Goal: Task Accomplishment & Management: Manage account settings

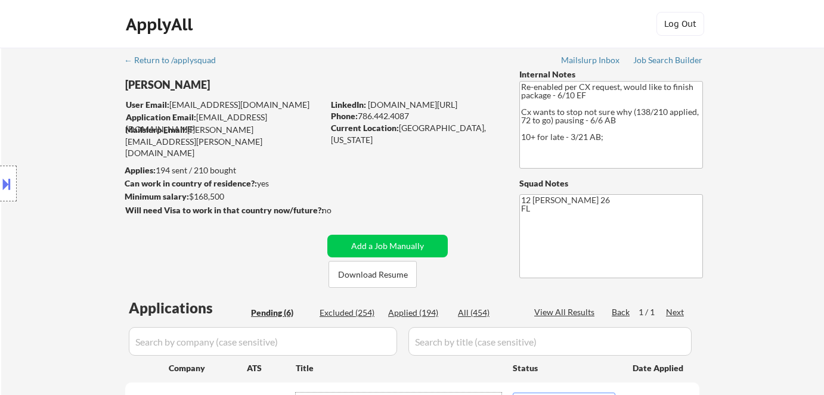
select select ""pending""
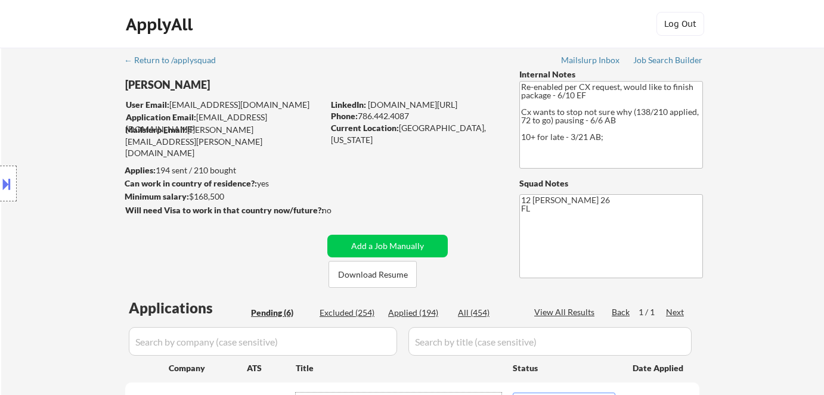
select select ""pending""
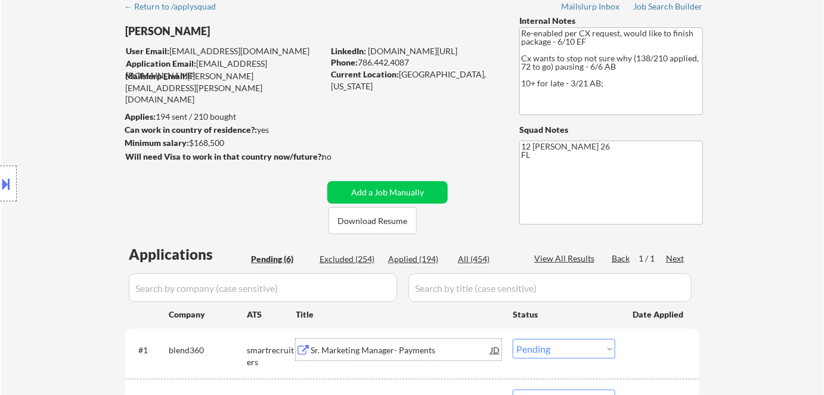
scroll to position [162, 0]
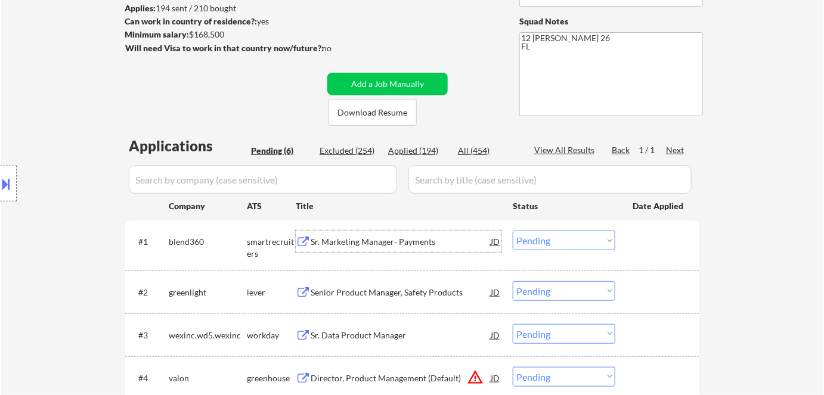
click at [372, 243] on div "Sr. Marketing Manager- Payments" at bounding box center [401, 242] width 180 height 12
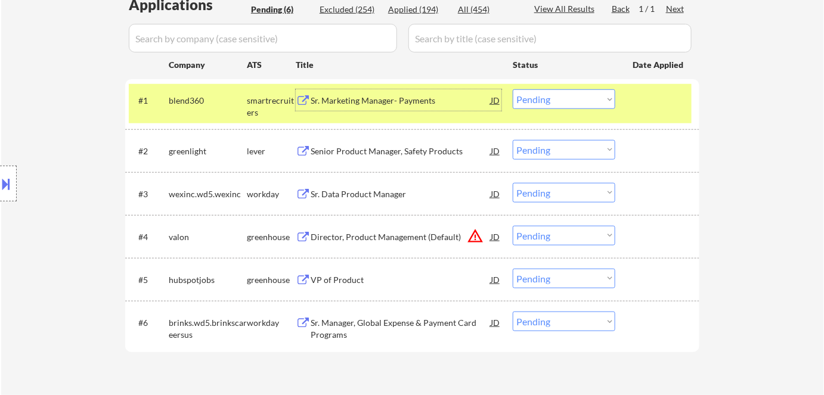
scroll to position [216, 0]
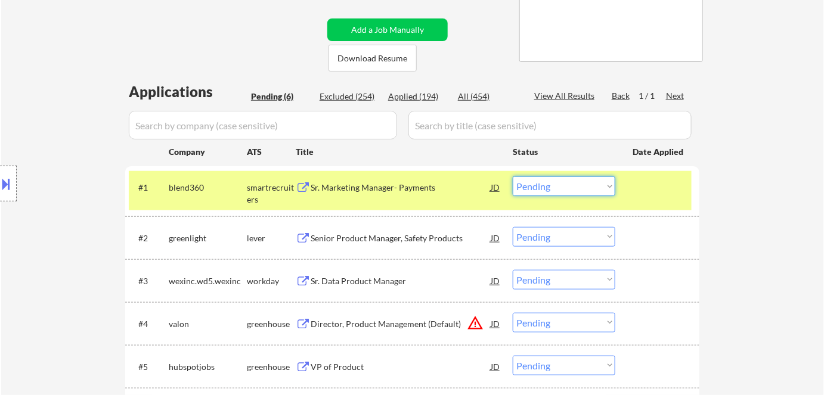
click at [561, 190] on select "Choose an option... Pending Applied Excluded (Questions) Excluded (Expired) Exc…" at bounding box center [564, 186] width 103 height 20
click at [513, 176] on select "Choose an option... Pending Applied Excluded (Questions) Excluded (Expired) Exc…" at bounding box center [564, 186] width 103 height 20
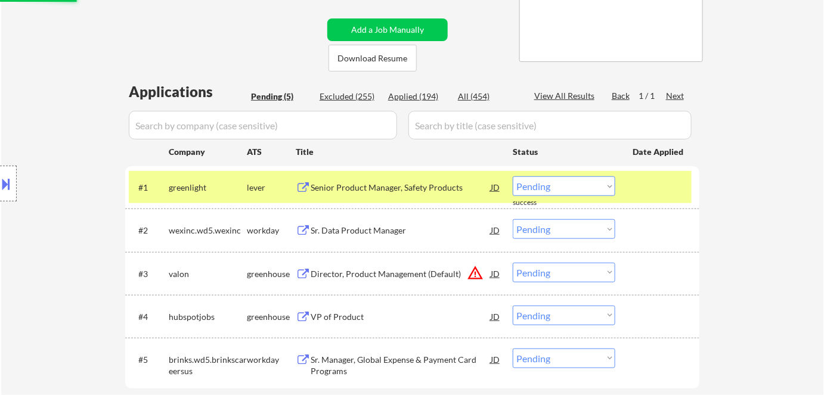
click at [368, 194] on div "Senior Product Manager, Safety Products" at bounding box center [401, 186] width 180 height 21
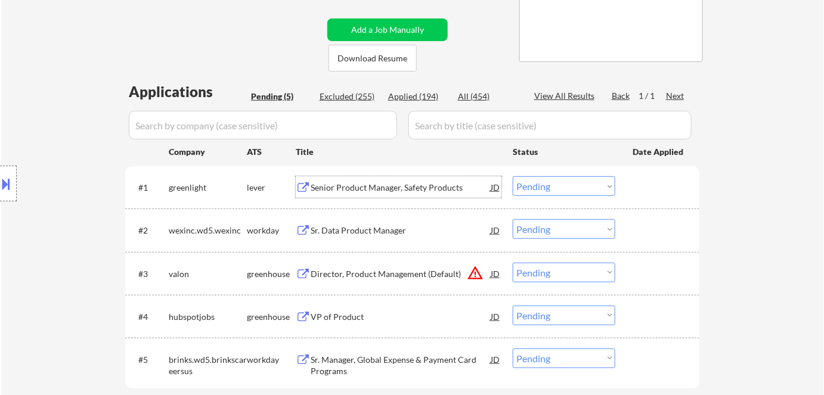
drag, startPoint x: 531, startPoint y: 182, endPoint x: 539, endPoint y: 195, distance: 15.9
click at [531, 182] on select "Choose an option... Pending Applied Excluded (Questions) Excluded (Expired) Exc…" at bounding box center [564, 186] width 103 height 20
click at [513, 176] on select "Choose an option... Pending Applied Excluded (Questions) Excluded (Expired) Exc…" at bounding box center [564, 186] width 103 height 20
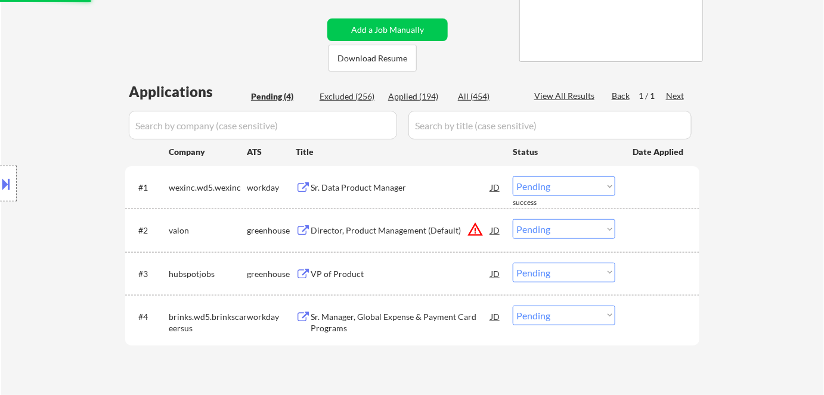
click at [368, 186] on div "Sr. Data Product Manager" at bounding box center [401, 188] width 180 height 12
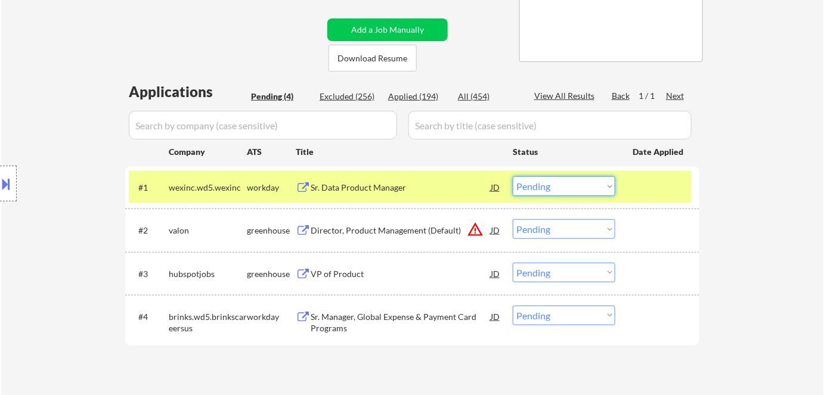
click at [543, 181] on select "Choose an option... Pending Applied Excluded (Questions) Excluded (Expired) Exc…" at bounding box center [564, 186] width 103 height 20
click at [513, 176] on select "Choose an option... Pending Applied Excluded (Questions) Excluded (Expired) Exc…" at bounding box center [564, 186] width 103 height 20
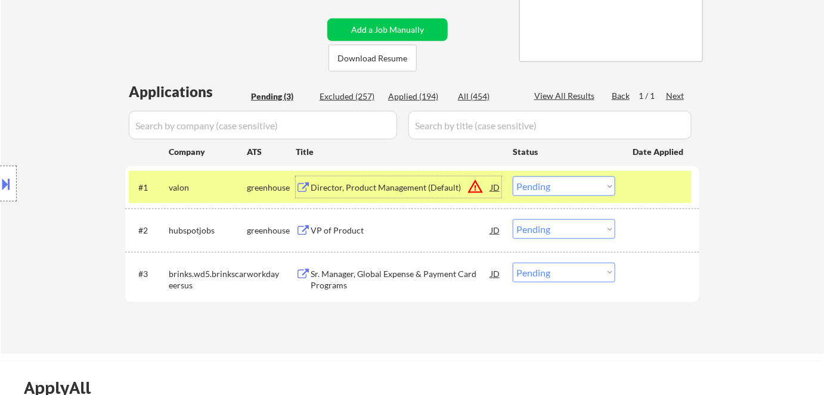
click at [341, 186] on div "Director, Product Management (Default)" at bounding box center [401, 188] width 180 height 12
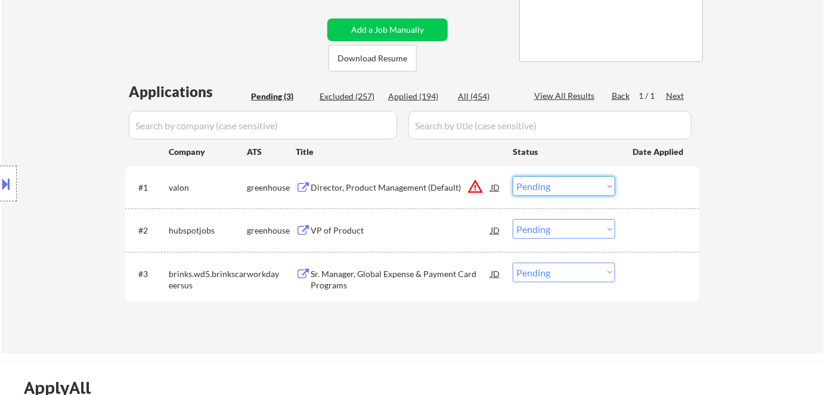
drag, startPoint x: 540, startPoint y: 187, endPoint x: 542, endPoint y: 195, distance: 8.5
click at [540, 187] on select "Choose an option... Pending Applied Excluded (Questions) Excluded (Expired) Exc…" at bounding box center [564, 186] width 103 height 20
click at [513, 176] on select "Choose an option... Pending Applied Excluded (Questions) Excluded (Expired) Exc…" at bounding box center [564, 186] width 103 height 20
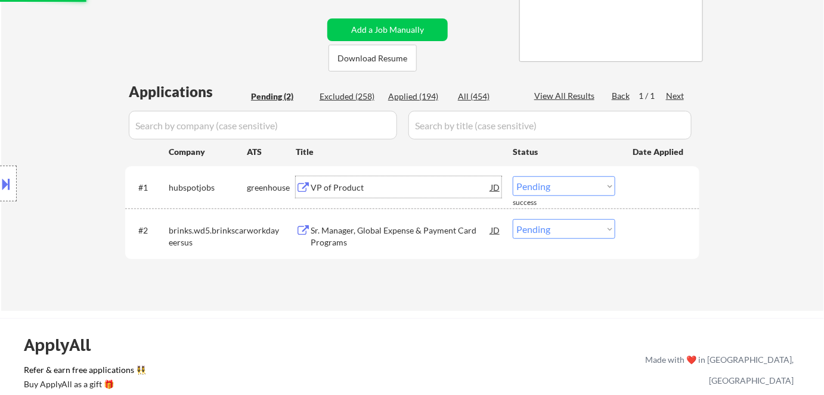
click at [321, 188] on div "VP of Product" at bounding box center [401, 188] width 180 height 12
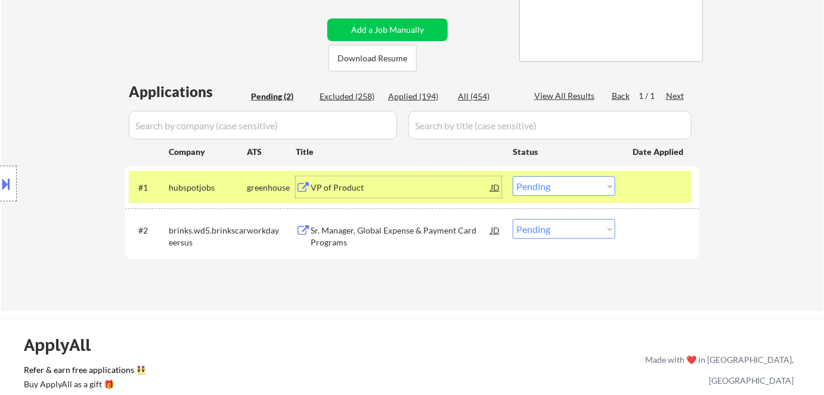
click at [571, 185] on select "Choose an option... Pending Applied Excluded (Questions) Excluded (Expired) Exc…" at bounding box center [564, 186] width 103 height 20
click at [513, 176] on select "Choose an option... Pending Applied Excluded (Questions) Excluded (Expired) Exc…" at bounding box center [564, 186] width 103 height 20
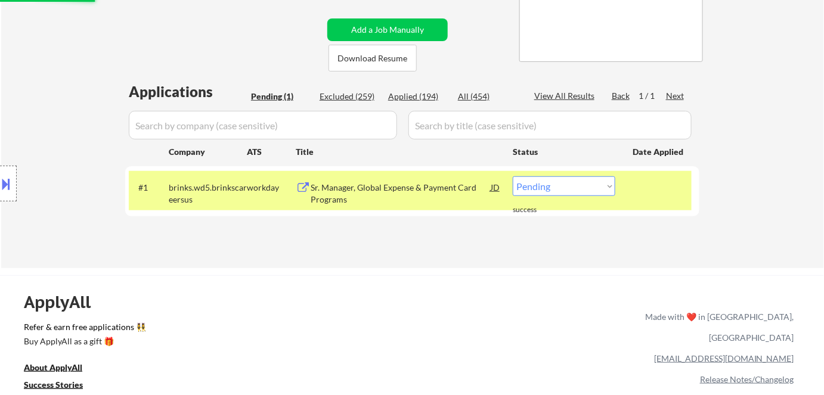
click at [389, 189] on div "Sr. Manager, Global Expense & Payment Card Programs" at bounding box center [401, 193] width 180 height 23
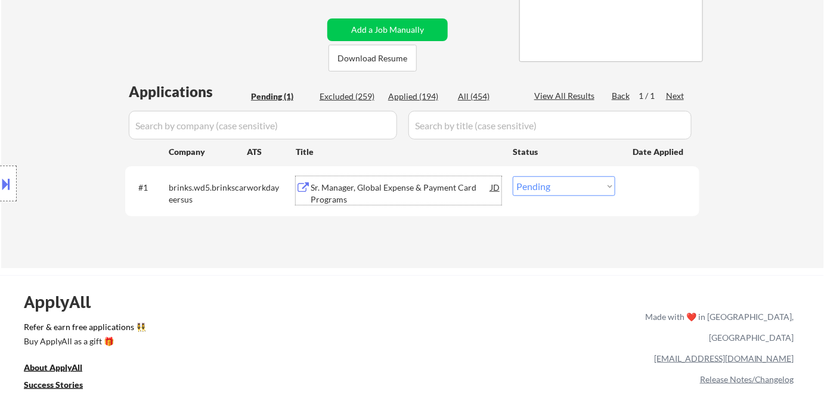
click at [534, 185] on select "Choose an option... Pending Applied Excluded (Questions) Excluded (Expired) Exc…" at bounding box center [564, 186] width 103 height 20
select select ""excluded__bad_match_""
click at [513, 176] on select "Choose an option... Pending Applied Excluded (Questions) Excluded (Expired) Exc…" at bounding box center [564, 186] width 103 height 20
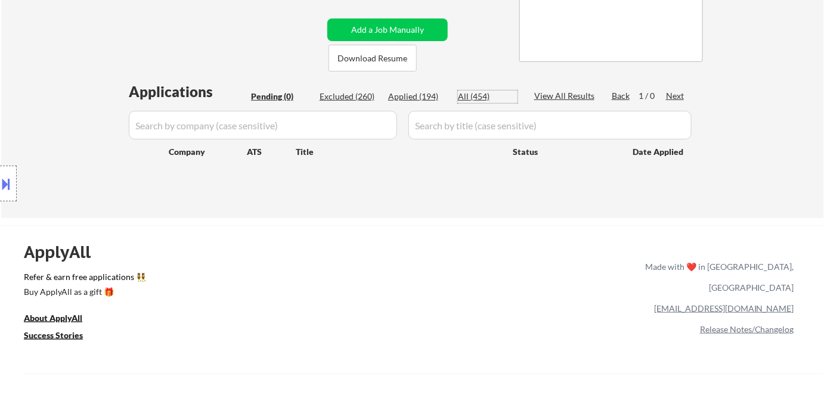
click at [243, 188] on div "Applications Pending (0) Excluded (260) Applied (194) All (454) View All Result…" at bounding box center [412, 139] width 574 height 114
click at [235, 85] on div "Applications" at bounding box center [188, 92] width 118 height 14
drag, startPoint x: 474, startPoint y: 92, endPoint x: 446, endPoint y: 113, distance: 34.6
click at [474, 92] on div "All (454)" at bounding box center [488, 97] width 60 height 12
click at [424, 89] on div "Applications Pending (0) Excluded (260) Applied (194) All (454) View All Result…" at bounding box center [412, 139] width 574 height 114
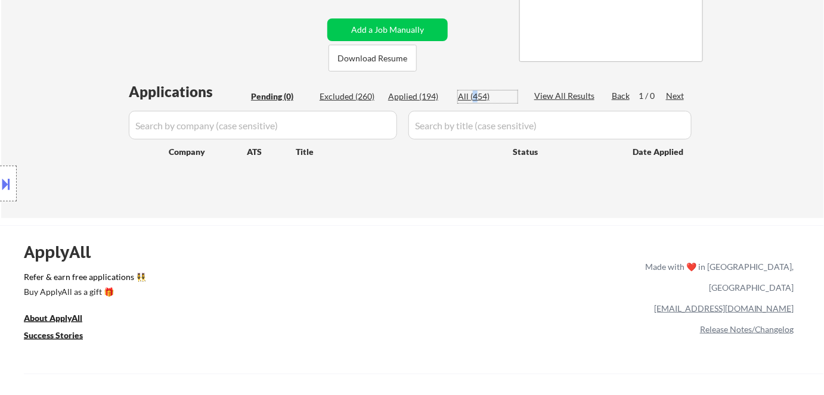
click at [410, 99] on div "Applied (194)" at bounding box center [418, 97] width 60 height 12
click at [0, 0] on div "#1 brinks.wd5.brinkscareersus workday Sr. Manager, Global Expense & Payment Car…" at bounding box center [0, 0] width 0 height 0
select select ""applied""
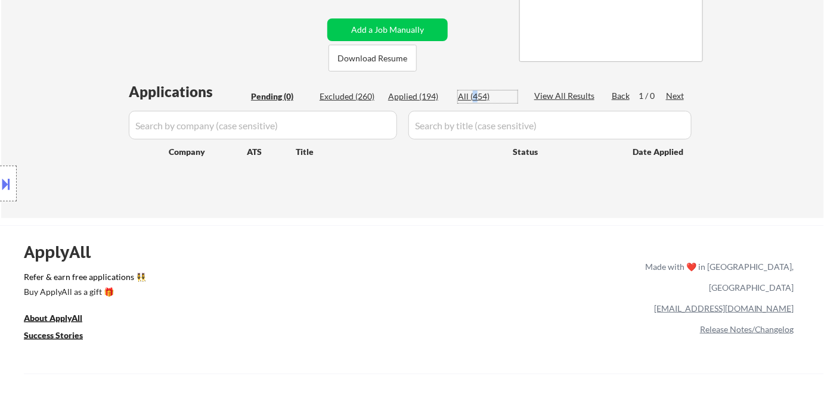
select select ""applied""
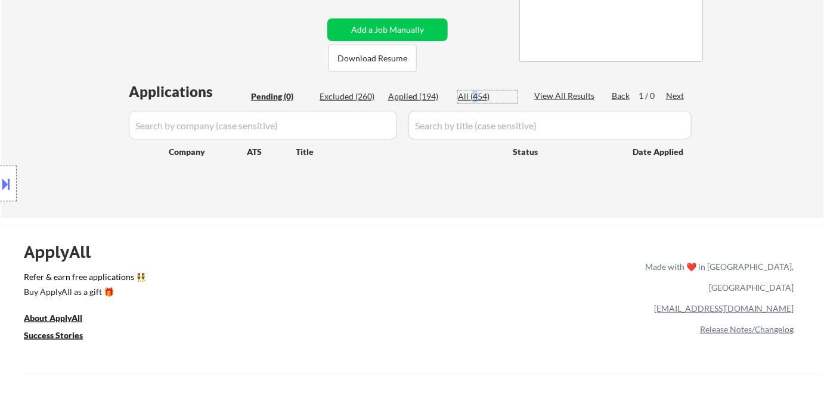
select select ""applied""
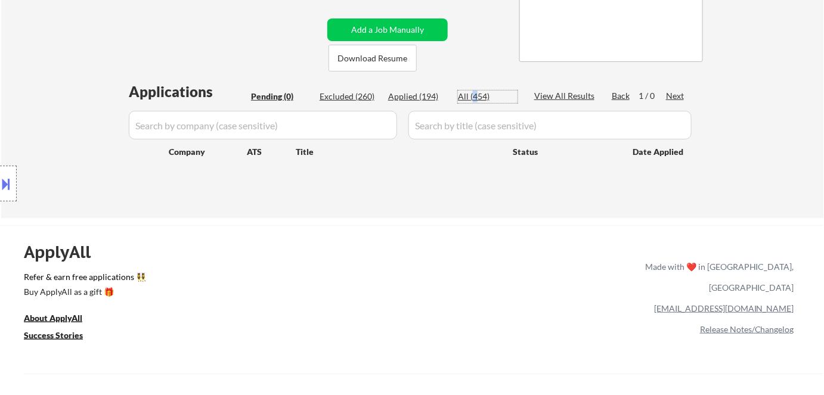
select select ""applied""
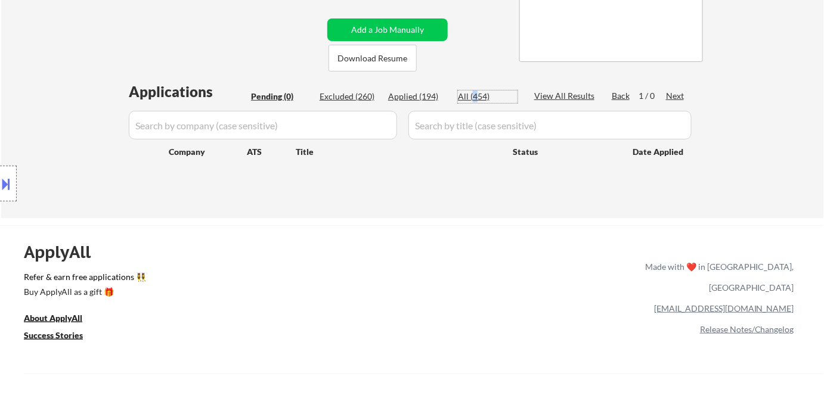
select select ""applied""
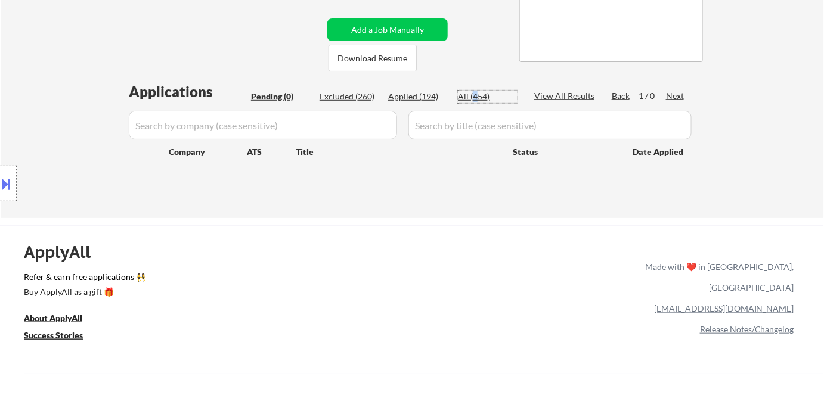
select select ""applied""
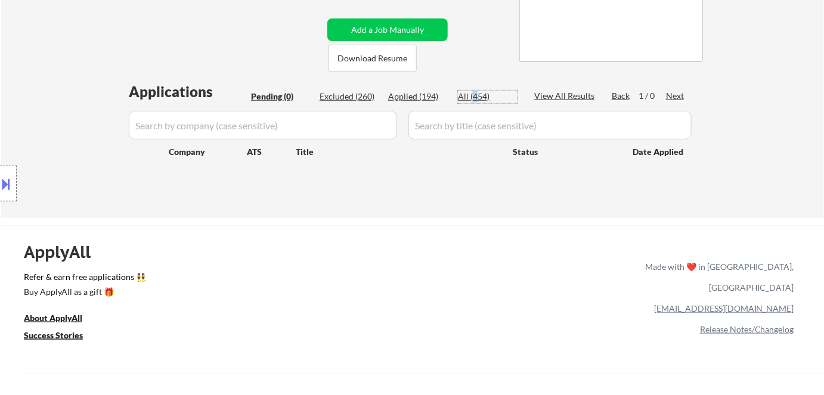
select select ""applied""
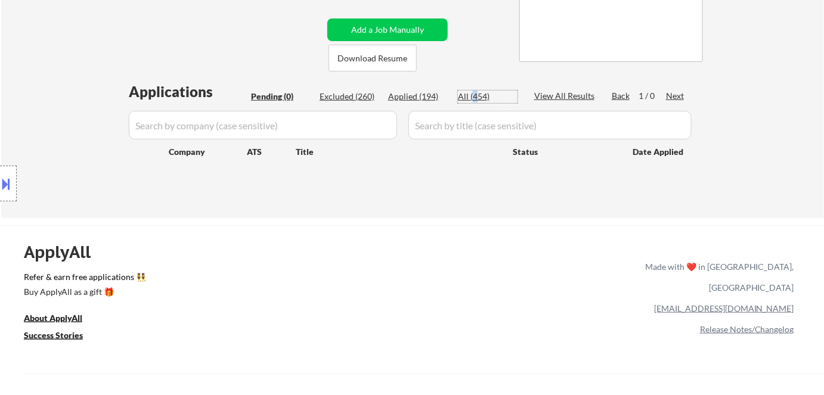
select select ""applied""
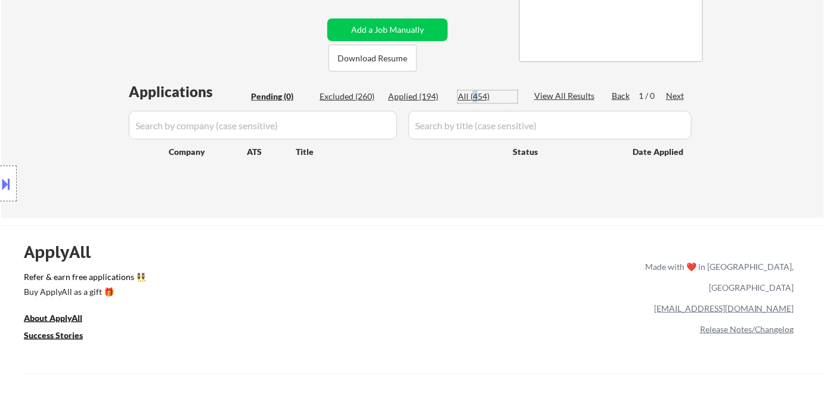
select select ""applied""
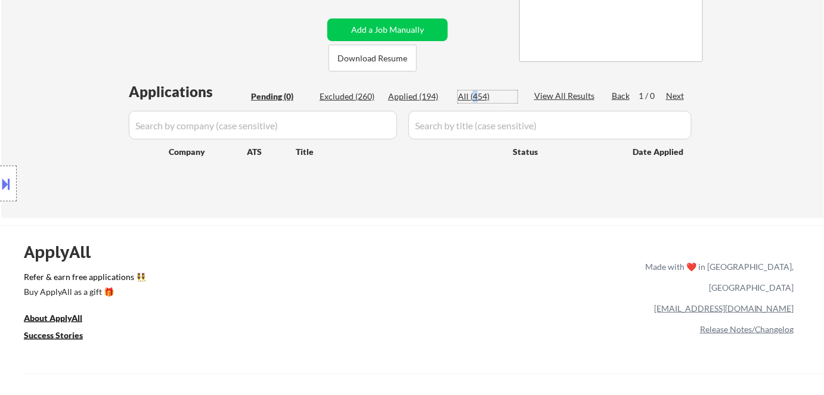
select select ""applied""
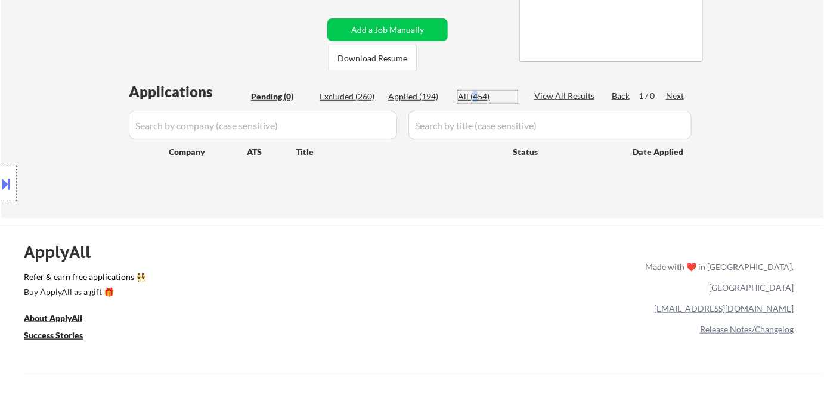
select select ""applied""
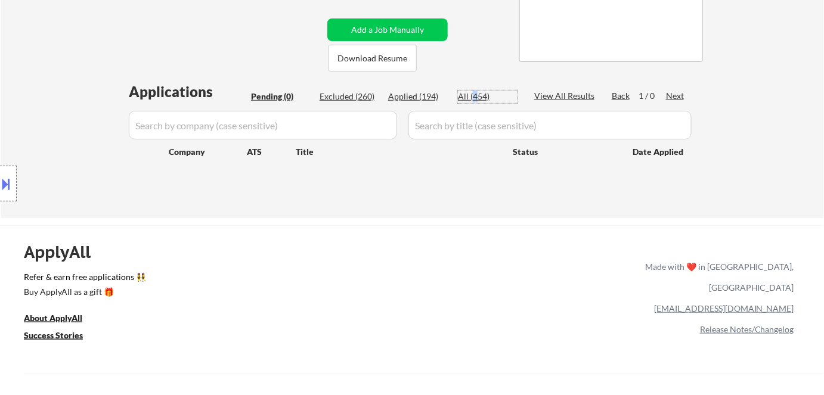
select select ""applied""
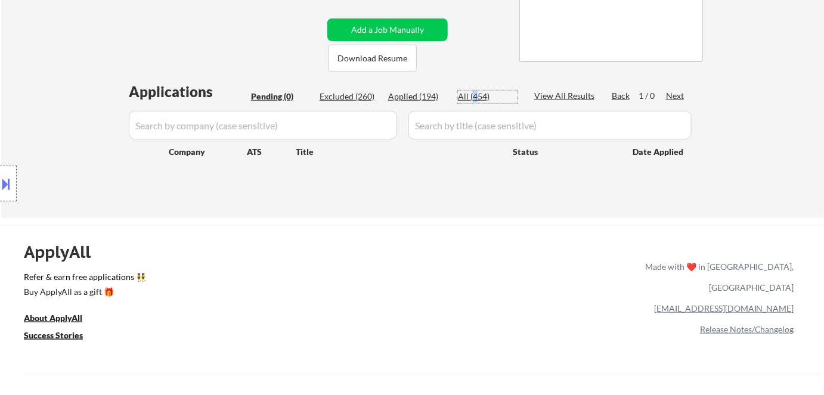
select select ""applied""
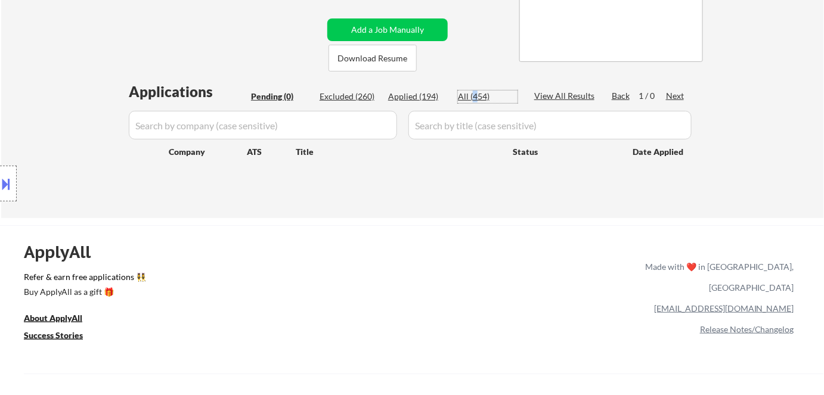
select select ""applied""
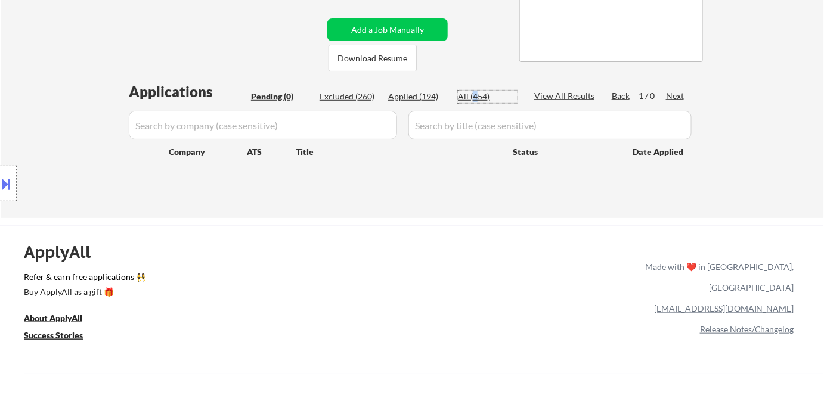
select select ""applied""
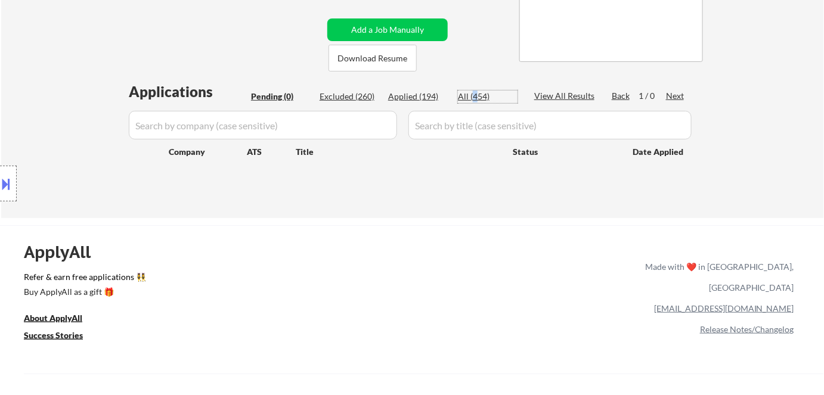
select select ""applied""
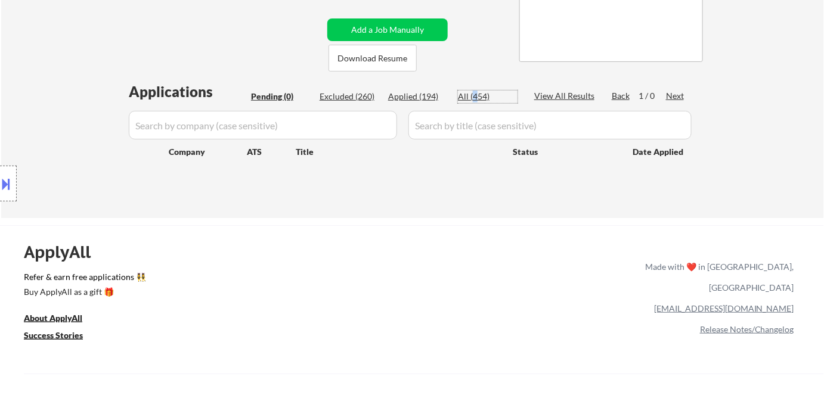
select select ""applied""
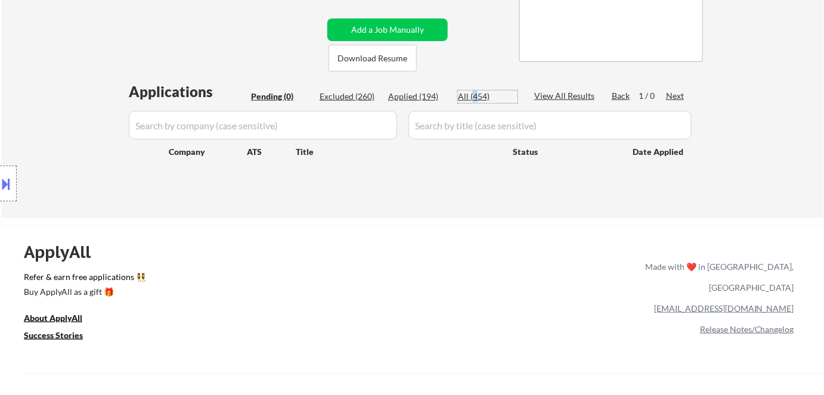
select select ""applied""
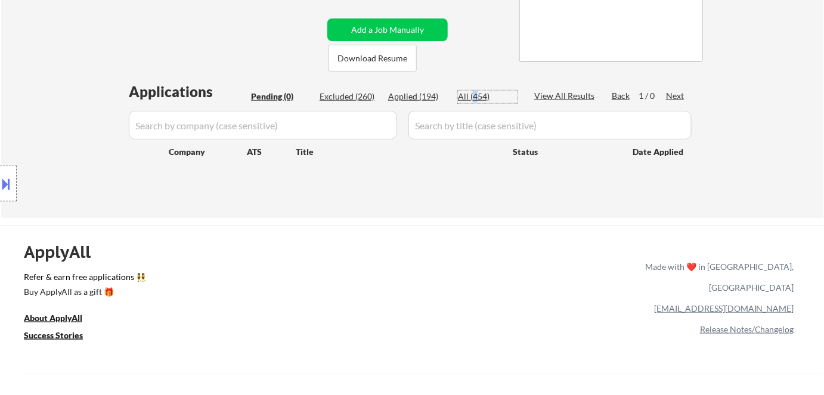
select select ""applied""
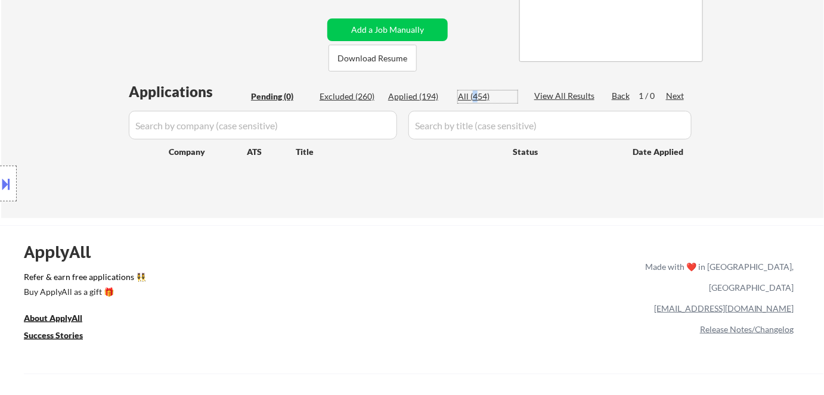
select select ""applied""
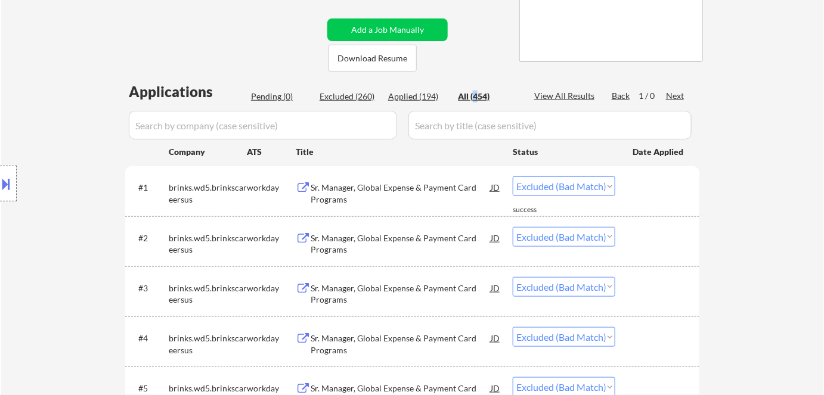
select select ""applied""
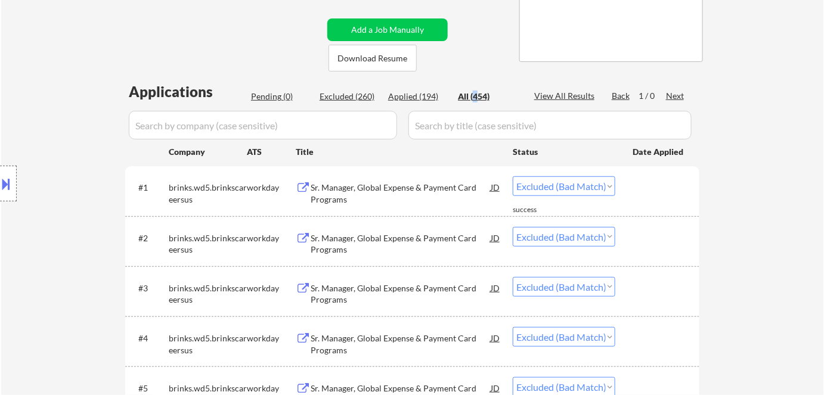
select select ""applied""
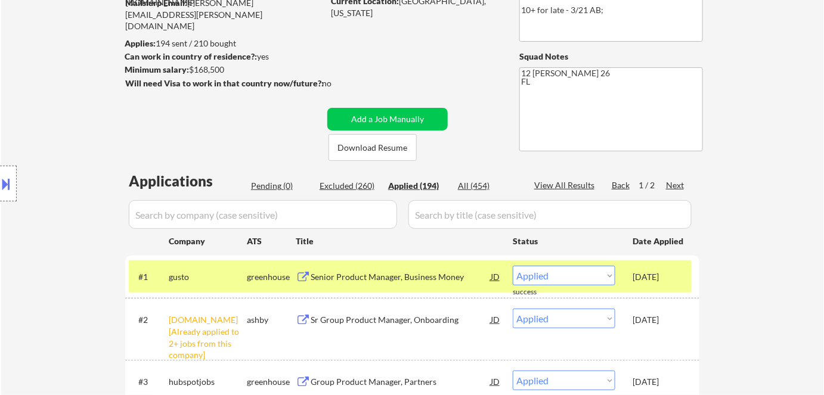
scroll to position [0, 0]
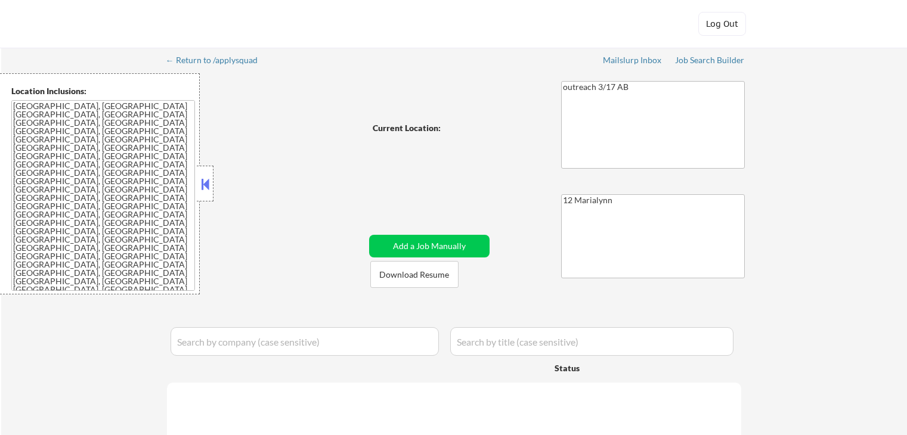
select select ""pending""
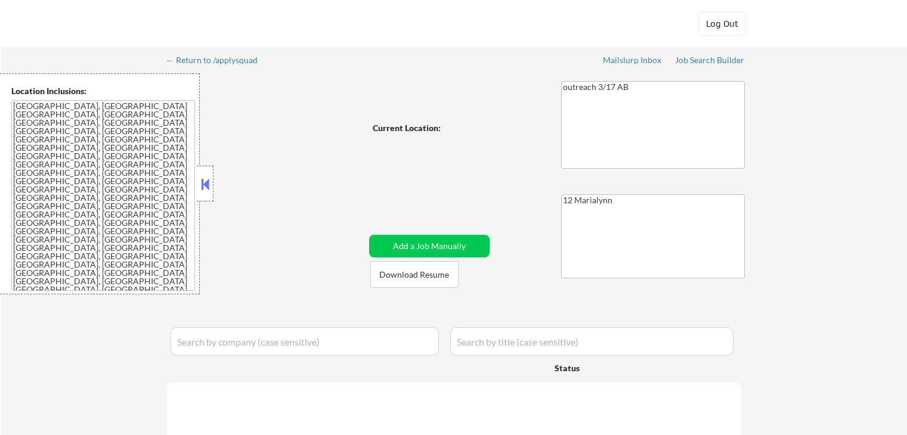
select select ""pending""
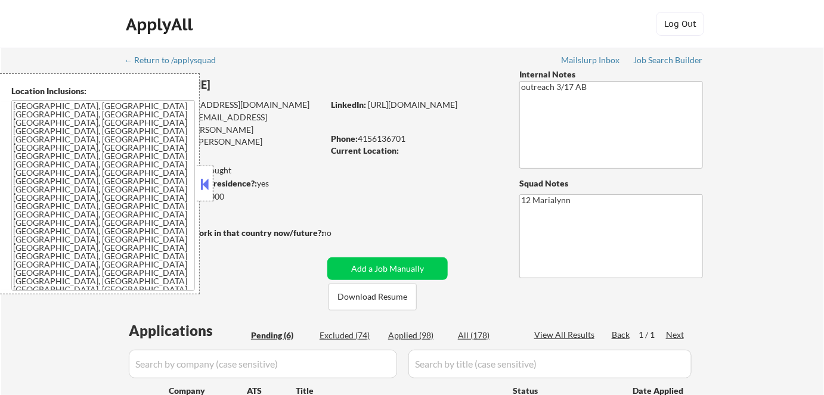
click at [208, 182] on button at bounding box center [204, 184] width 13 height 18
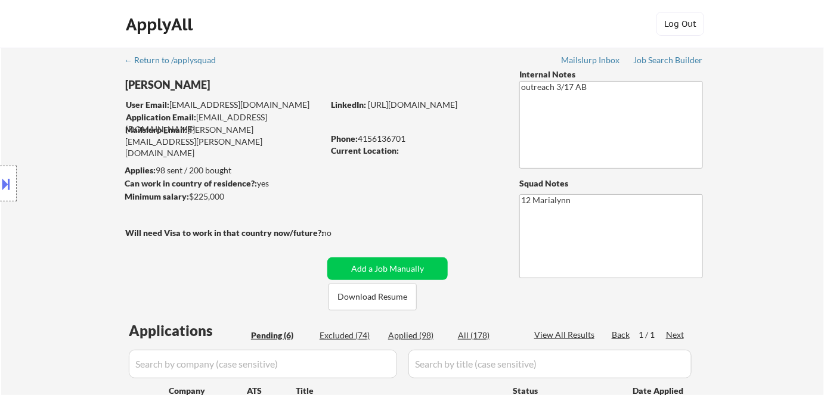
scroll to position [108, 0]
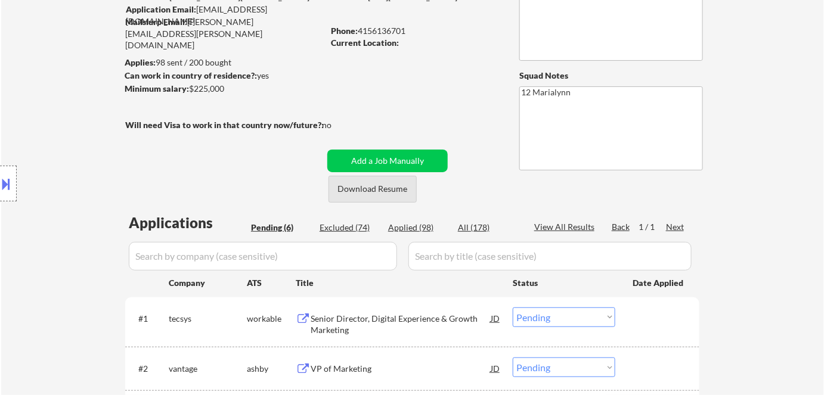
click at [356, 190] on button "Download Resume" at bounding box center [372, 189] width 88 height 27
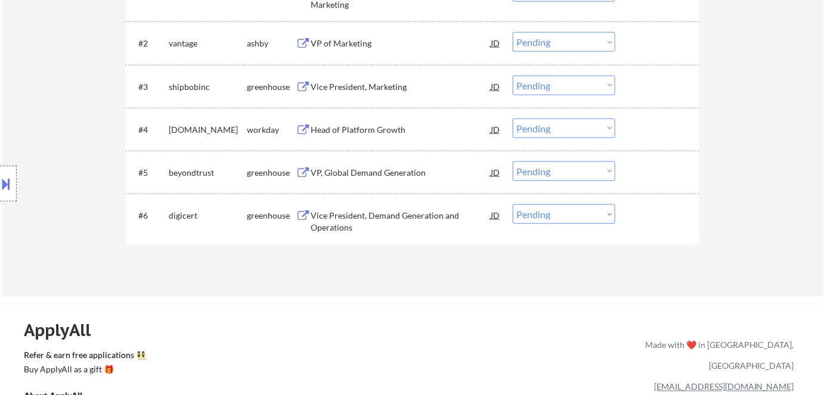
scroll to position [271, 0]
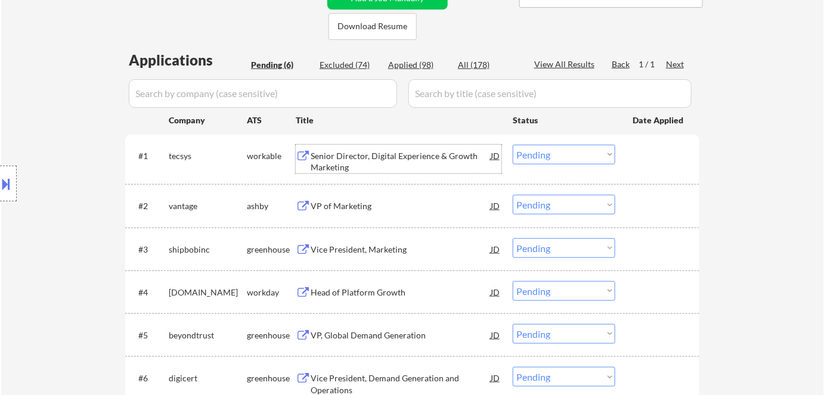
click at [374, 152] on div "Senior Director, Digital Experience & Growth Marketing" at bounding box center [401, 161] width 180 height 23
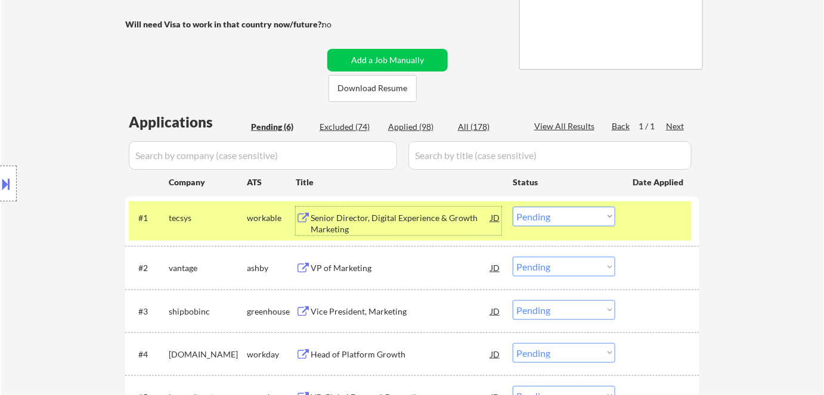
scroll to position [162, 0]
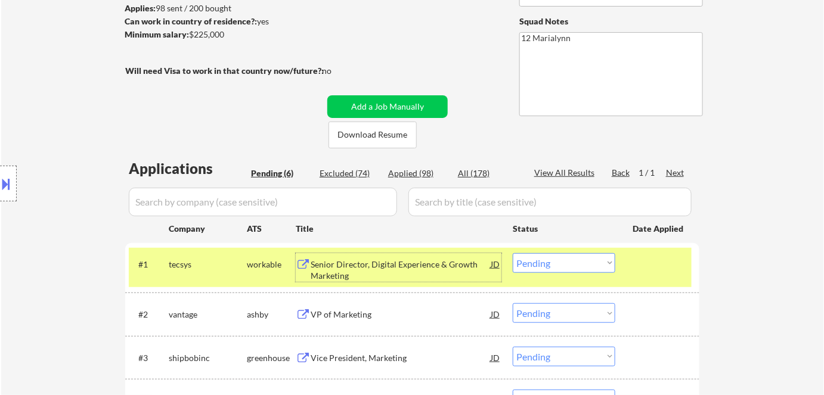
drag, startPoint x: 554, startPoint y: 262, endPoint x: 563, endPoint y: 275, distance: 15.9
click at [554, 262] on select "Choose an option... Pending Applied Excluded (Questions) Excluded (Expired) Exc…" at bounding box center [564, 263] width 103 height 20
click at [513, 253] on select "Choose an option... Pending Applied Excluded (Questions) Excluded (Expired) Exc…" at bounding box center [564, 263] width 103 height 20
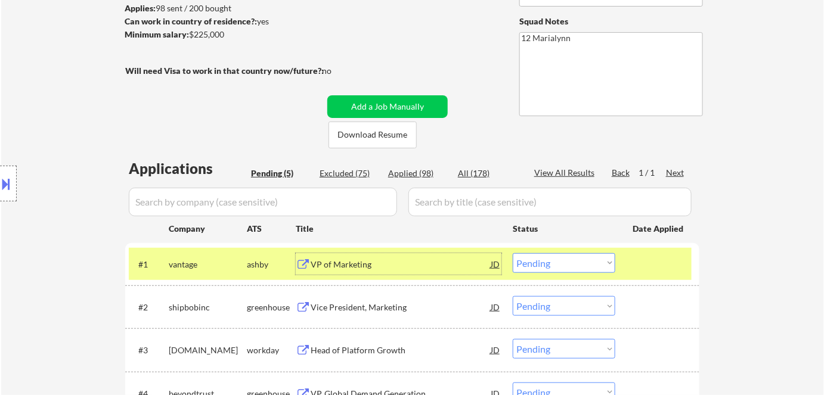
click at [334, 267] on div "VP of Marketing" at bounding box center [401, 265] width 180 height 12
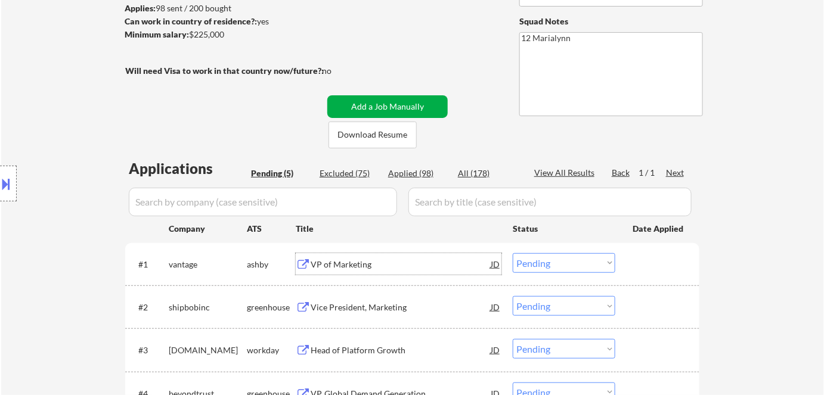
scroll to position [54, 0]
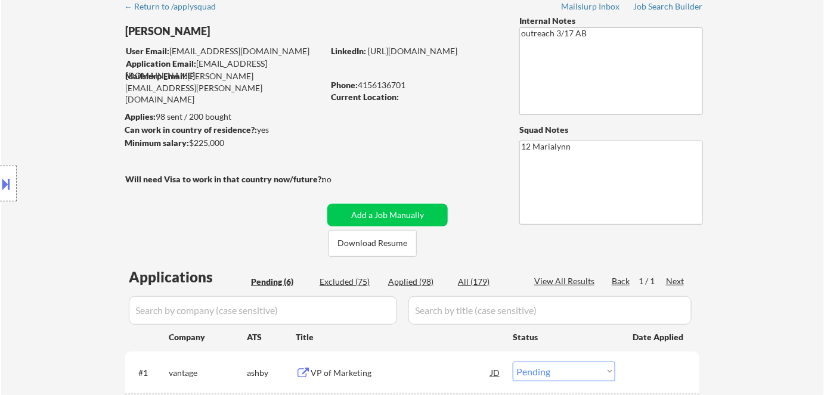
click at [427, 15] on div "← Return to /applysquad Mailslurp Inbox Job Search Builder Gretchen Hoffman Use…" at bounding box center [412, 326] width 595 height 665
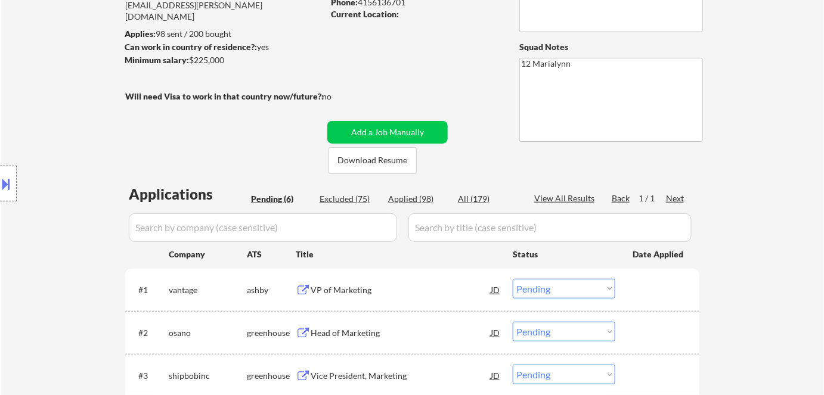
scroll to position [216, 0]
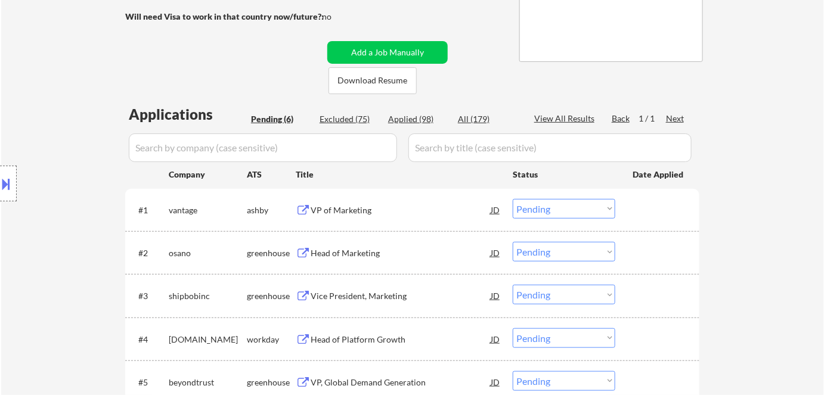
click at [553, 209] on select "Choose an option... Pending Applied Excluded (Questions) Excluded (Expired) Exc…" at bounding box center [564, 209] width 103 height 20
drag, startPoint x: 560, startPoint y: 209, endPoint x: 566, endPoint y: 218, distance: 10.7
click at [562, 211] on select "Choose an option... Pending Applied Excluded (Questions) Excluded (Expired) Exc…" at bounding box center [564, 209] width 103 height 20
click at [513, 199] on select "Choose an option... Pending Applied Excluded (Questions) Excluded (Expired) Exc…" at bounding box center [564, 209] width 103 height 20
click at [368, 211] on div "Head of Marketing" at bounding box center [401, 210] width 180 height 12
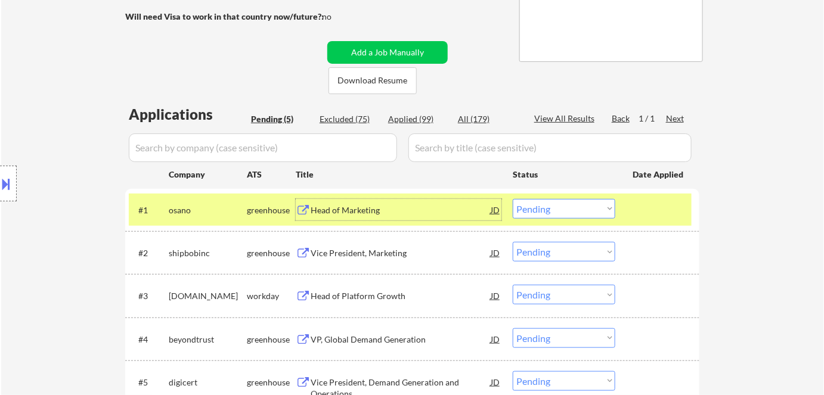
click at [551, 215] on select "Choose an option... Pending Applied Excluded (Questions) Excluded (Expired) Exc…" at bounding box center [564, 209] width 103 height 20
click at [513, 199] on select "Choose an option... Pending Applied Excluded (Questions) Excluded (Expired) Exc…" at bounding box center [564, 209] width 103 height 20
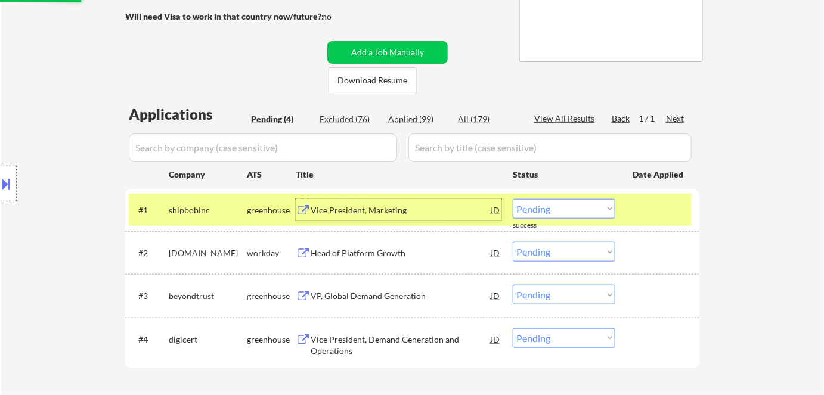
click at [356, 209] on div "Vice President, Marketing" at bounding box center [401, 210] width 180 height 12
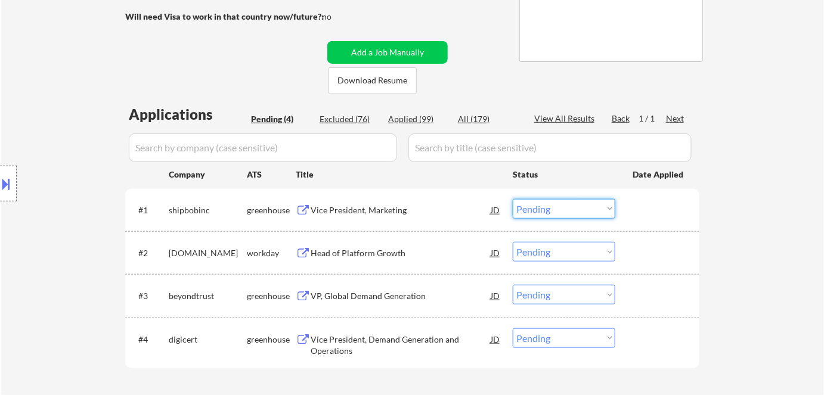
drag, startPoint x: 556, startPoint y: 210, endPoint x: 559, endPoint y: 217, distance: 7.2
click at [557, 214] on select "Choose an option... Pending Applied Excluded (Questions) Excluded (Expired) Exc…" at bounding box center [564, 209] width 103 height 20
click at [513, 199] on select "Choose an option... Pending Applied Excluded (Questions) Excluded (Expired) Exc…" at bounding box center [564, 209] width 103 height 20
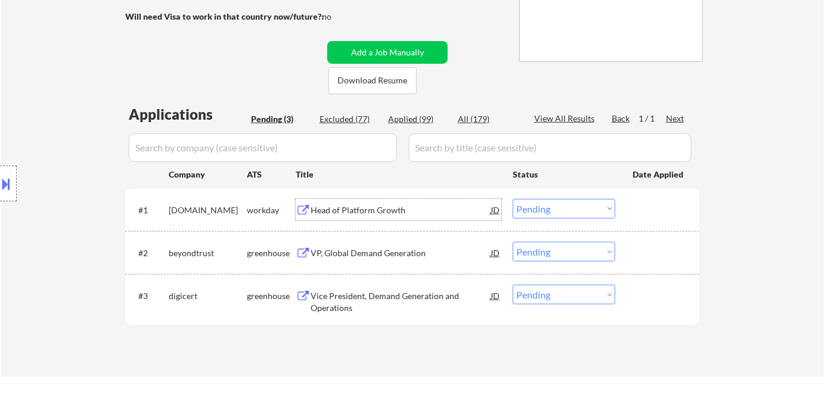
click at [352, 209] on div "Head of Platform Growth" at bounding box center [401, 210] width 180 height 12
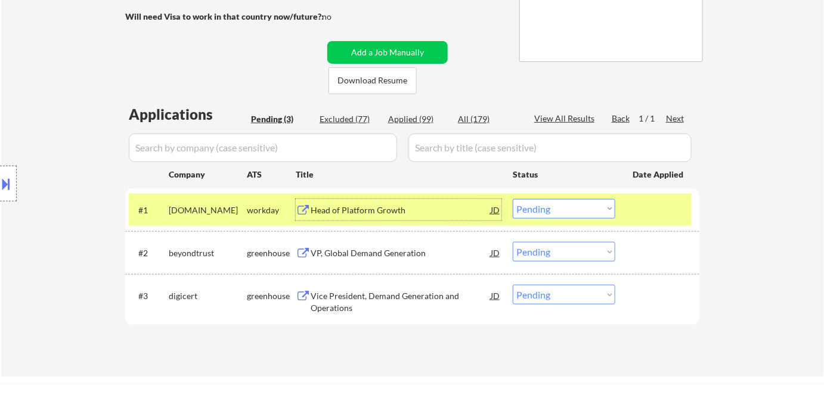
click at [543, 208] on select "Choose an option... Pending Applied Excluded (Questions) Excluded (Expired) Exc…" at bounding box center [564, 209] width 103 height 20
drag, startPoint x: 548, startPoint y: 207, endPoint x: 550, endPoint y: 217, distance: 10.3
click at [548, 213] on select "Choose an option... Pending Applied Excluded (Questions) Excluded (Expired) Exc…" at bounding box center [564, 209] width 103 height 20
click at [513, 199] on select "Choose an option... Pending Applied Excluded (Questions) Excluded (Expired) Exc…" at bounding box center [564, 209] width 103 height 20
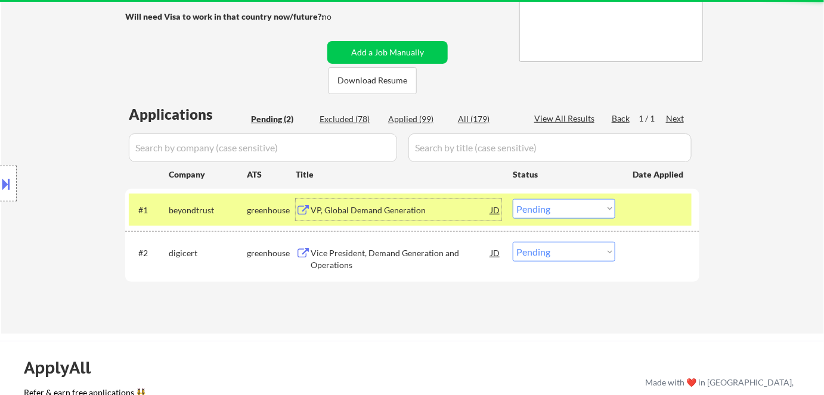
click at [340, 209] on div "VP, Global Demand Generation" at bounding box center [401, 210] width 180 height 12
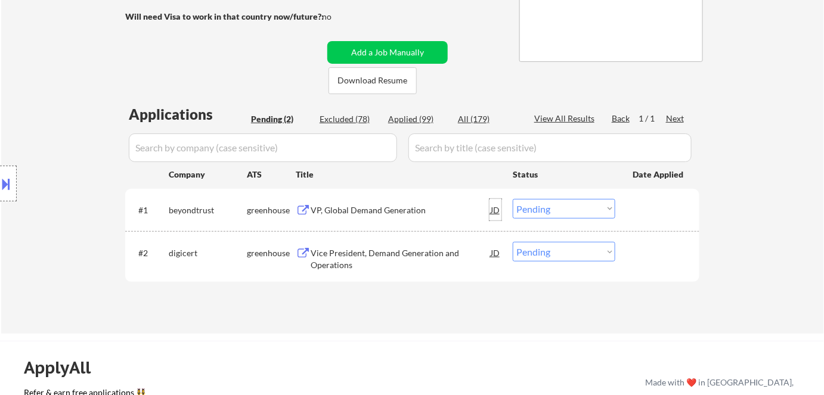
click at [495, 212] on div "JD" at bounding box center [495, 209] width 12 height 21
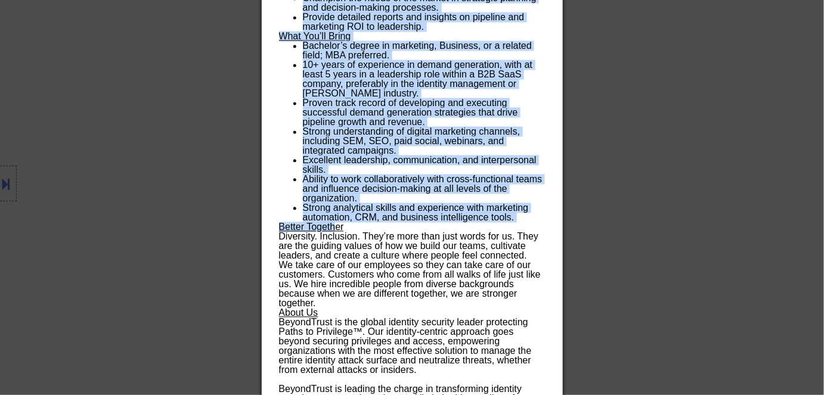
scroll to position [864, 0]
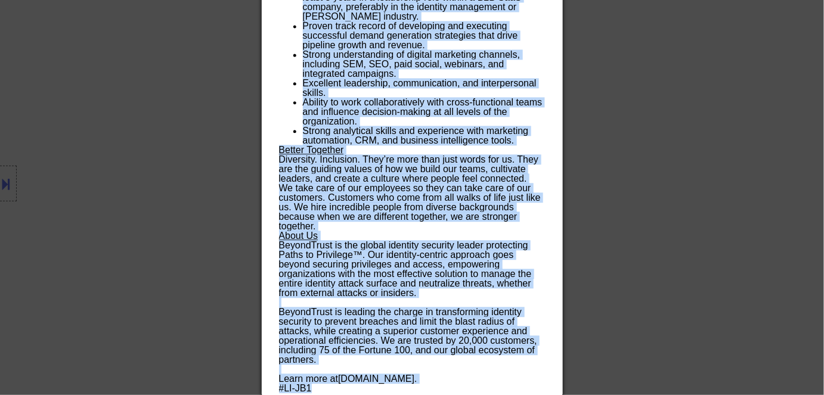
drag, startPoint x: 280, startPoint y: 51, endPoint x: 321, endPoint y: 386, distance: 337.5
copy div "VP, Global Demand Generation beyondtrust Remote United States AI Location Check…"
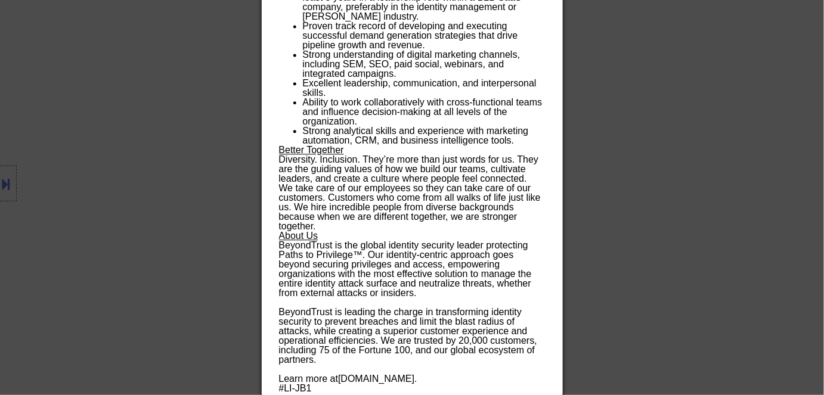
click at [210, 28] on div at bounding box center [412, 197] width 824 height 395
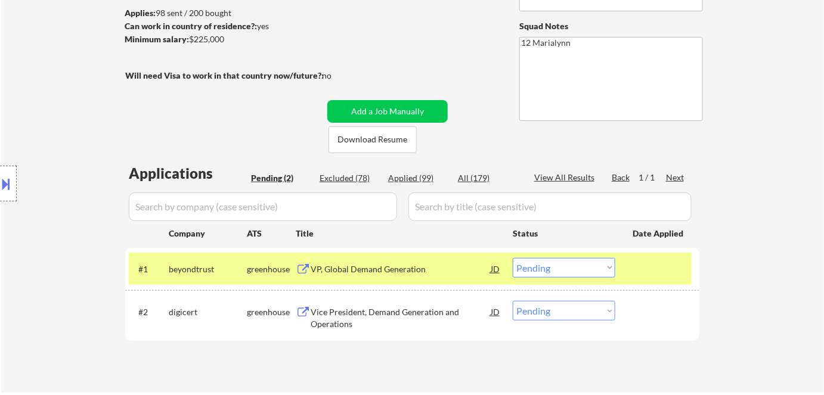
scroll to position [224, 0]
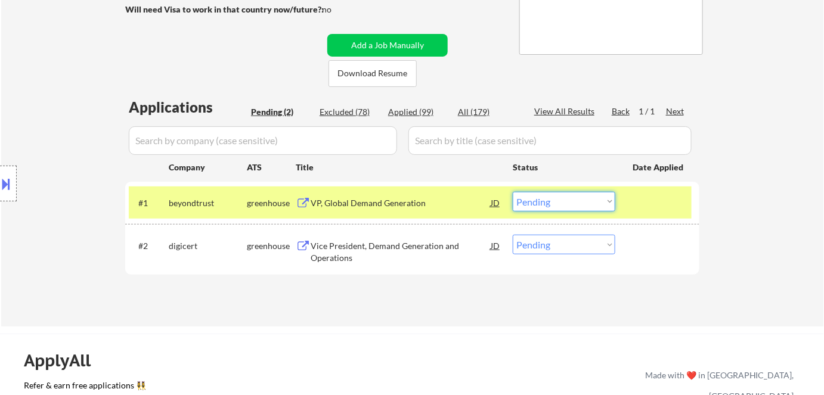
drag, startPoint x: 538, startPoint y: 203, endPoint x: 545, endPoint y: 210, distance: 10.2
click at [538, 203] on select "Choose an option... Pending Applied Excluded (Questions) Excluded (Expired) Exc…" at bounding box center [564, 202] width 103 height 20
click at [513, 192] on select "Choose an option... Pending Applied Excluded (Questions) Excluded (Expired) Exc…" at bounding box center [564, 202] width 103 height 20
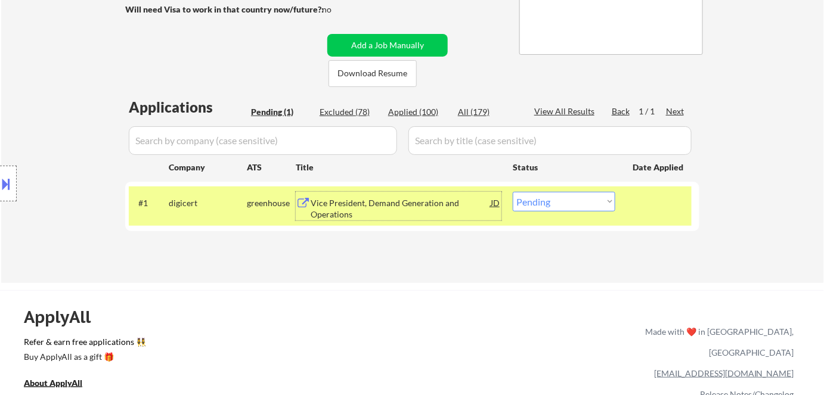
click at [339, 199] on div "Vice President, Demand Generation and Operations" at bounding box center [401, 208] width 180 height 23
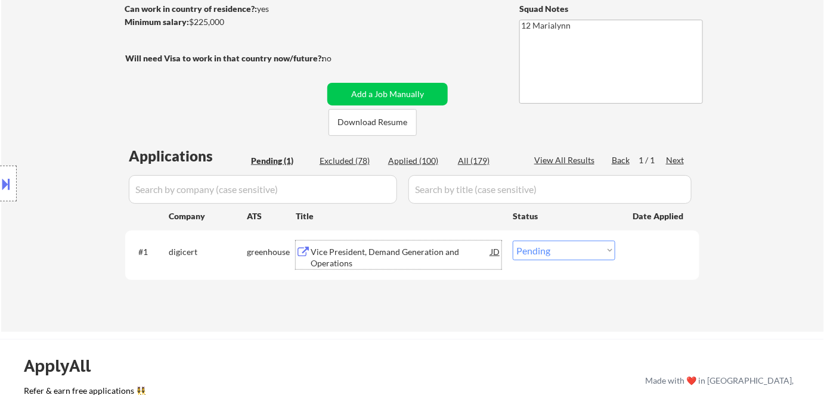
scroll to position [278, 0]
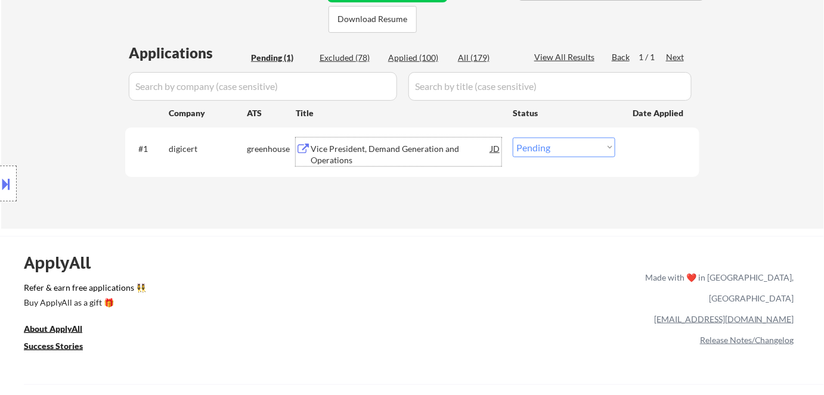
drag, startPoint x: 546, startPoint y: 148, endPoint x: 544, endPoint y: 156, distance: 7.4
click at [547, 148] on select "Choose an option... Pending Applied Excluded (Questions) Excluded (Expired) Exc…" at bounding box center [564, 148] width 103 height 20
select select ""applied""
click at [513, 138] on select "Choose an option... Pending Applied Excluded (Questions) Excluded (Expired) Exc…" at bounding box center [564, 148] width 103 height 20
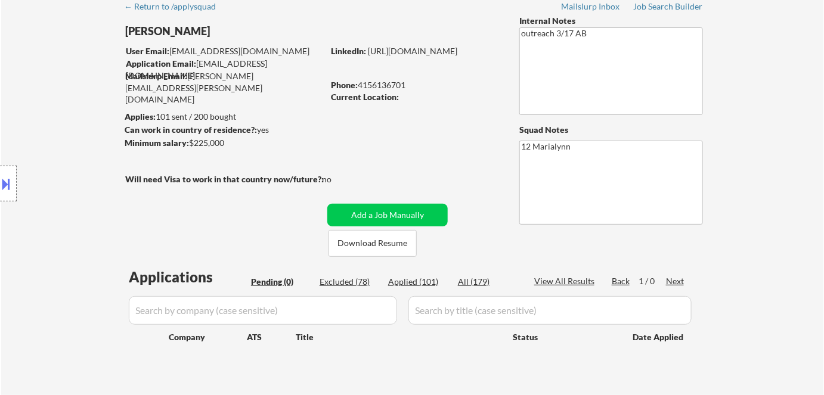
scroll to position [0, 0]
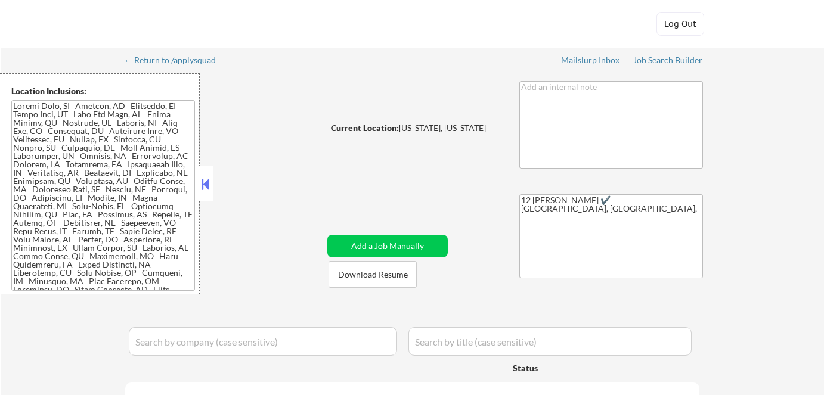
select select ""pending""
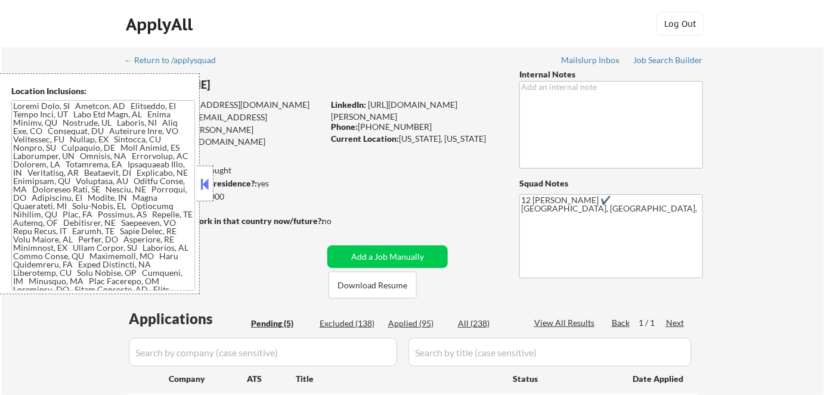
click at [206, 193] on div at bounding box center [205, 184] width 17 height 36
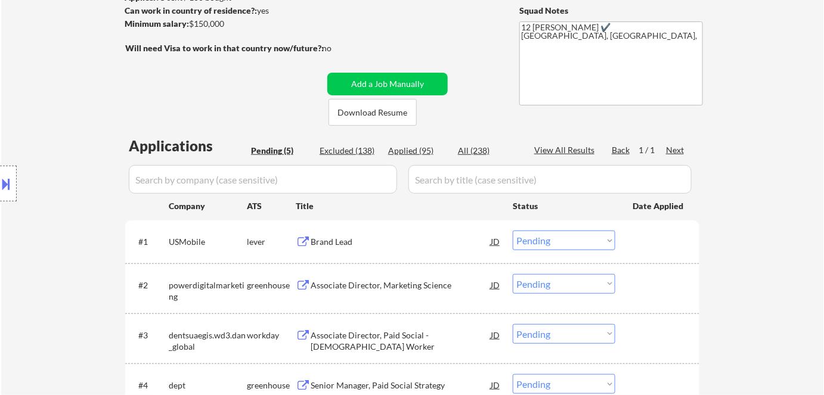
scroll to position [216, 0]
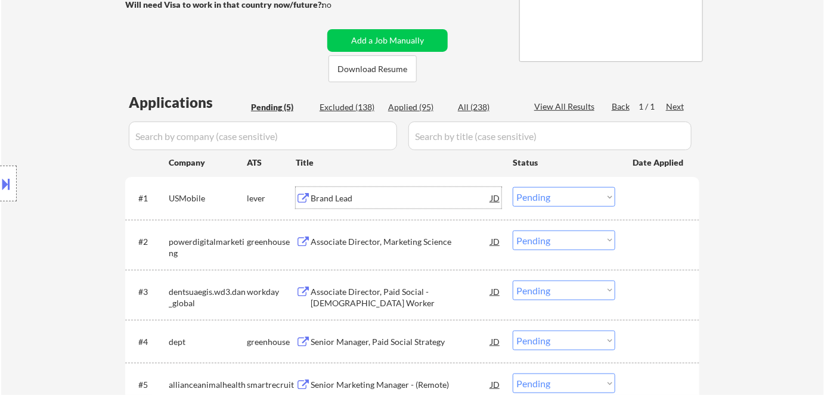
click at [333, 203] on div "Brand Lead" at bounding box center [401, 199] width 180 height 12
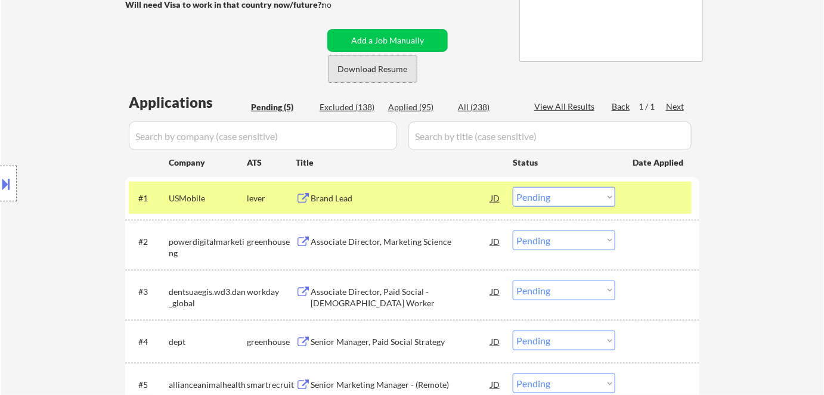
click at [356, 75] on button "Download Resume" at bounding box center [372, 68] width 88 height 27
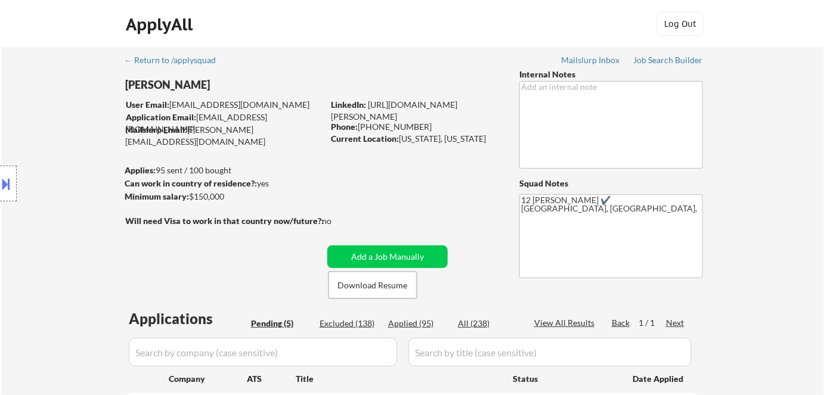
scroll to position [162, 0]
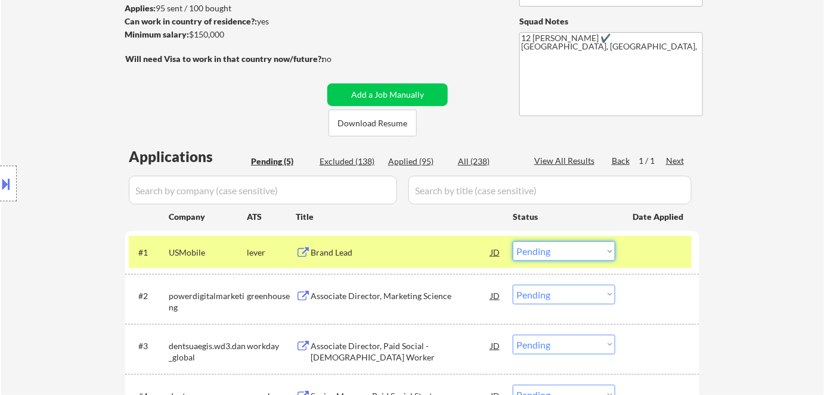
drag, startPoint x: 548, startPoint y: 249, endPoint x: 550, endPoint y: 262, distance: 13.2
click at [548, 249] on select "Choose an option... Pending Applied Excluded (Questions) Excluded (Expired) Exc…" at bounding box center [564, 251] width 103 height 20
click at [513, 241] on select "Choose an option... Pending Applied Excluded (Questions) Excluded (Expired) Exc…" at bounding box center [564, 251] width 103 height 20
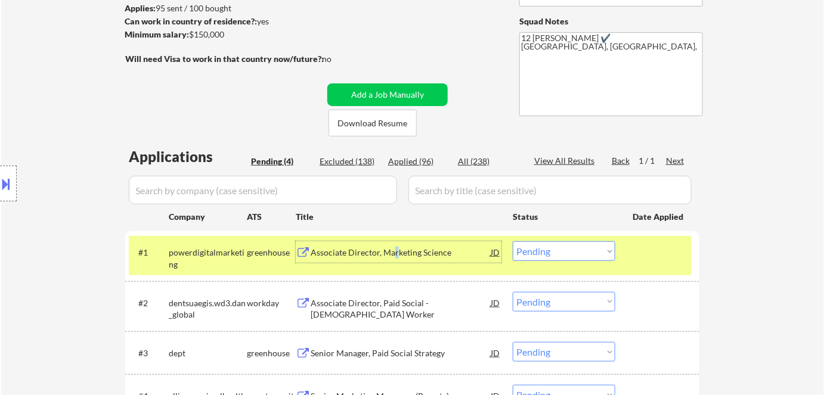
click at [396, 251] on div "Associate Director, Marketing Science" at bounding box center [401, 253] width 180 height 12
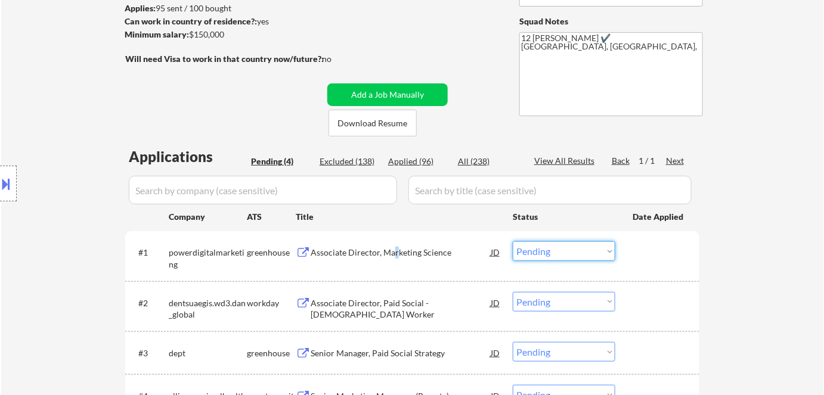
click at [546, 253] on select "Choose an option... Pending Applied Excluded (Questions) Excluded (Expired) Exc…" at bounding box center [564, 251] width 103 height 20
click at [569, 255] on select "Choose an option... Pending Applied Excluded (Questions) Excluded (Expired) Exc…" at bounding box center [564, 251] width 103 height 20
click at [513, 241] on select "Choose an option... Pending Applied Excluded (Questions) Excluded (Expired) Exc…" at bounding box center [564, 251] width 103 height 20
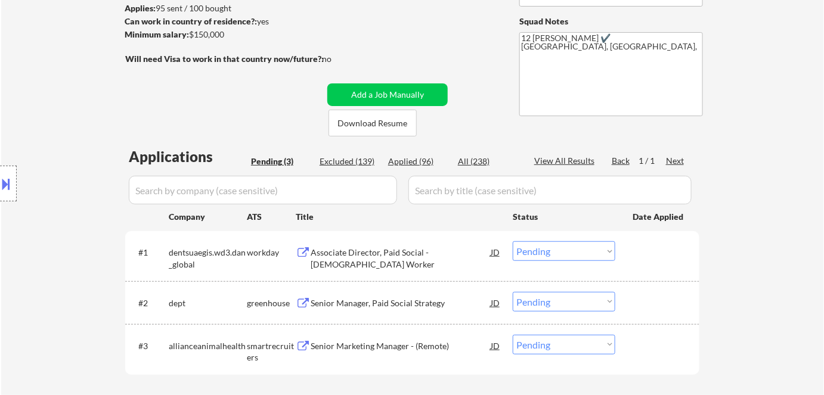
click at [373, 250] on div "Associate Director, Paid Social - Temporary Worker" at bounding box center [401, 258] width 180 height 23
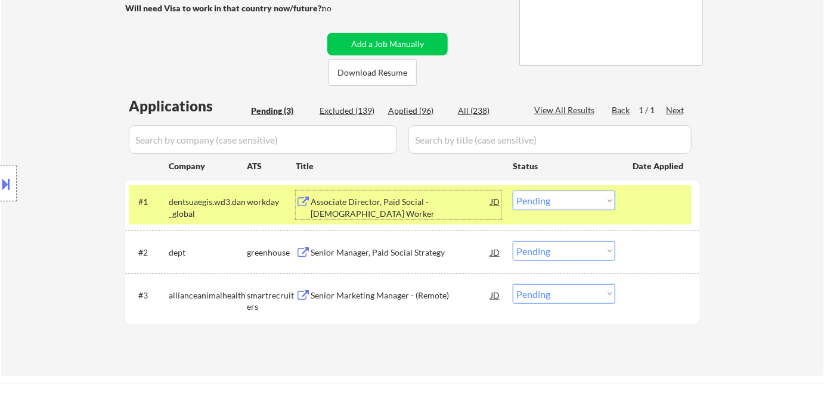
scroll to position [271, 0]
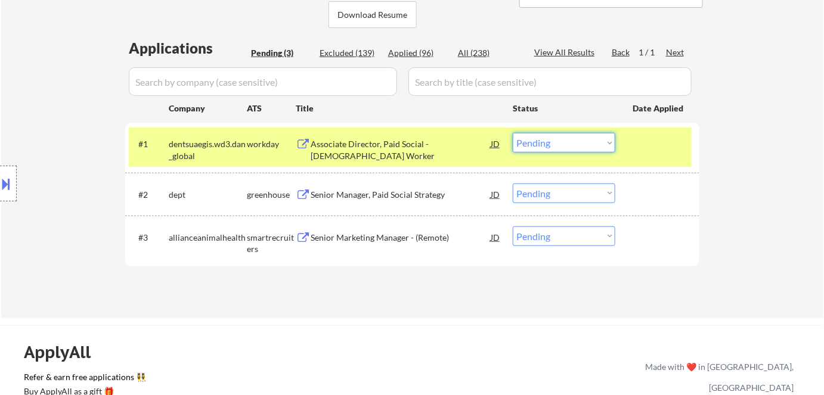
click at [580, 148] on select "Choose an option... Pending Applied Excluded (Questions) Excluded (Expired) Exc…" at bounding box center [564, 143] width 103 height 20
click at [513, 133] on select "Choose an option... Pending Applied Excluded (Questions) Excluded (Expired) Exc…" at bounding box center [564, 143] width 103 height 20
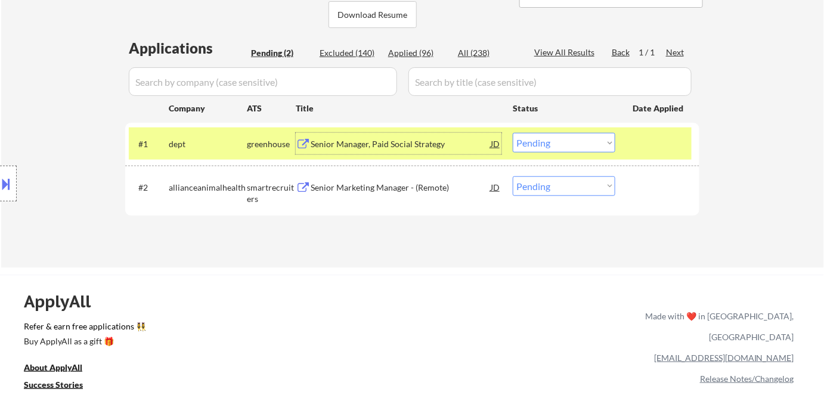
click at [358, 144] on div "Senior Manager, Paid Social Strategy" at bounding box center [401, 144] width 180 height 12
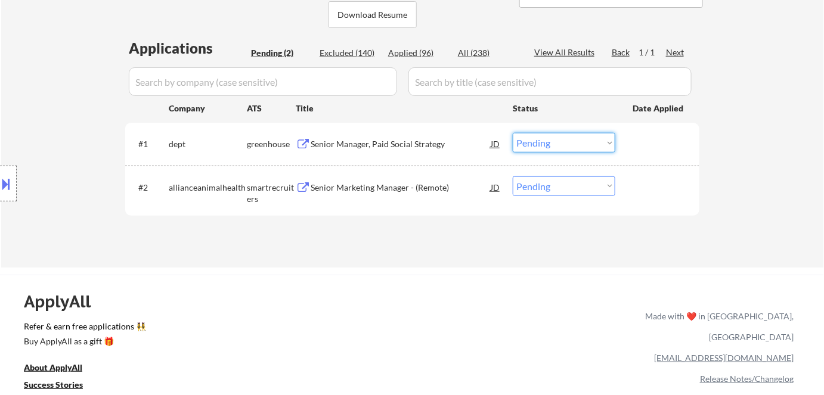
drag, startPoint x: 561, startPoint y: 138, endPoint x: 559, endPoint y: 147, distance: 8.5
click at [562, 138] on select "Choose an option... Pending Applied Excluded (Questions) Excluded (Expired) Exc…" at bounding box center [564, 143] width 103 height 20
click at [513, 133] on select "Choose an option... Pending Applied Excluded (Questions) Excluded (Expired) Exc…" at bounding box center [564, 143] width 103 height 20
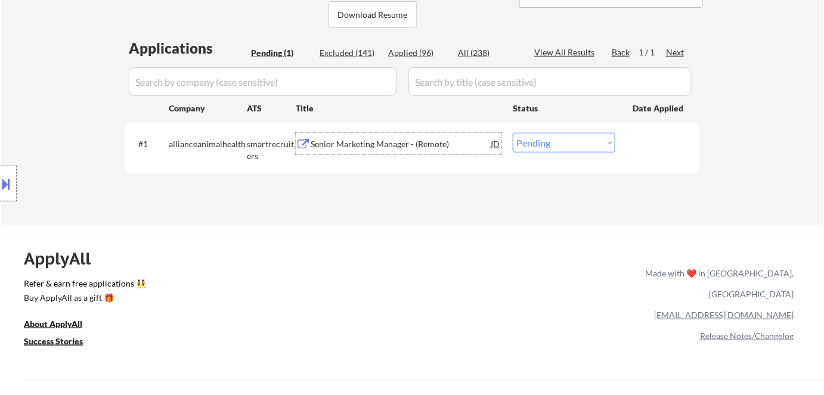
click at [411, 147] on div "Senior Marketing Manager - (Remote)" at bounding box center [401, 144] width 180 height 12
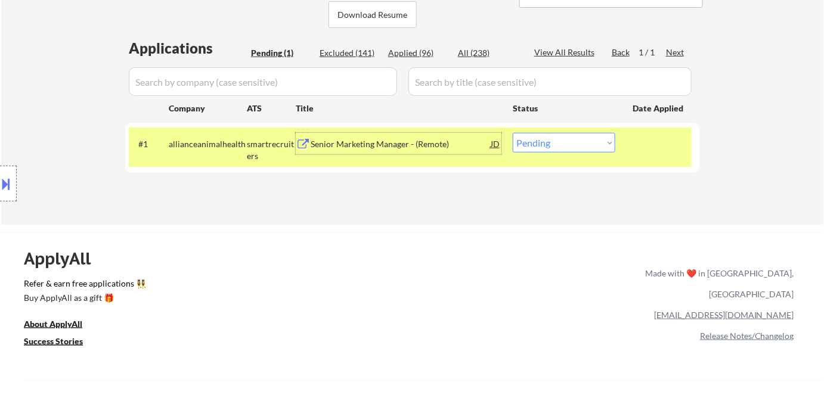
drag, startPoint x: 561, startPoint y: 139, endPoint x: 571, endPoint y: 151, distance: 15.6
click at [564, 144] on select "Choose an option... Pending Applied Excluded (Questions) Excluded (Expired) Exc…" at bounding box center [564, 143] width 103 height 20
select select ""excluded__bad_match_""
click at [513, 133] on select "Choose an option... Pending Applied Excluded (Questions) Excluded (Expired) Exc…" at bounding box center [564, 143] width 103 height 20
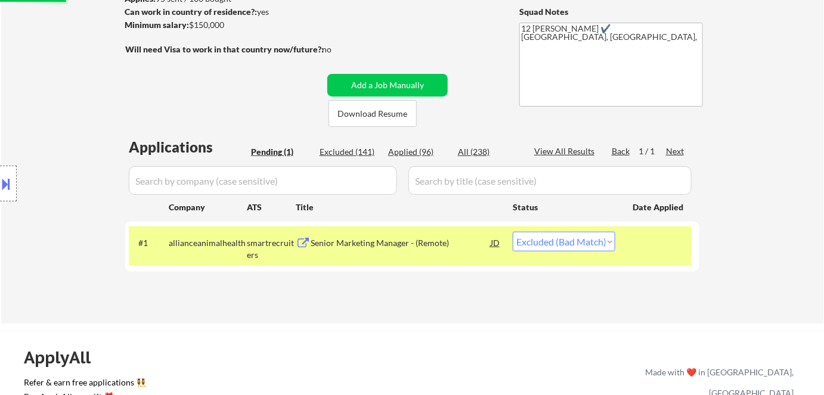
scroll to position [108, 0]
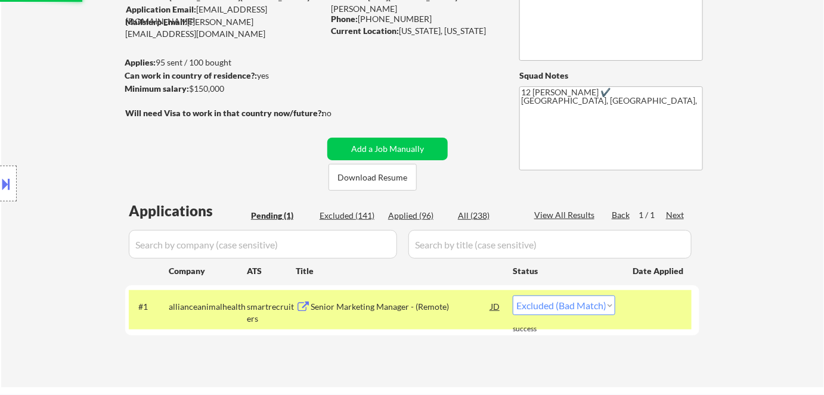
select select ""excluded__bad_match_""
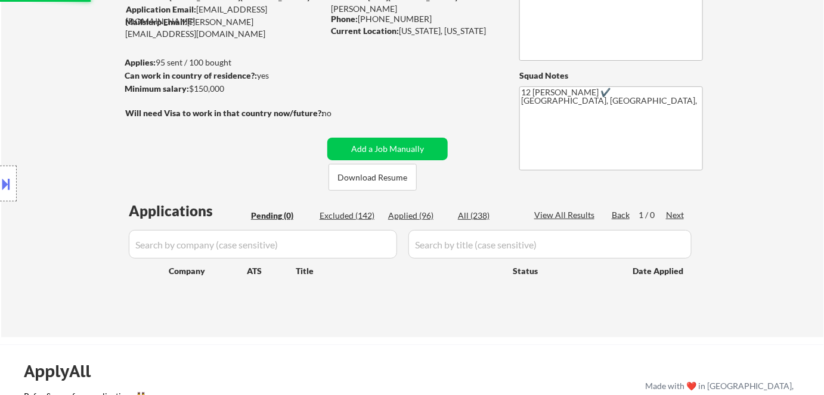
click at [413, 218] on div "Applied (96)" at bounding box center [418, 216] width 60 height 12
click at [418, 215] on div "Applied (96)" at bounding box center [418, 216] width 60 height 12
click at [423, 213] on div "Applied (96)" at bounding box center [418, 216] width 60 height 12
select select ""applied""
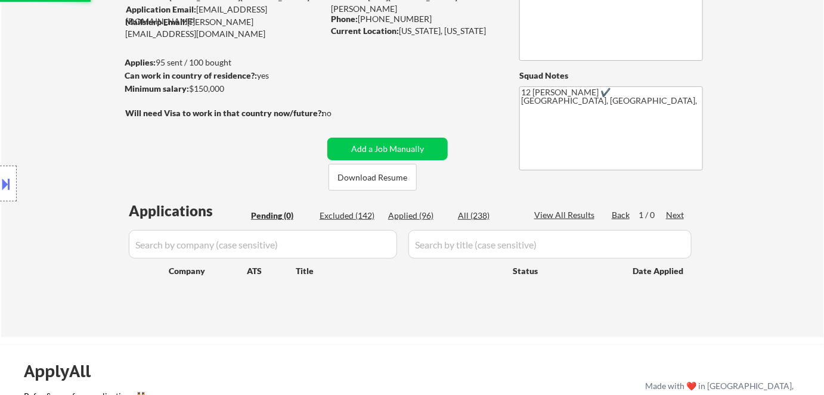
select select ""applied""
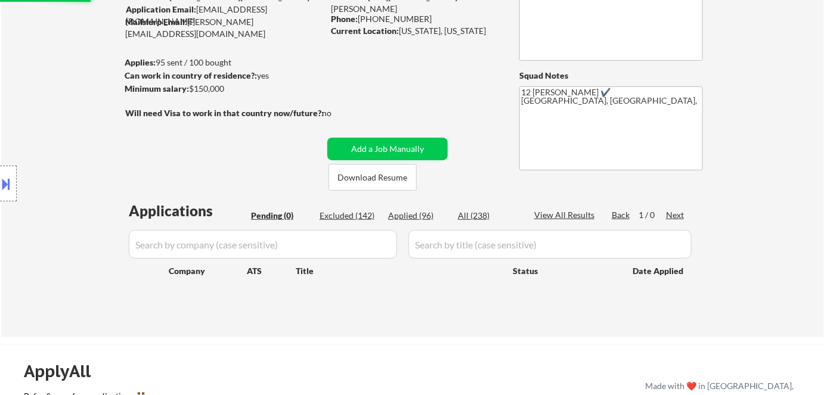
select select ""applied""
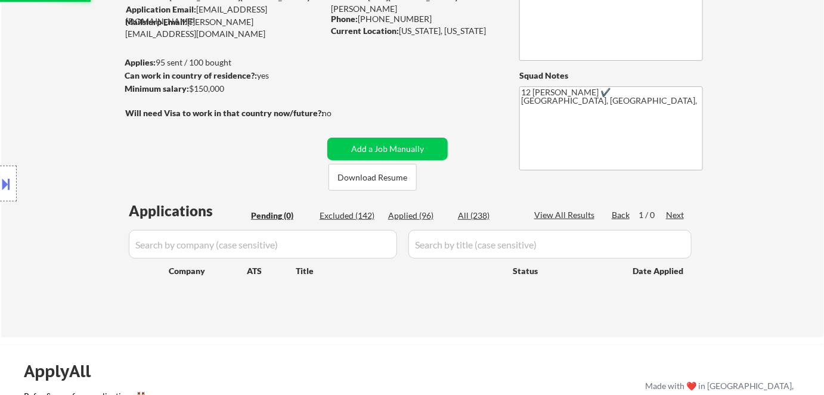
select select ""applied""
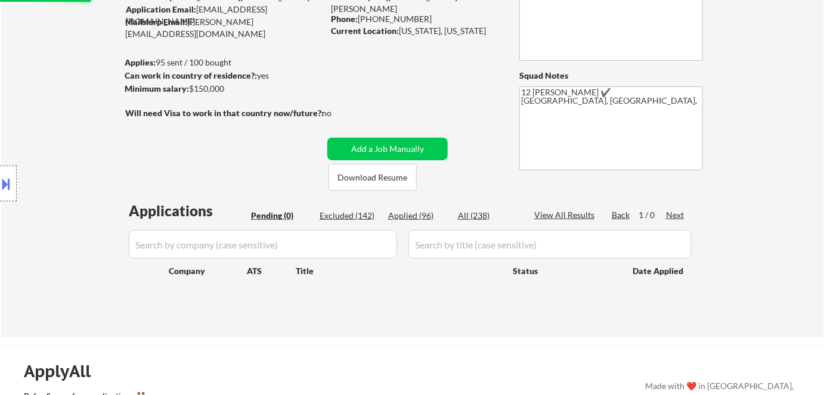
select select ""applied""
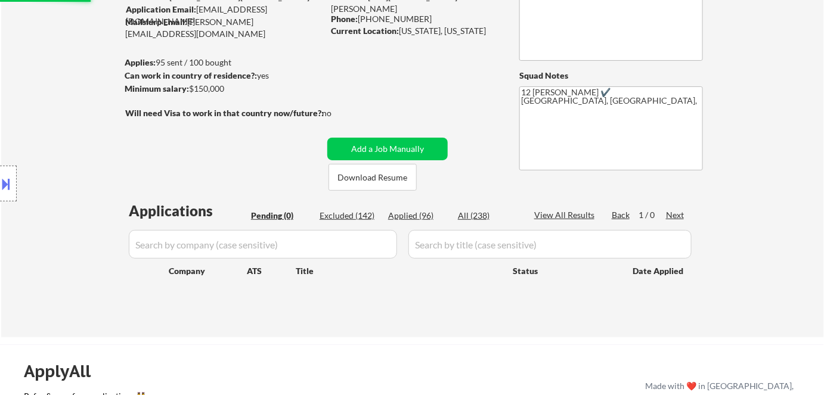
select select ""applied""
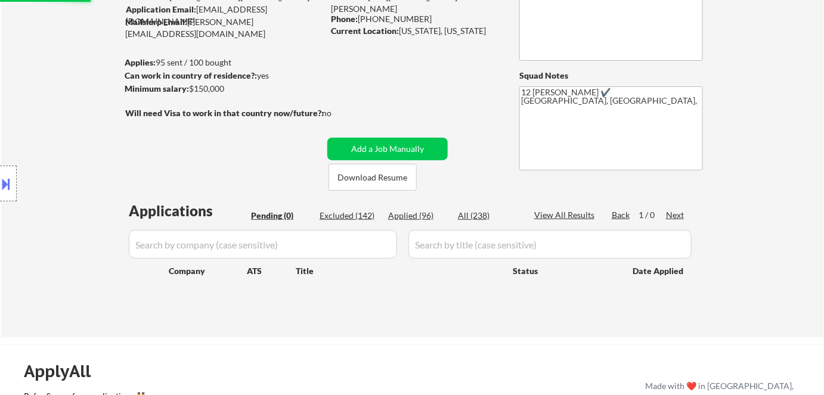
select select ""applied""
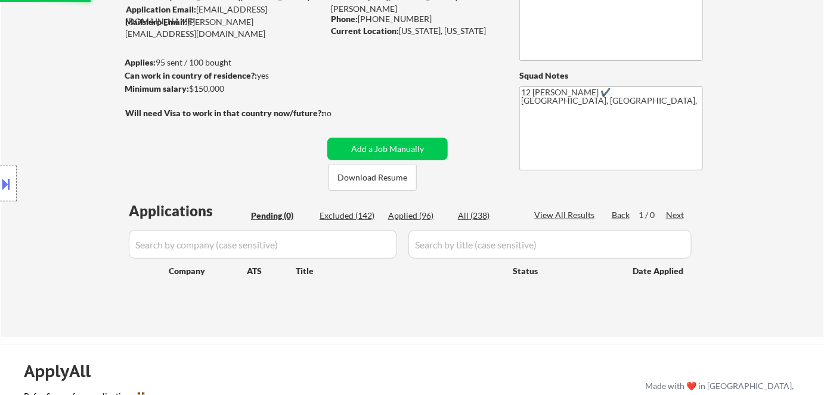
select select ""applied""
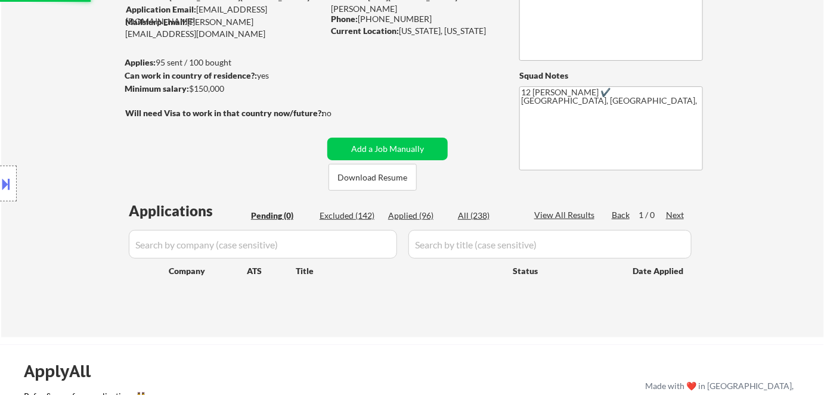
select select ""applied""
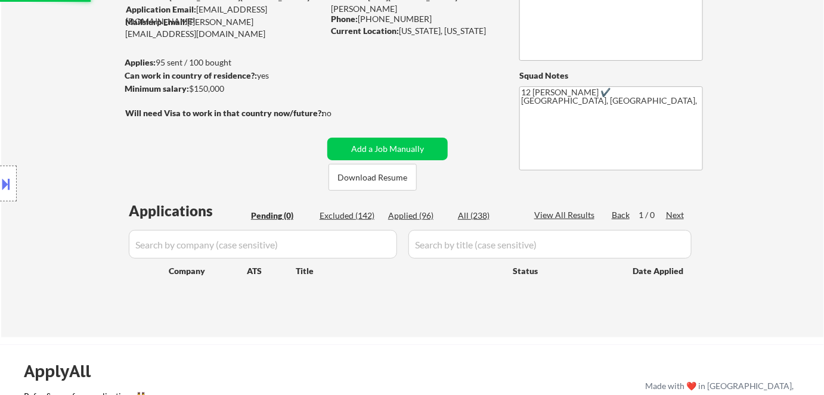
select select ""applied""
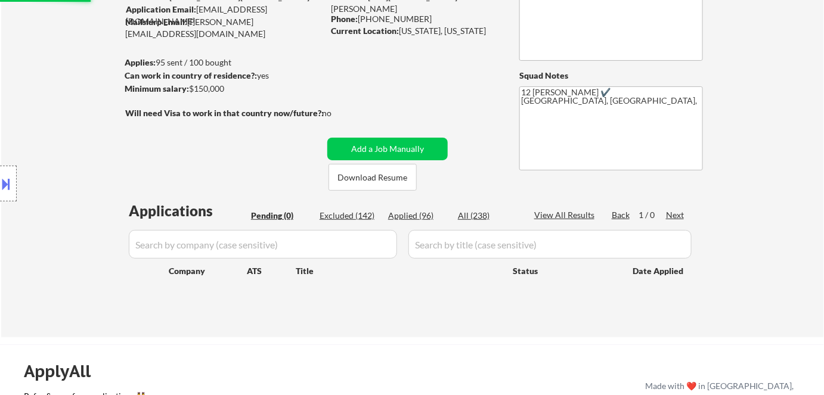
select select ""applied""
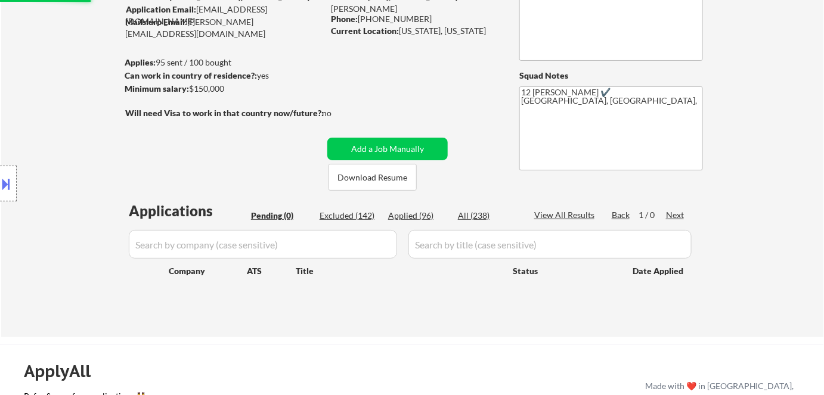
select select ""applied""
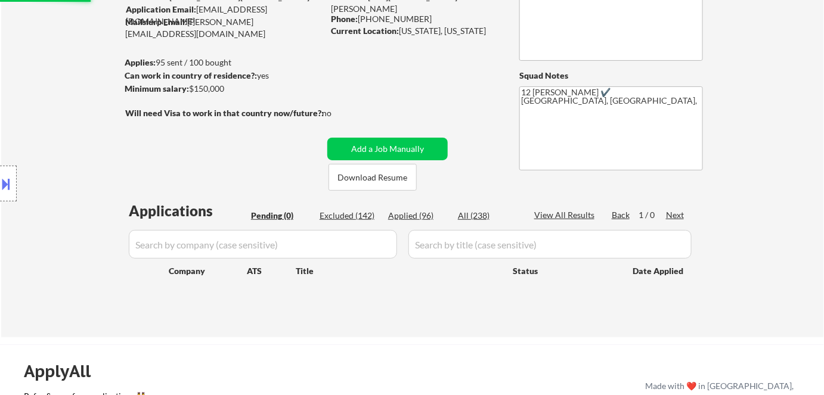
select select ""applied""
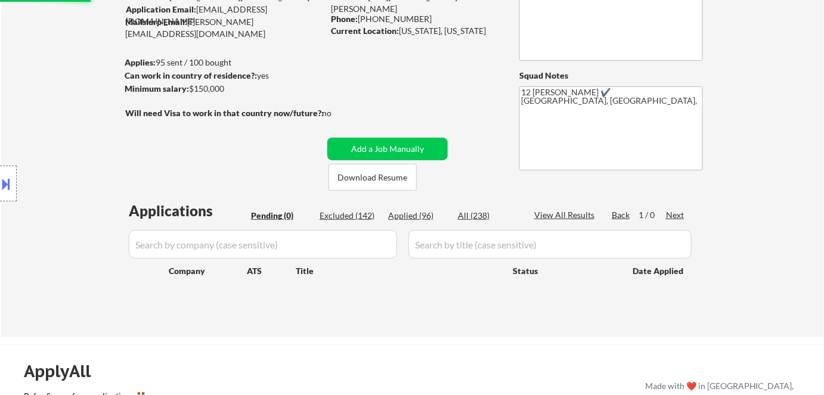
select select ""applied""
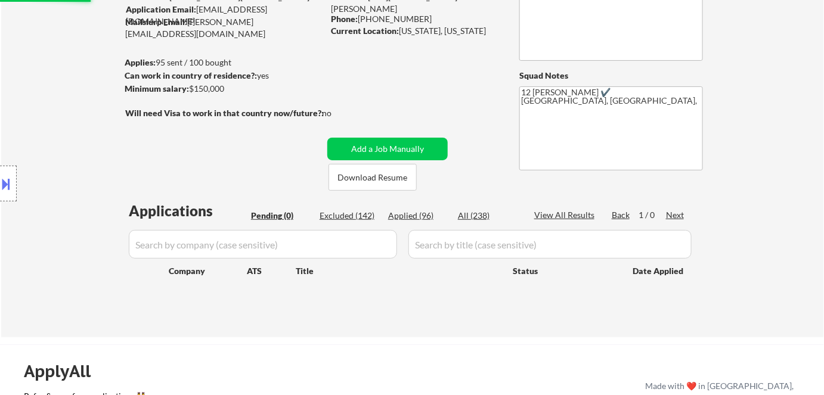
select select ""applied""
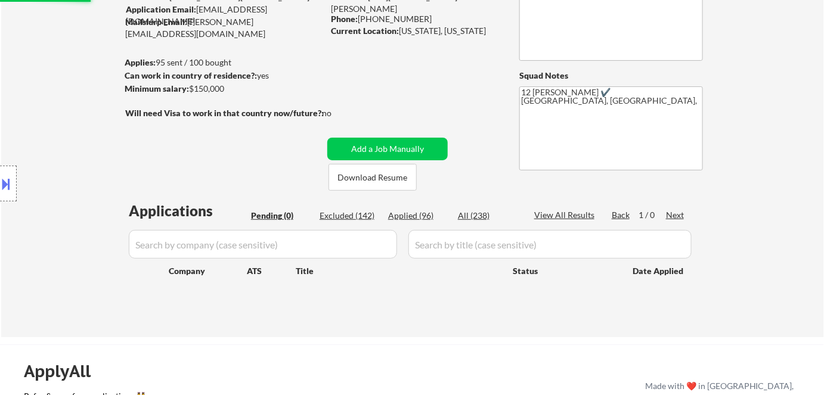
select select ""applied""
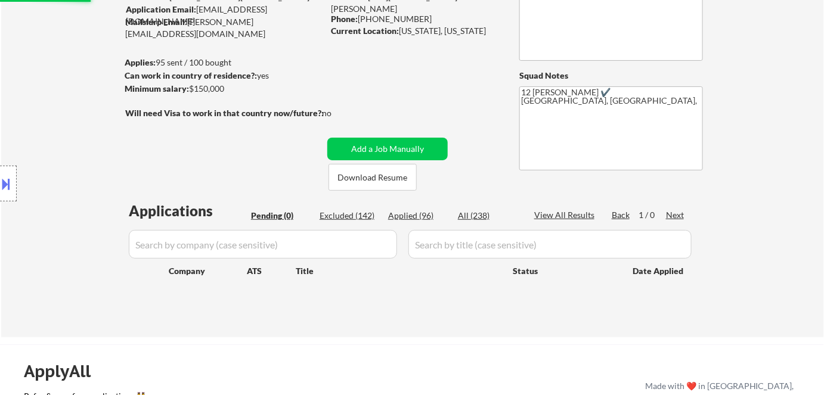
select select ""applied""
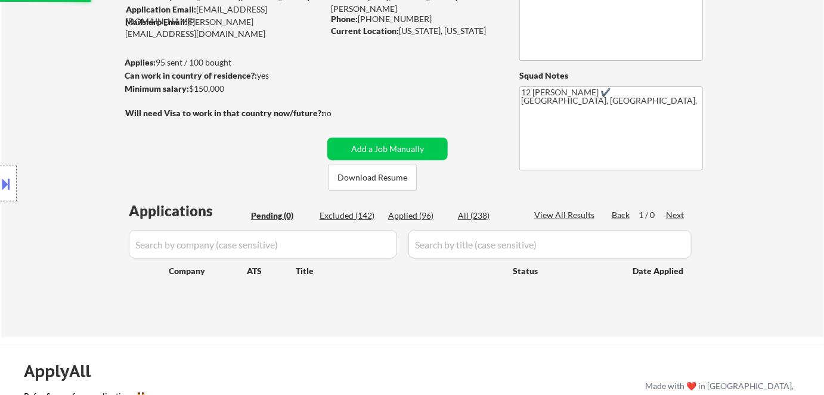
select select ""applied""
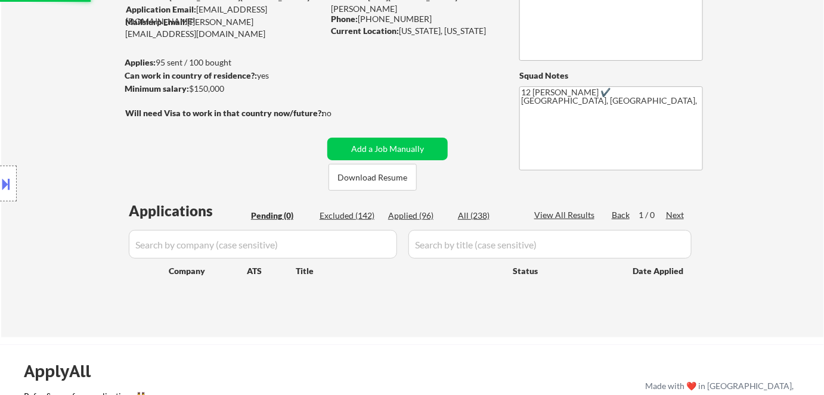
select select ""applied""
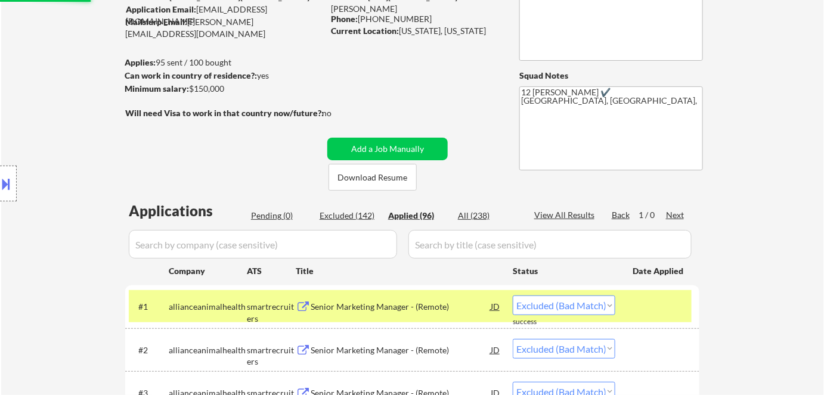
select select ""applied""
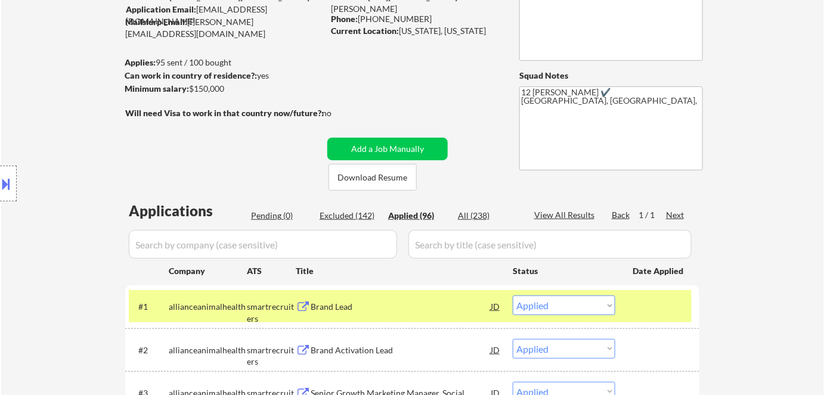
scroll to position [271, 0]
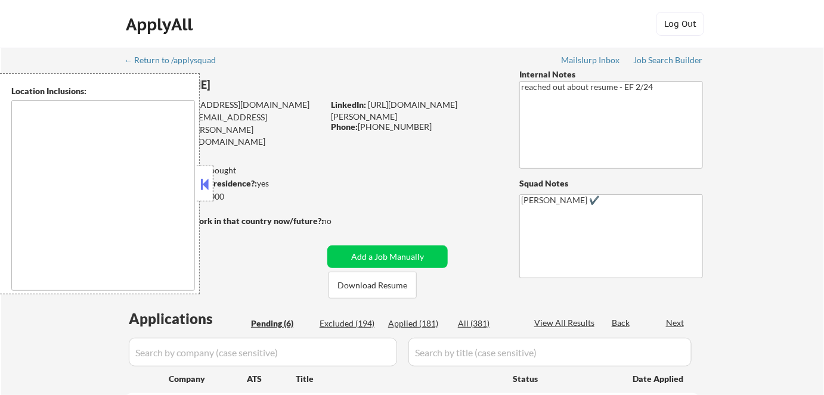
drag, startPoint x: 203, startPoint y: 181, endPoint x: 287, endPoint y: 161, distance: 86.5
click at [203, 181] on button at bounding box center [204, 184] width 13 height 18
select select ""pending""
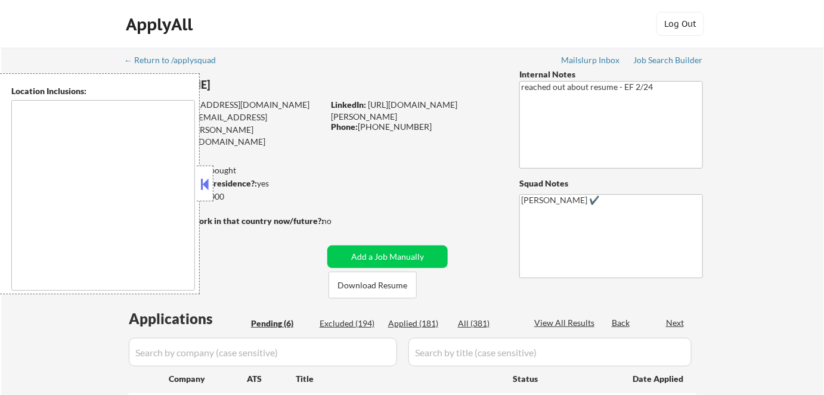
select select ""pending""
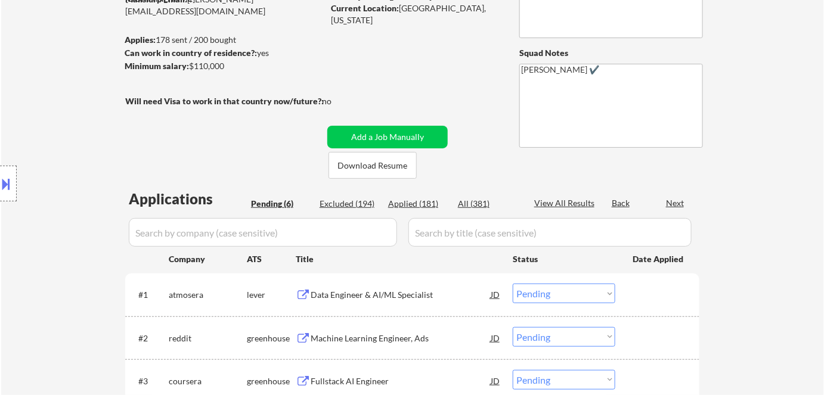
scroll to position [162, 0]
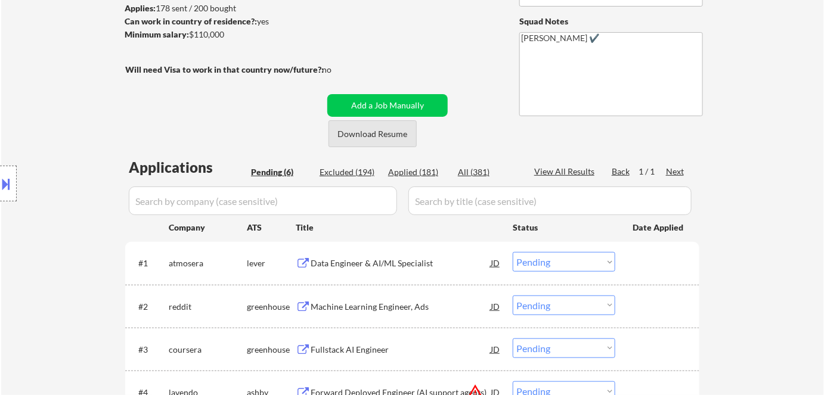
click at [380, 128] on button "Download Resume" at bounding box center [372, 133] width 88 height 27
click at [348, 266] on div "Data Engineer & AI/ML Specialist" at bounding box center [401, 264] width 180 height 12
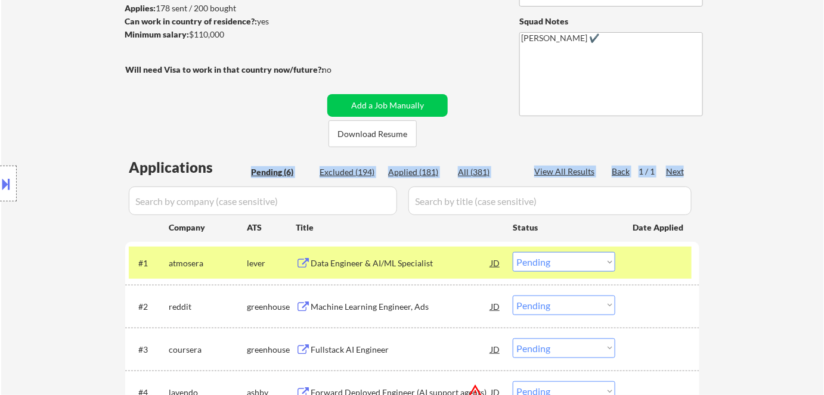
drag, startPoint x: 352, startPoint y: 170, endPoint x: 338, endPoint y: 203, distance: 35.0
click at [338, 192] on div "Applications Pending (6) Excluded (194) Applied (181) All (381) View All Result…" at bounding box center [412, 347] width 574 height 380
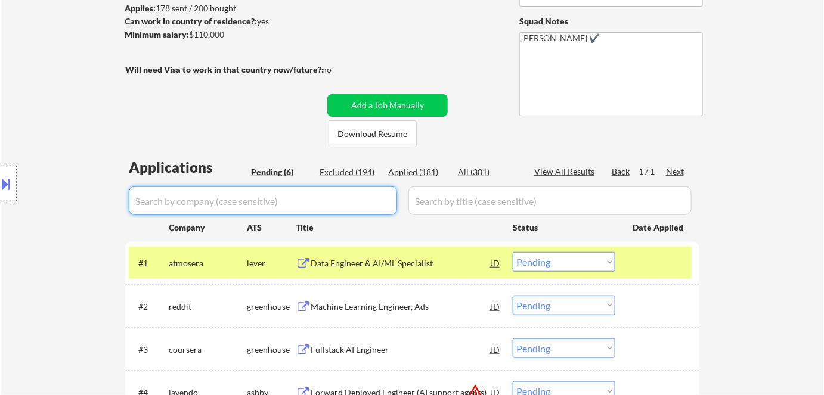
drag, startPoint x: 338, startPoint y: 203, endPoint x: 339, endPoint y: 210, distance: 7.2
click at [339, 210] on input "input" at bounding box center [263, 201] width 268 height 29
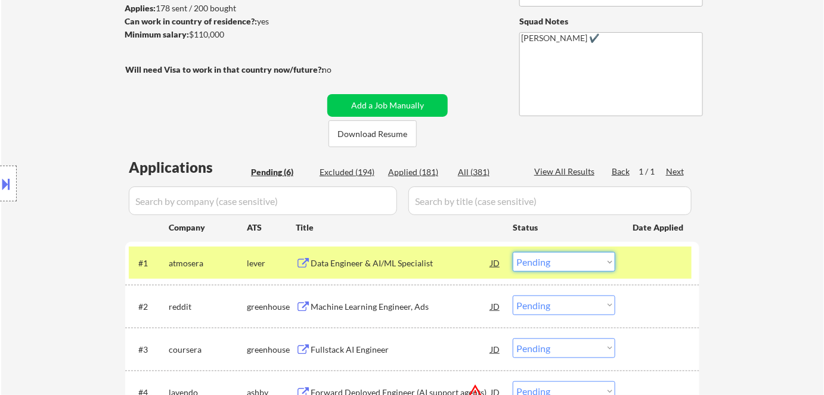
click at [545, 258] on select "Choose an option... Pending Applied Excluded (Questions) Excluded (Expired) Exc…" at bounding box center [564, 262] width 103 height 20
click at [513, 252] on select "Choose an option... Pending Applied Excluded (Questions) Excluded (Expired) Exc…" at bounding box center [564, 262] width 103 height 20
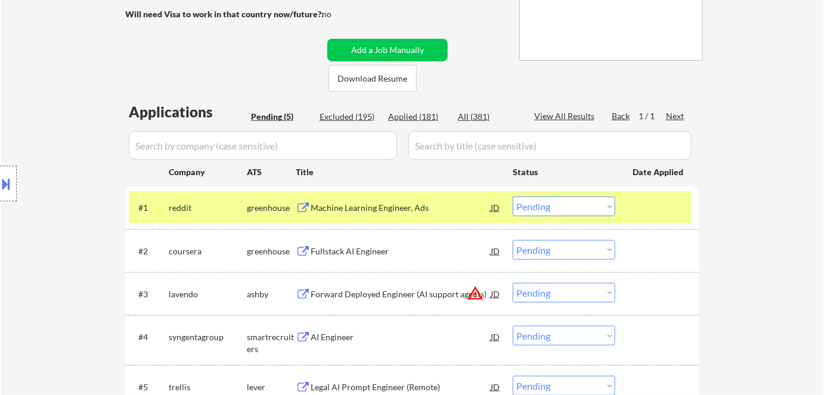
scroll to position [271, 0]
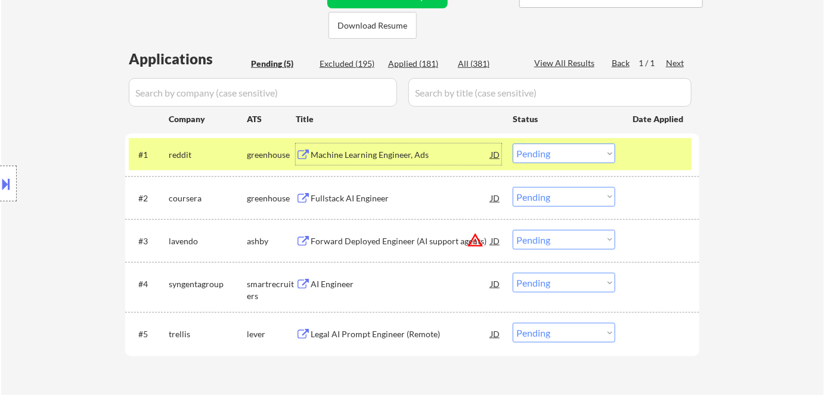
click at [363, 153] on div "Machine Learning Engineer, Ads" at bounding box center [401, 155] width 180 height 12
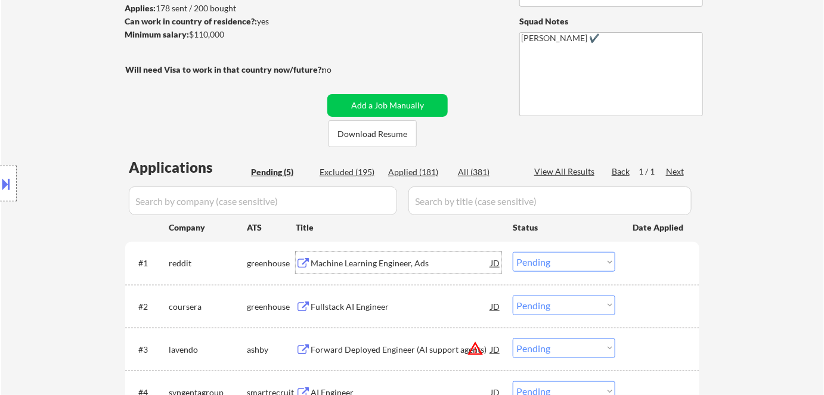
scroll to position [216, 0]
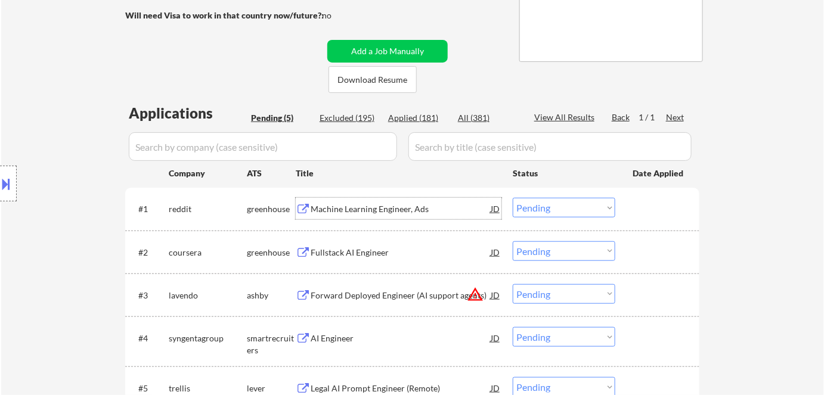
click at [538, 205] on select "Choose an option... Pending Applied Excluded (Questions) Excluded (Expired) Exc…" at bounding box center [564, 208] width 103 height 20
click at [513, 198] on select "Choose an option... Pending Applied Excluded (Questions) Excluded (Expired) Exc…" at bounding box center [564, 208] width 103 height 20
select select ""pending""
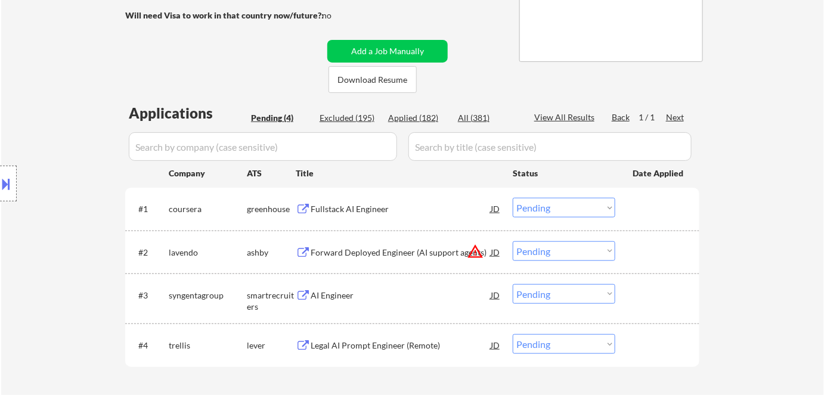
click at [380, 251] on div "Forward Deployed Engineer (AI support agents)" at bounding box center [401, 253] width 180 height 12
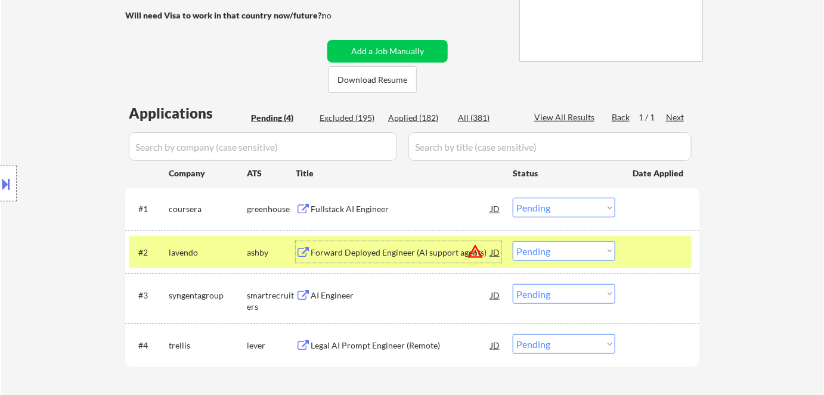
click at [538, 252] on select "Choose an option... Pending Applied Excluded (Questions) Excluded (Expired) Exc…" at bounding box center [564, 251] width 103 height 20
click at [558, 251] on select "Choose an option... Pending Applied Excluded (Questions) Excluded (Expired) Exc…" at bounding box center [564, 251] width 103 height 20
click at [544, 247] on select "Choose an option... Pending Applied Excluded (Questions) Excluded (Expired) Exc…" at bounding box center [564, 251] width 103 height 20
click at [513, 241] on select "Choose an option... Pending Applied Excluded (Questions) Excluded (Expired) Exc…" at bounding box center [564, 251] width 103 height 20
select select ""pending""
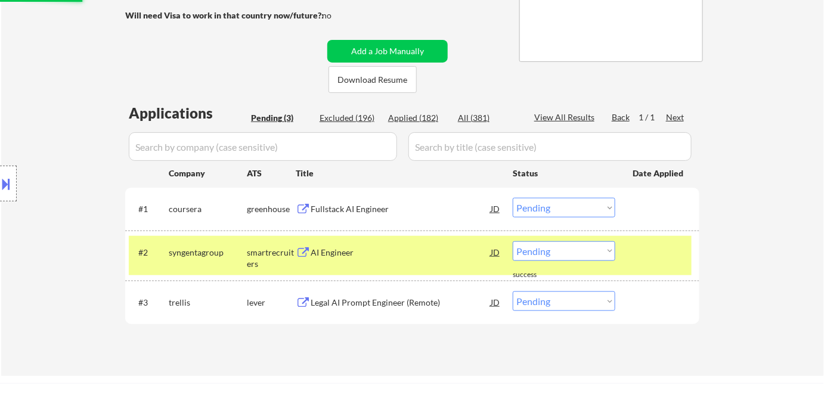
click at [234, 253] on div "syngentagroup" at bounding box center [208, 253] width 78 height 12
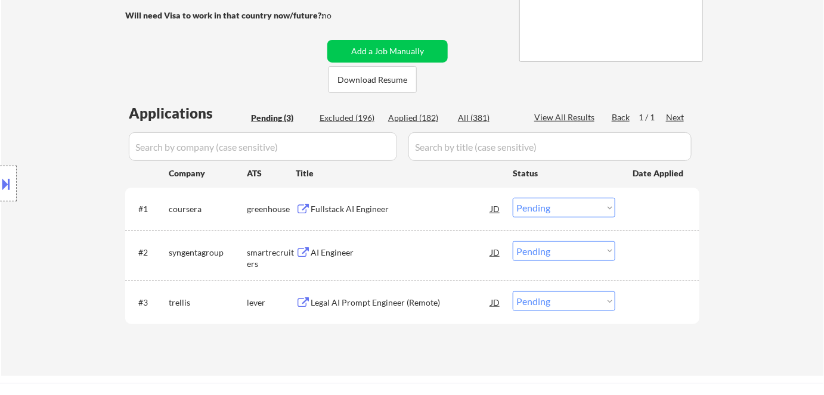
click at [345, 209] on div "Fullstack AI Engineer" at bounding box center [401, 209] width 180 height 12
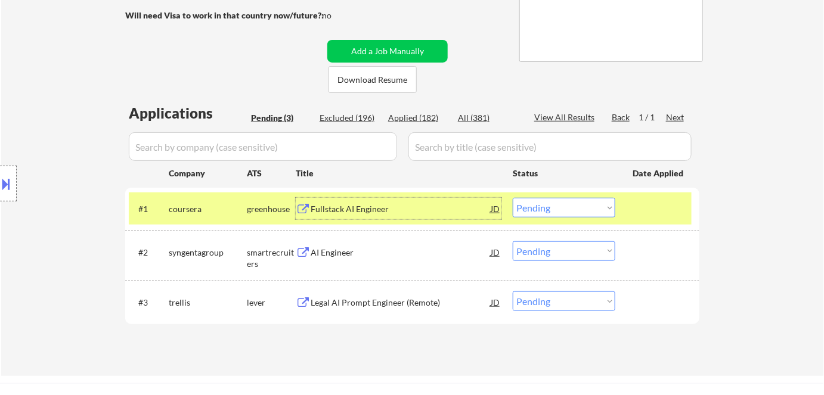
drag, startPoint x: 528, startPoint y: 207, endPoint x: 538, endPoint y: 214, distance: 12.1
click at [534, 211] on select "Choose an option... Pending Applied Excluded (Questions) Excluded (Expired) Exc…" at bounding box center [564, 208] width 103 height 20
click at [513, 198] on select "Choose an option... Pending Applied Excluded (Questions) Excluded (Expired) Exc…" at bounding box center [564, 208] width 103 height 20
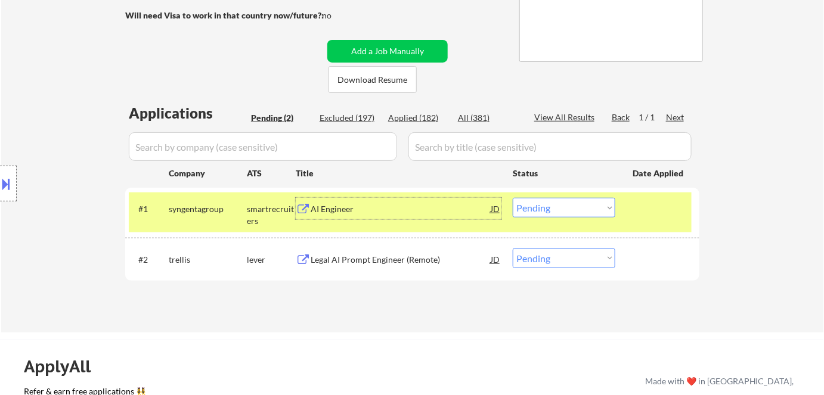
click at [328, 210] on div "AI Engineer" at bounding box center [401, 209] width 180 height 12
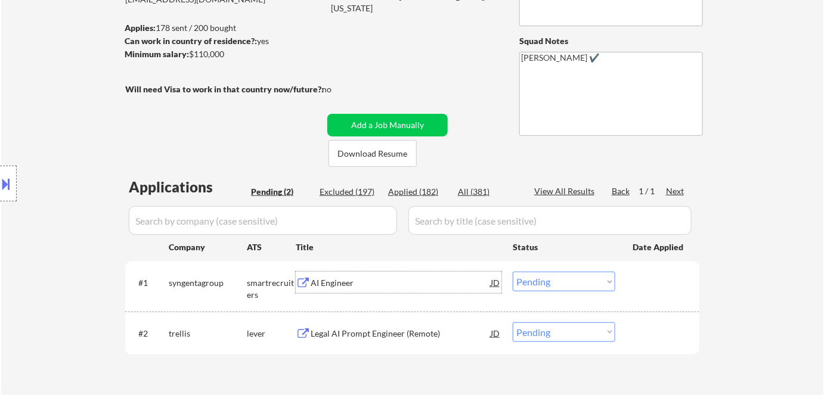
scroll to position [54, 0]
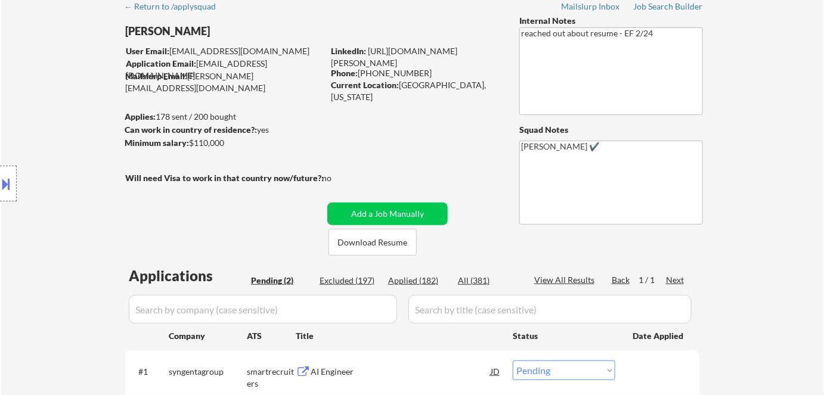
drag, startPoint x: 402, startPoint y: 85, endPoint x: 402, endPoint y: 101, distance: 16.1
click at [402, 101] on div "Current Location: Inver Grove Heights, Minnesota" at bounding box center [415, 90] width 169 height 23
copy div "Inver Grove Heights, Minnesota"
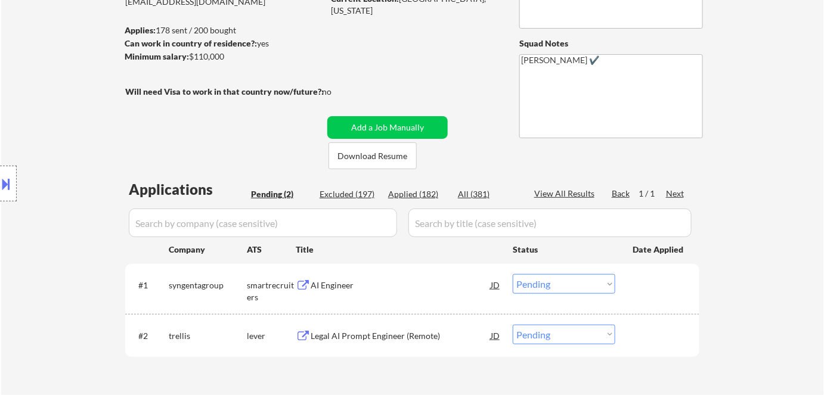
scroll to position [216, 0]
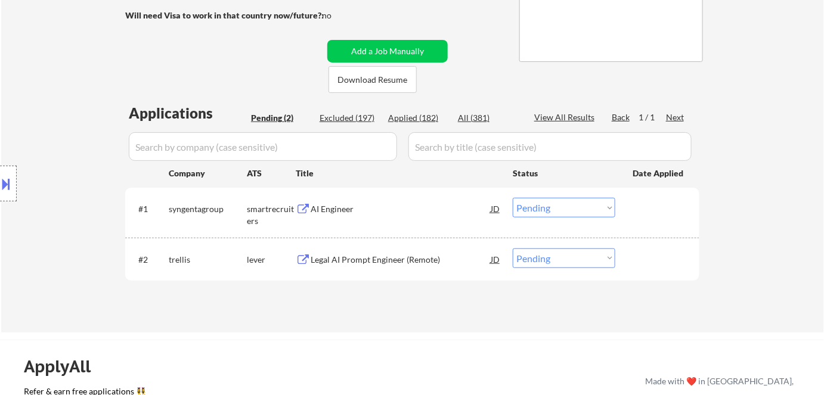
click at [560, 209] on select "Choose an option... Pending Applied Excluded (Questions) Excluded (Expired) Exc…" at bounding box center [564, 208] width 103 height 20
click at [513, 198] on select "Choose an option... Pending Applied Excluded (Questions) Excluded (Expired) Exc…" at bounding box center [564, 208] width 103 height 20
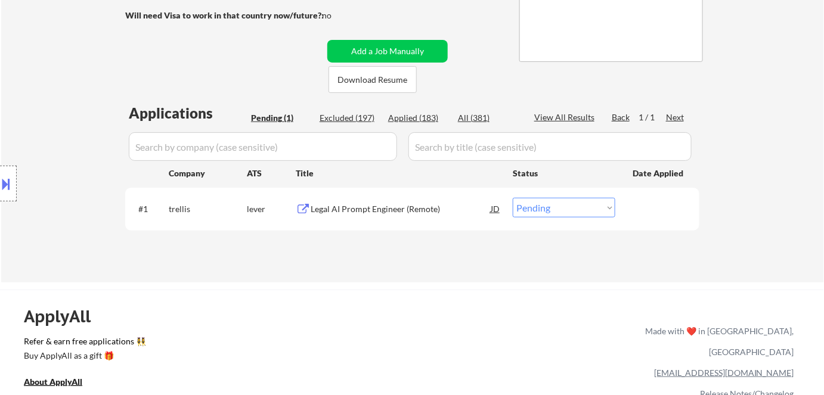
click at [386, 209] on div "Legal AI Prompt Engineer (Remote)" at bounding box center [401, 209] width 180 height 12
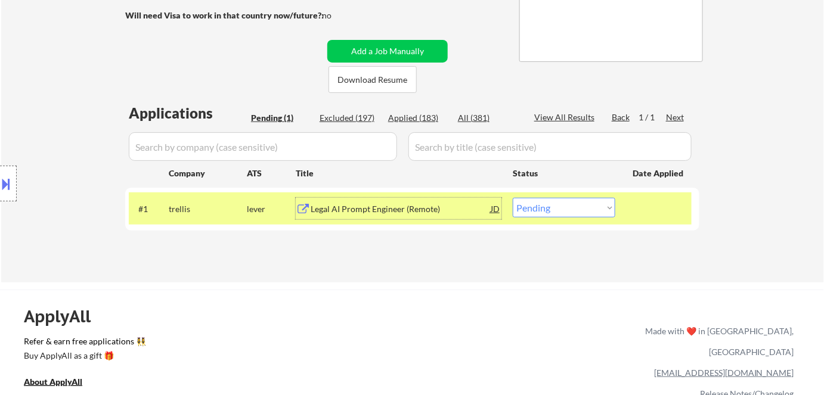
drag, startPoint x: 560, startPoint y: 210, endPoint x: 563, endPoint y: 216, distance: 7.2
click at [560, 211] on select "Choose an option... Pending Applied Excluded (Questions) Excluded (Expired) Exc…" at bounding box center [564, 208] width 103 height 20
click at [513, 198] on select "Choose an option... Pending Applied Excluded (Questions) Excluded (Expired) Exc…" at bounding box center [564, 208] width 103 height 20
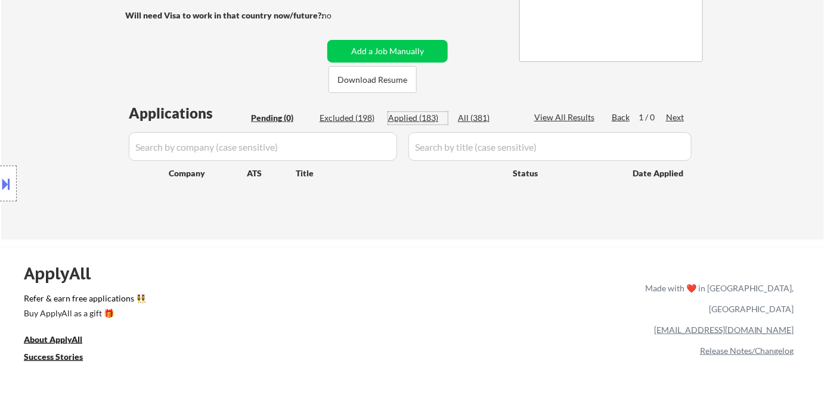
click at [427, 121] on div "Applied (183)" at bounding box center [418, 118] width 60 height 12
select select ""applied""
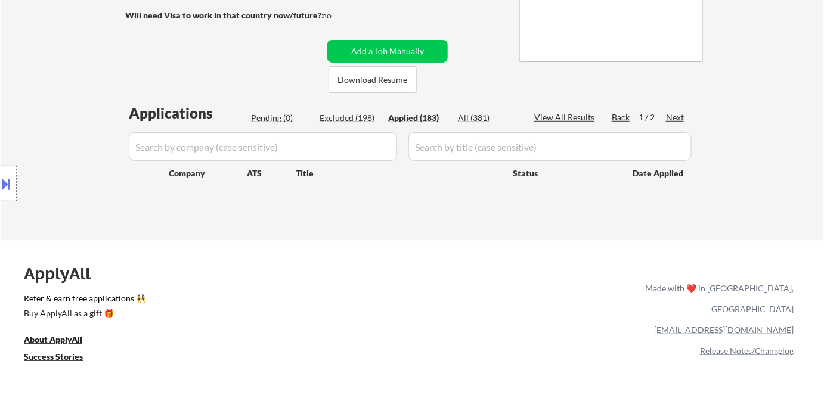
select select ""applied""
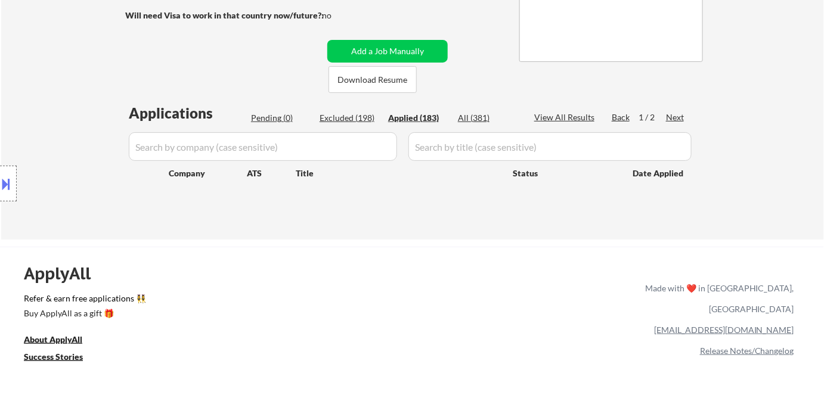
select select ""applied""
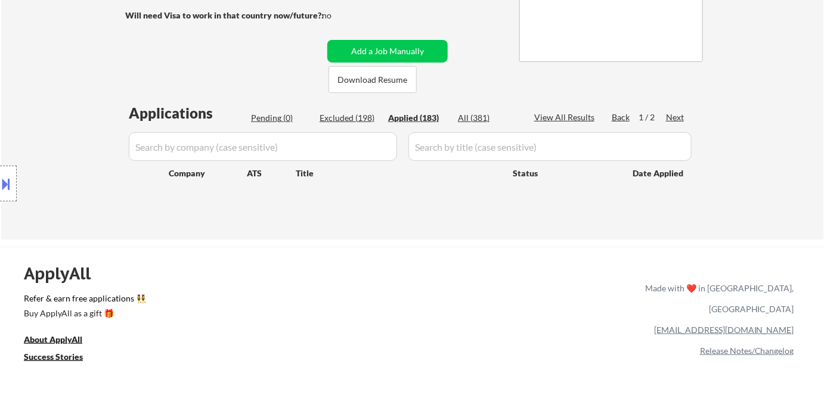
select select ""applied""
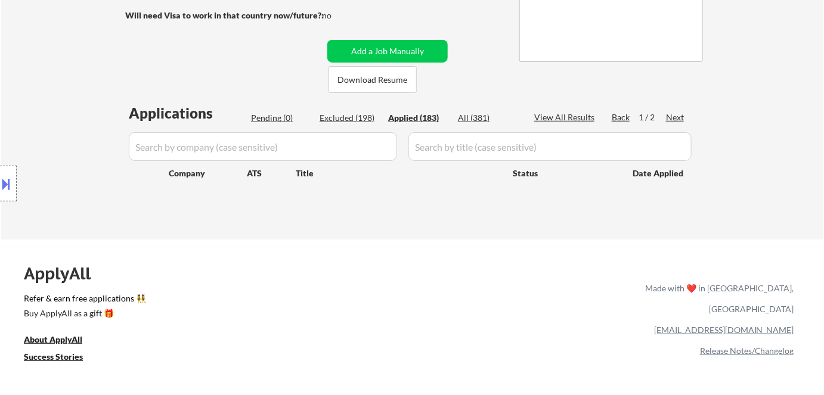
select select ""applied""
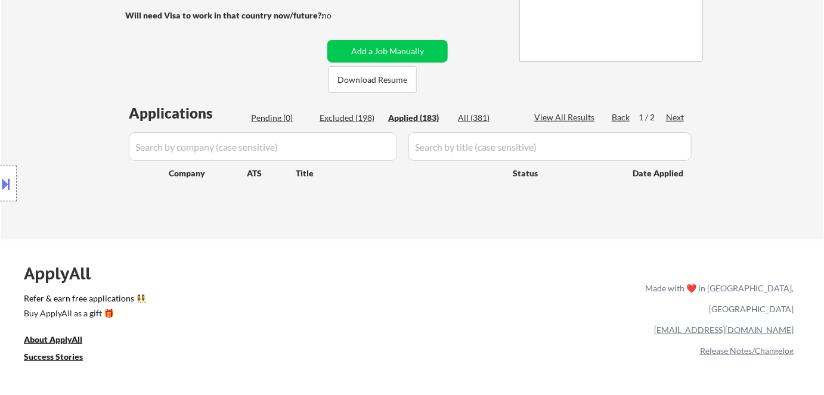
select select ""applied""
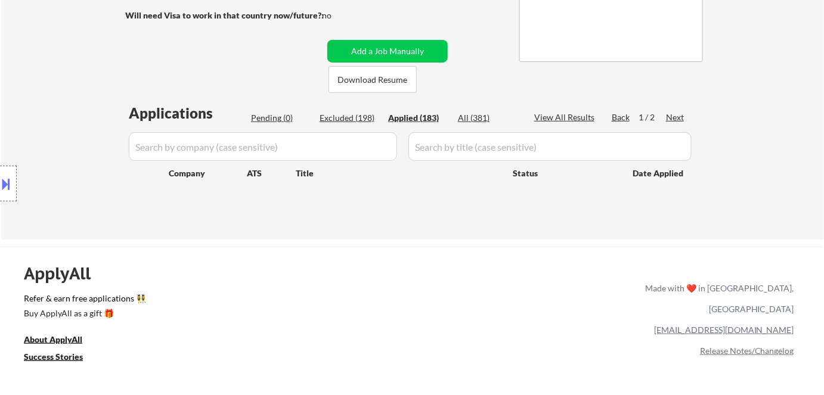
select select ""applied""
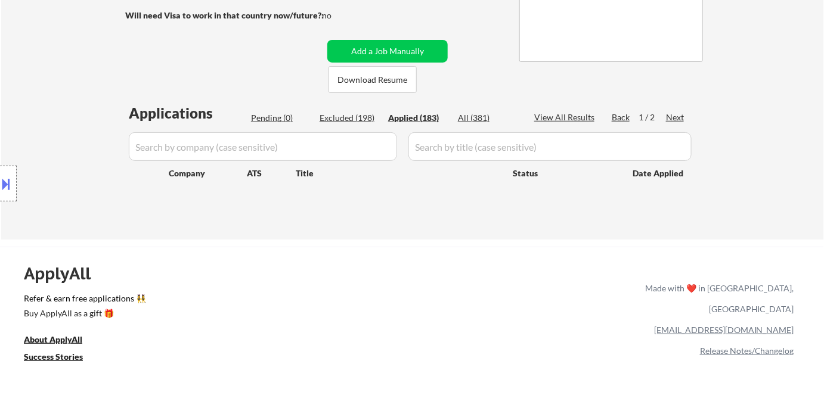
select select ""applied""
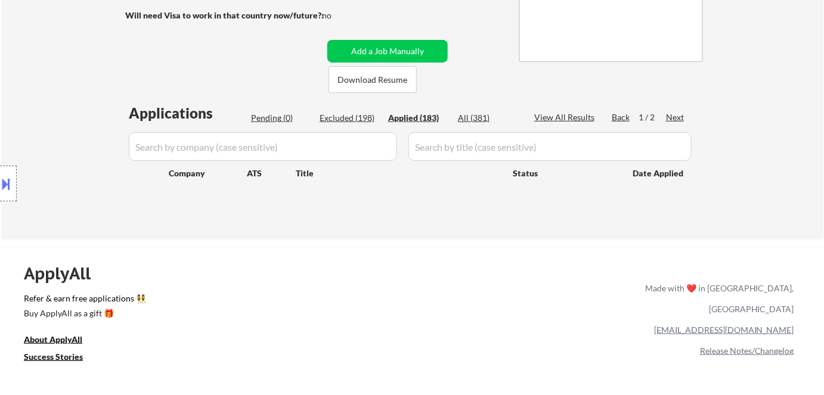
select select ""applied""
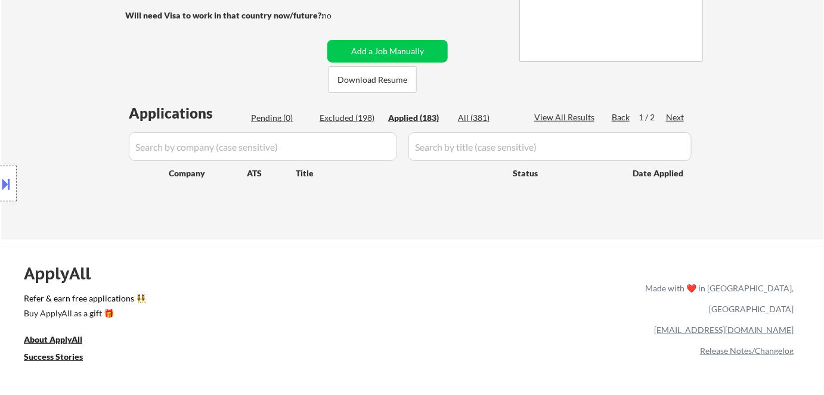
select select ""applied""
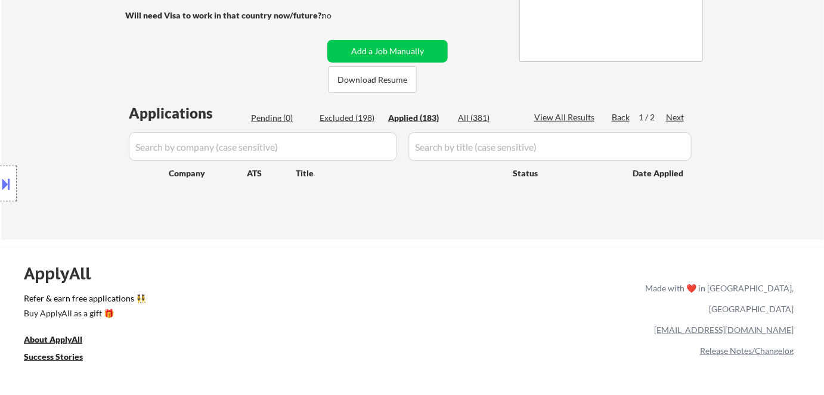
select select ""applied""
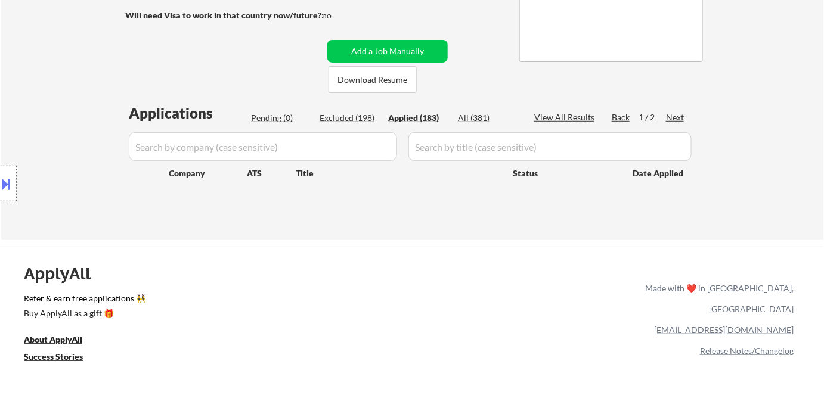
select select ""applied""
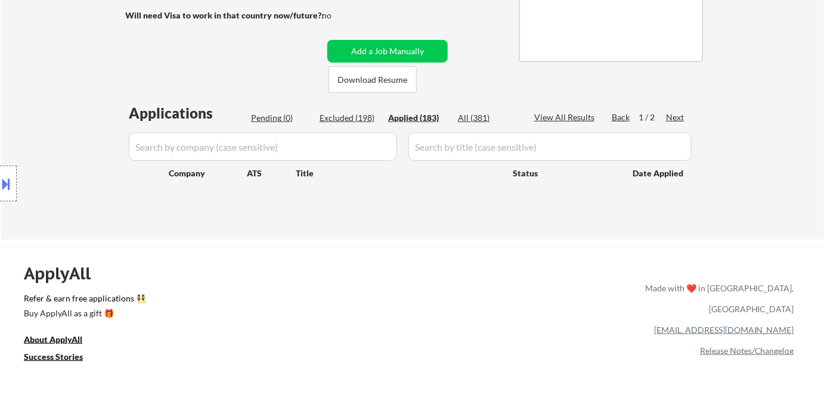
select select ""applied""
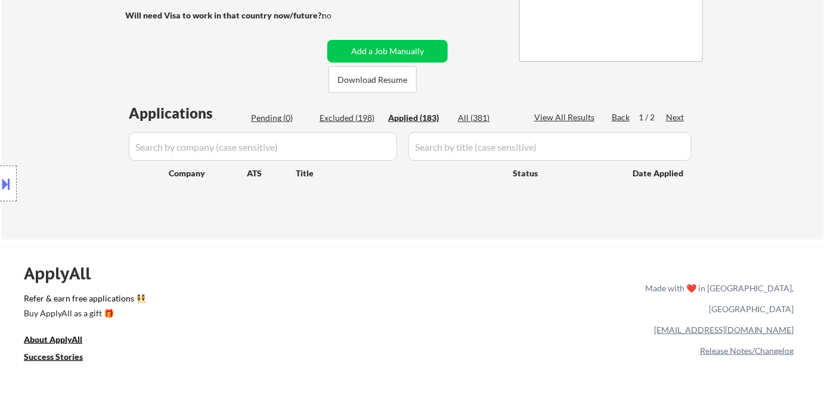
select select ""applied""
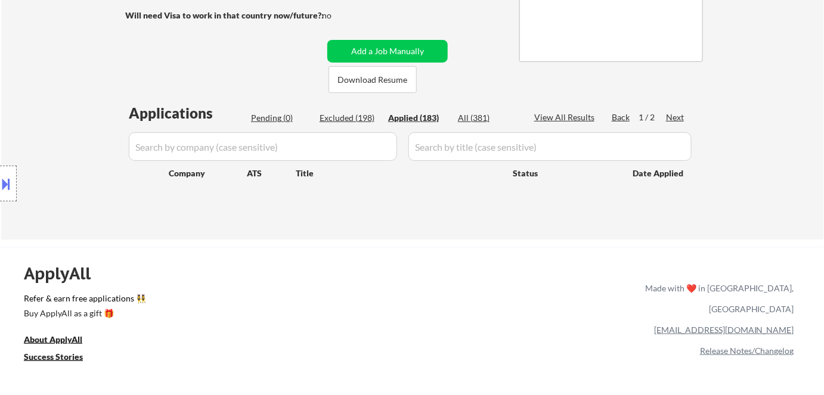
select select ""applied""
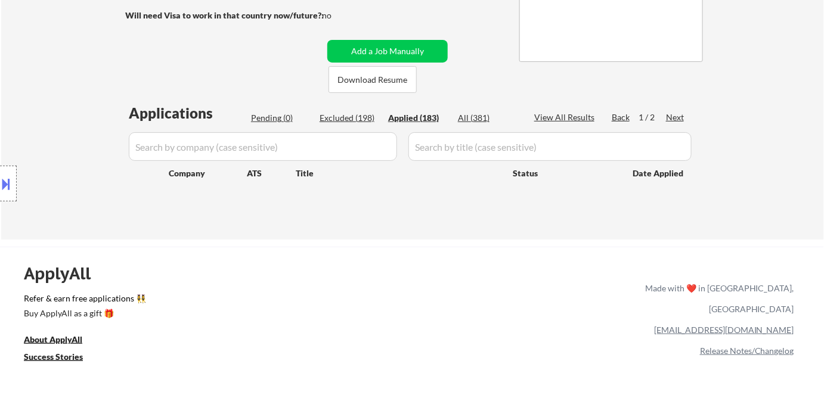
select select ""applied""
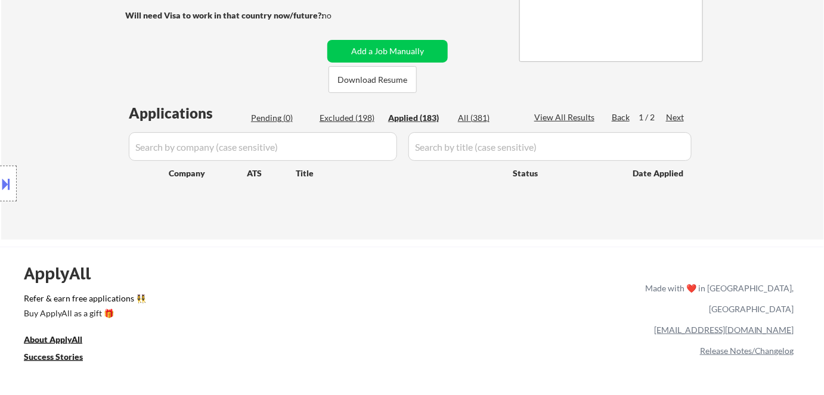
select select ""applied""
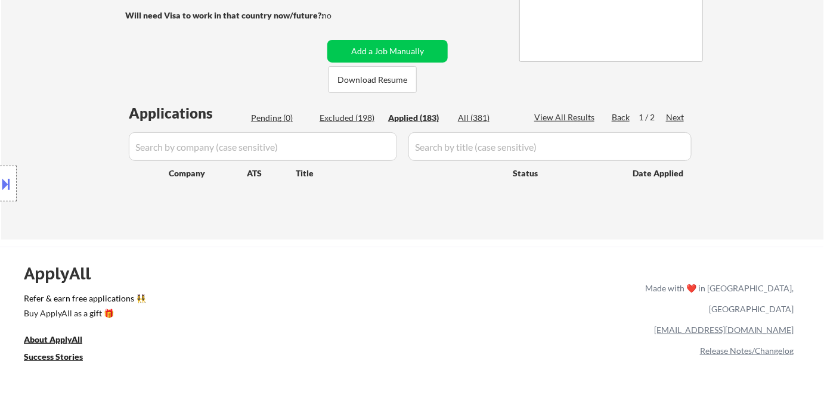
select select ""applied""
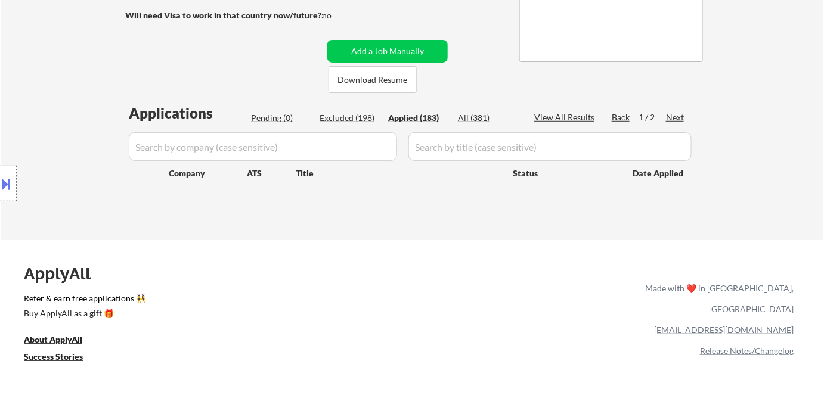
select select ""applied""
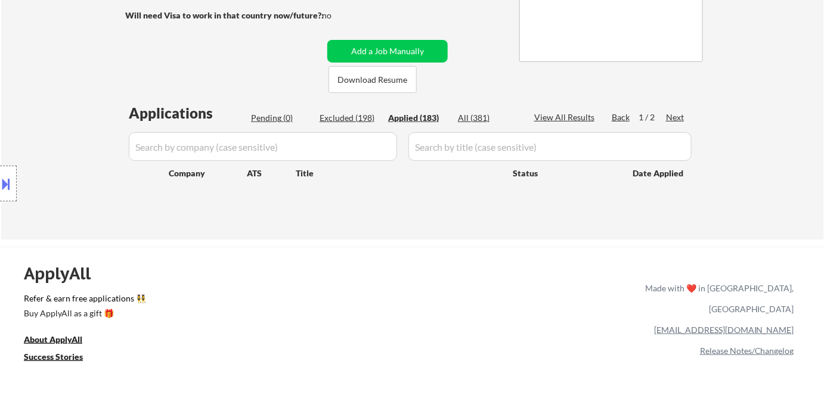
select select ""applied""
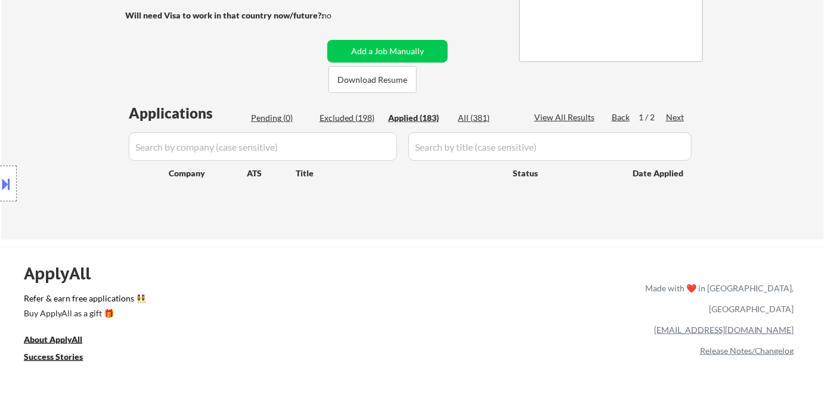
select select ""applied""
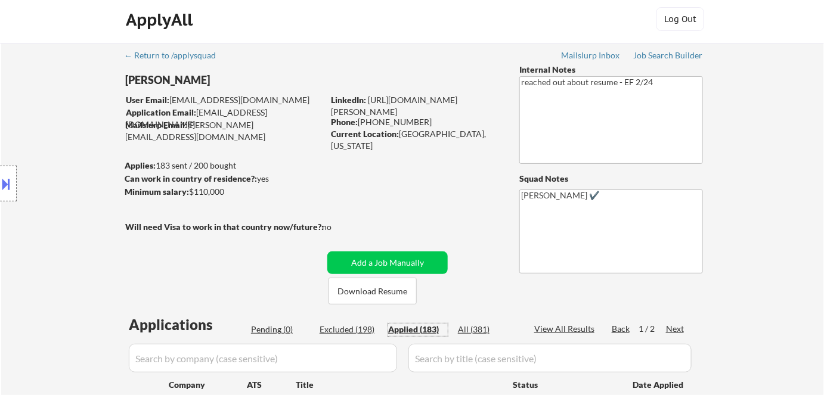
scroll to position [0, 0]
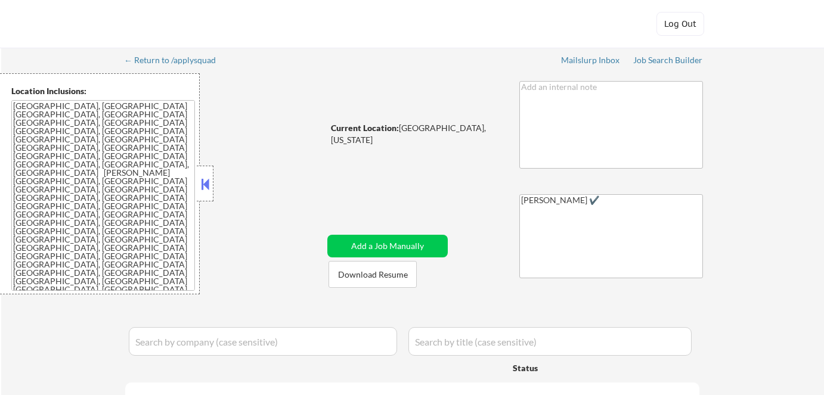
select select ""pending""
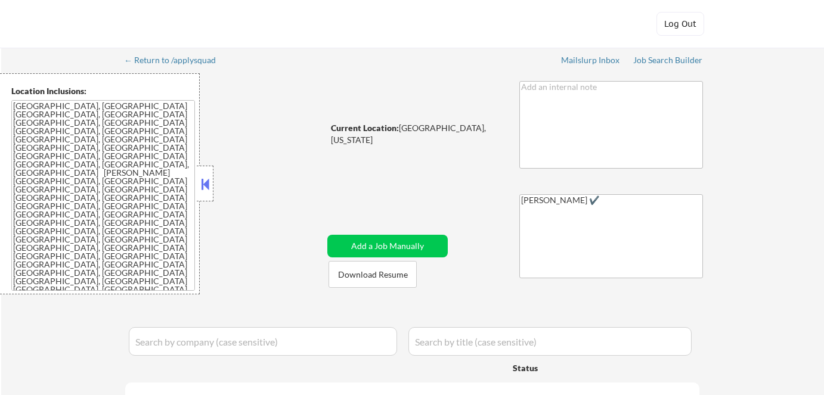
select select ""pending""
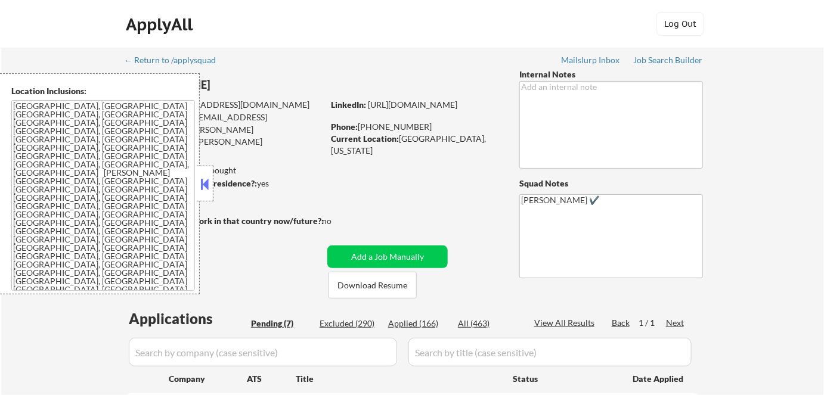
click at [205, 178] on button at bounding box center [204, 184] width 13 height 18
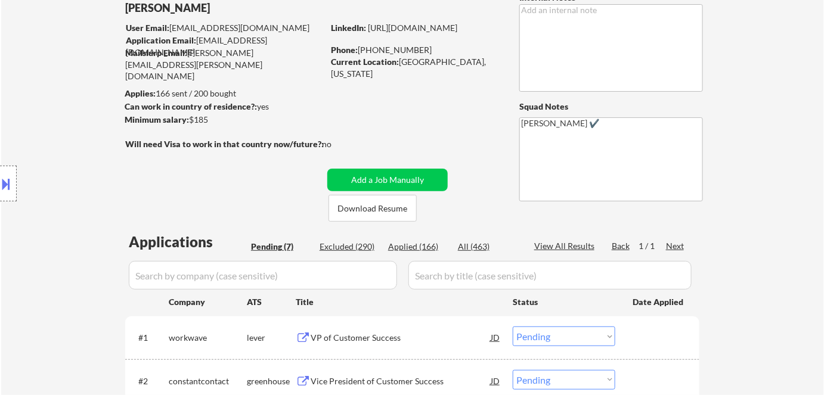
scroll to position [162, 0]
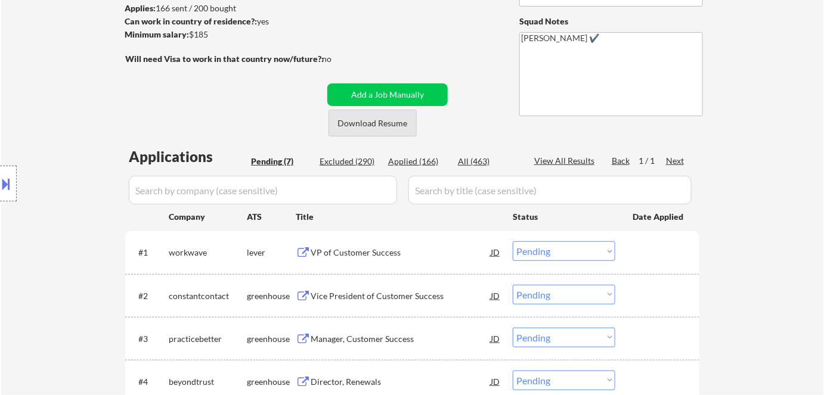
click at [361, 121] on button "Download Resume" at bounding box center [372, 123] width 88 height 27
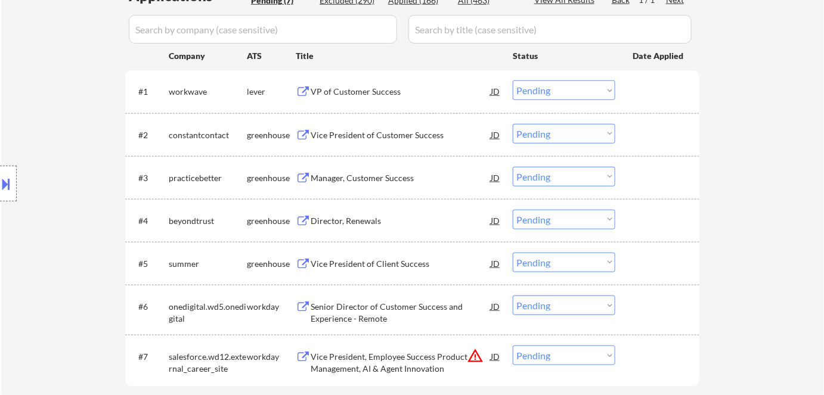
scroll to position [325, 0]
click at [358, 90] on div "VP of Customer Success" at bounding box center [401, 90] width 180 height 12
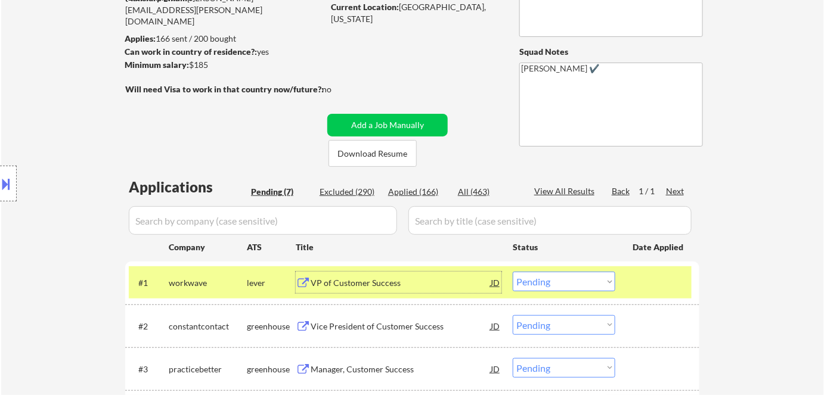
scroll to position [271, 0]
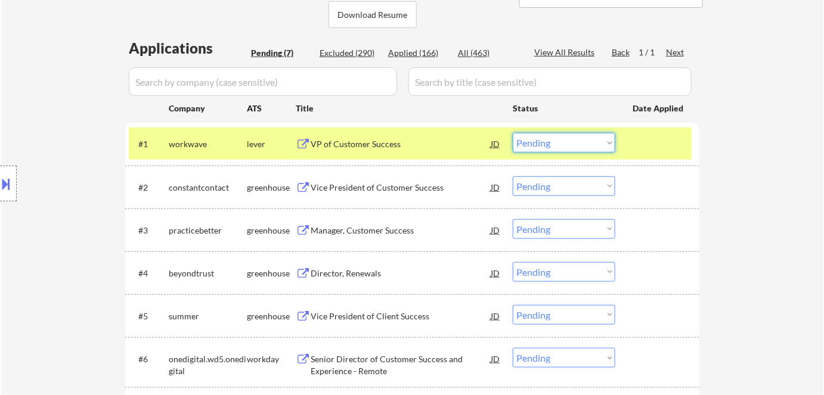
click at [561, 145] on select "Choose an option... Pending Applied Excluded (Questions) Excluded (Expired) Exc…" at bounding box center [564, 143] width 103 height 20
click at [513, 133] on select "Choose an option... Pending Applied Excluded (Questions) Excluded (Expired) Exc…" at bounding box center [564, 143] width 103 height 20
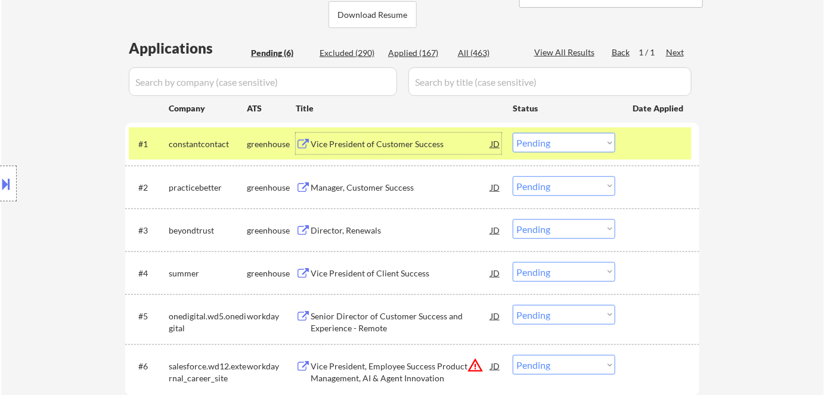
click at [379, 146] on div "Vice President of Customer Success" at bounding box center [401, 144] width 180 height 12
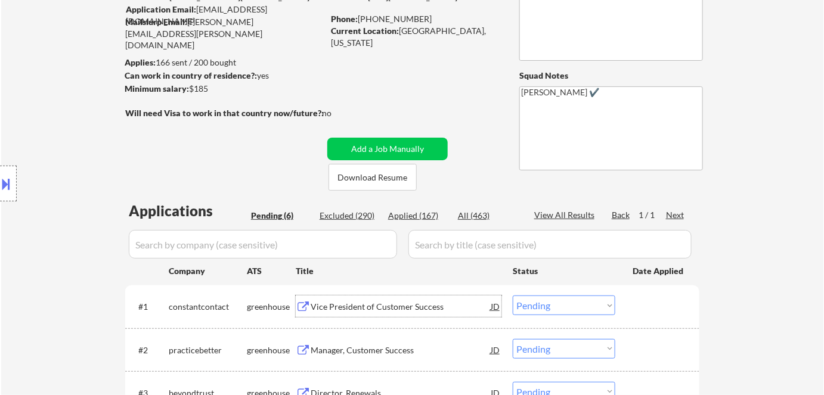
scroll to position [216, 0]
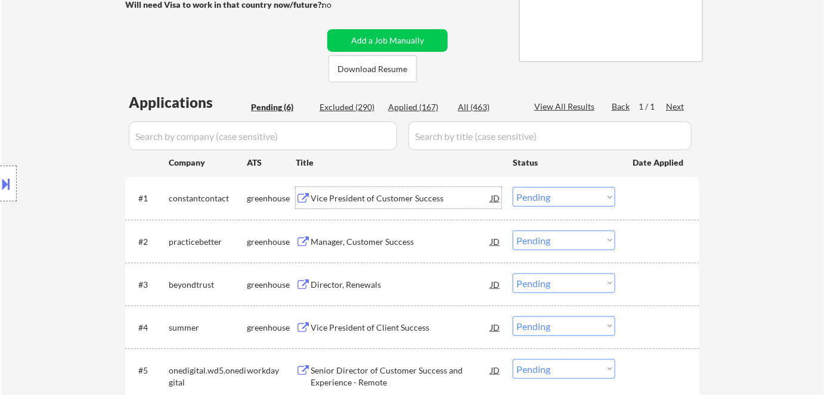
drag, startPoint x: 548, startPoint y: 193, endPoint x: 554, endPoint y: 203, distance: 12.1
click at [550, 195] on select "Choose an option... Pending Applied Excluded (Questions) Excluded (Expired) Exc…" at bounding box center [564, 197] width 103 height 20
click at [513, 187] on select "Choose an option... Pending Applied Excluded (Questions) Excluded (Expired) Exc…" at bounding box center [564, 197] width 103 height 20
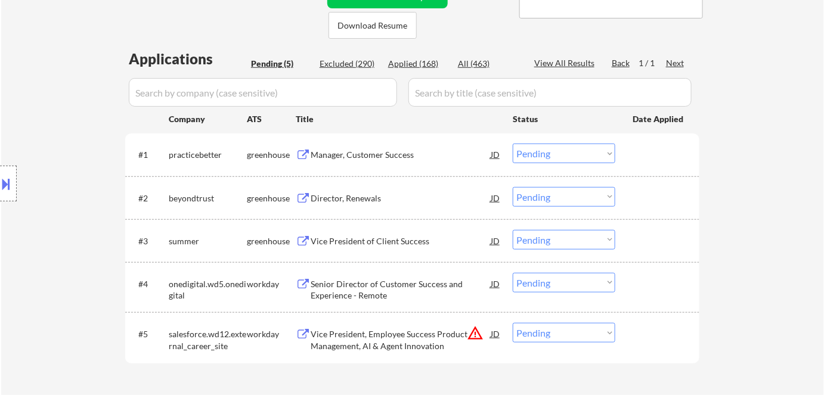
scroll to position [271, 0]
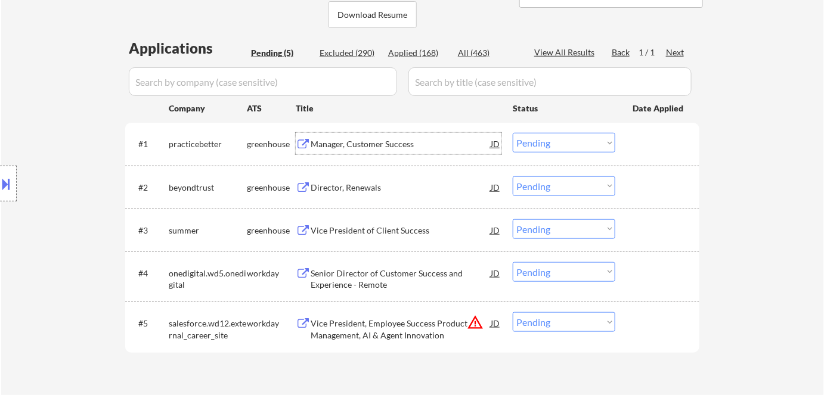
click at [365, 143] on div "Manager, Customer Success" at bounding box center [401, 144] width 180 height 12
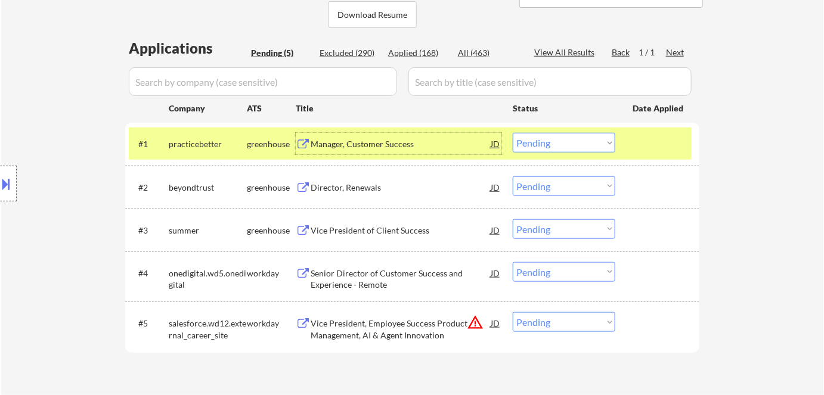
click at [559, 137] on select "Choose an option... Pending Applied Excluded (Questions) Excluded (Expired) Exc…" at bounding box center [564, 143] width 103 height 20
click at [513, 133] on select "Choose an option... Pending Applied Excluded (Questions) Excluded (Expired) Exc…" at bounding box center [564, 143] width 103 height 20
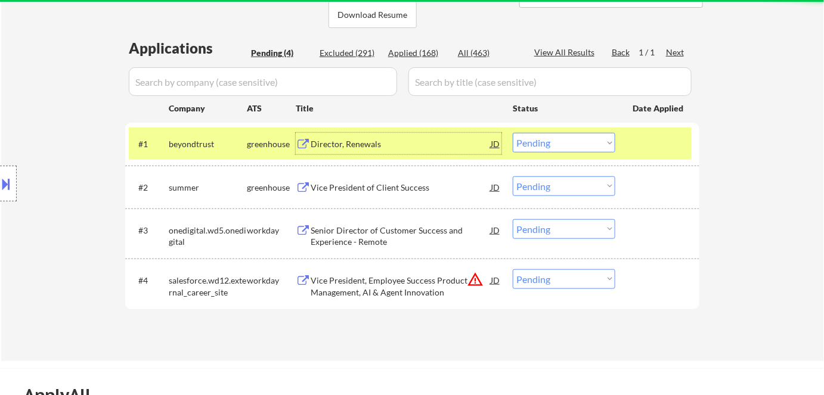
click at [361, 145] on div "Director, Renewals" at bounding box center [401, 144] width 180 height 12
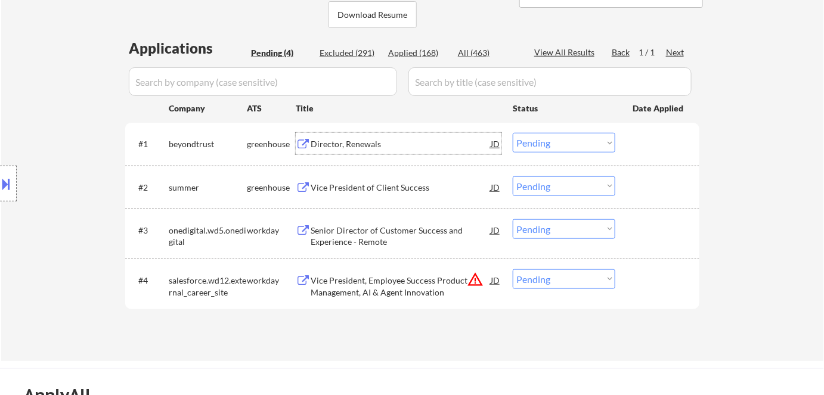
click at [497, 141] on div "JD" at bounding box center [495, 143] width 12 height 21
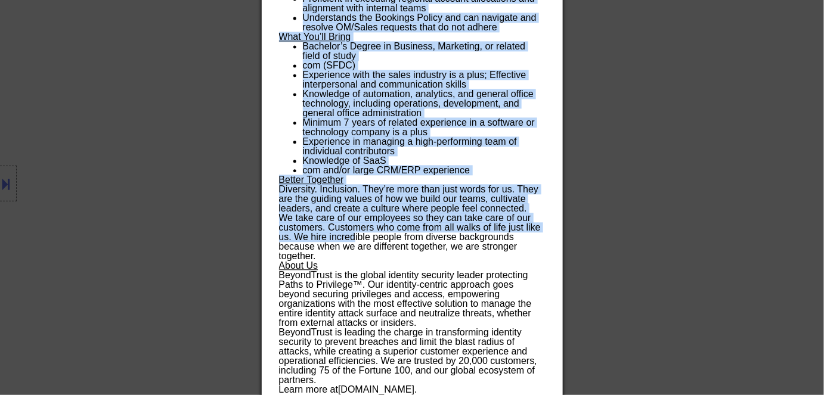
scroll to position [861, 0]
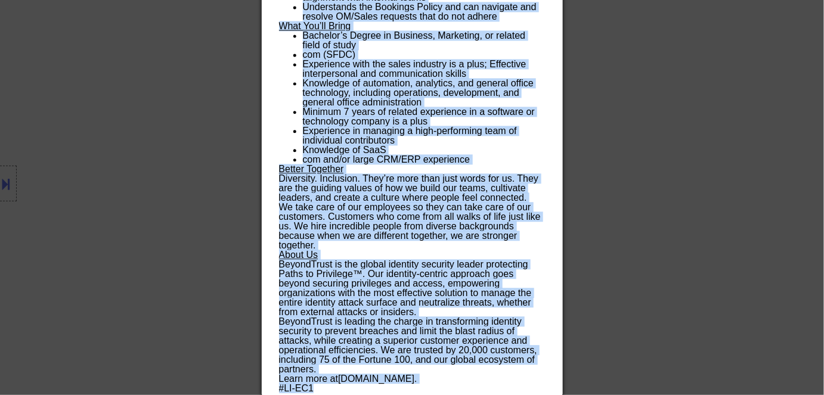
drag, startPoint x: 278, startPoint y: 51, endPoint x: 339, endPoint y: 390, distance: 344.0
copy div "Loremips, Dolorsit ametconsect Adipis Elitse Doeius TE Incididu Utlab ✅: Etdolo…"
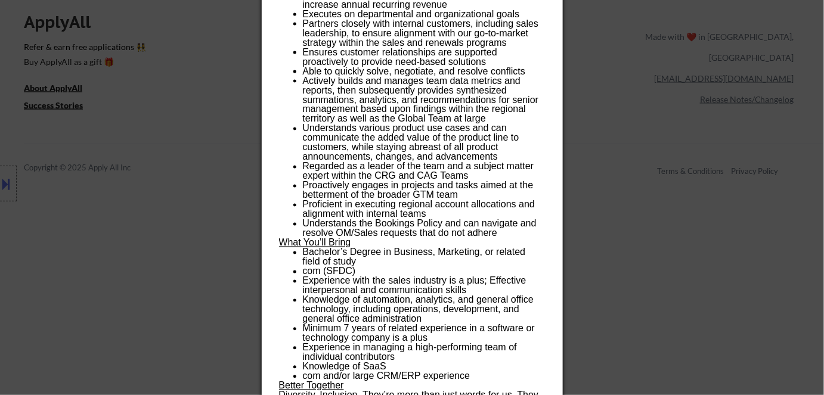
click at [603, 103] on div at bounding box center [412, 197] width 824 height 395
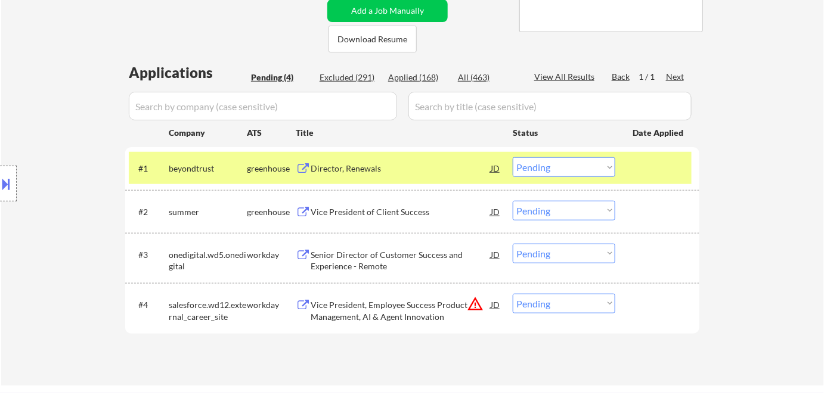
scroll to position [265, 0]
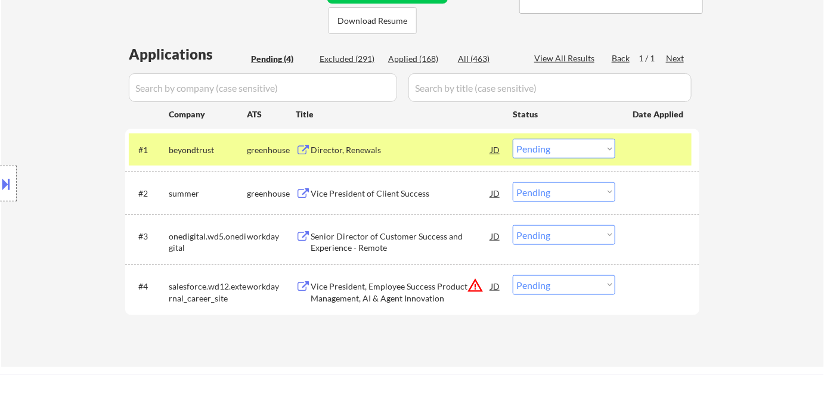
drag, startPoint x: 564, startPoint y: 147, endPoint x: 566, endPoint y: 157, distance: 10.3
click at [566, 147] on select "Choose an option... Pending Applied Excluded (Questions) Excluded (Expired) Exc…" at bounding box center [564, 149] width 103 height 20
click at [513, 139] on select "Choose an option... Pending Applied Excluded (Questions) Excluded (Expired) Exc…" at bounding box center [564, 149] width 103 height 20
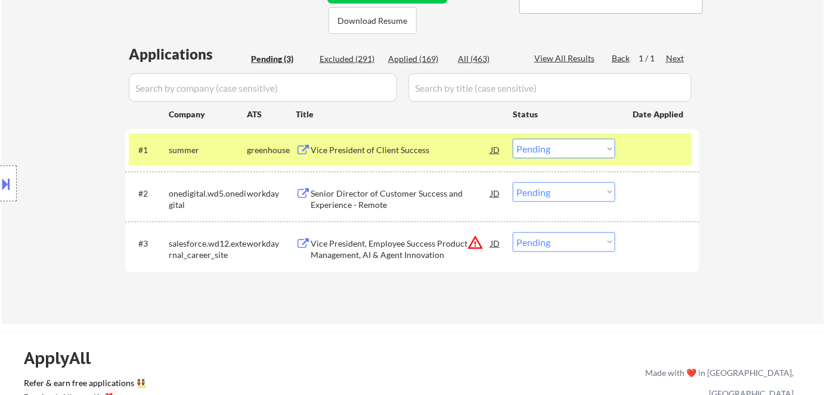
click at [358, 145] on div "Vice President of Client Success" at bounding box center [401, 150] width 180 height 12
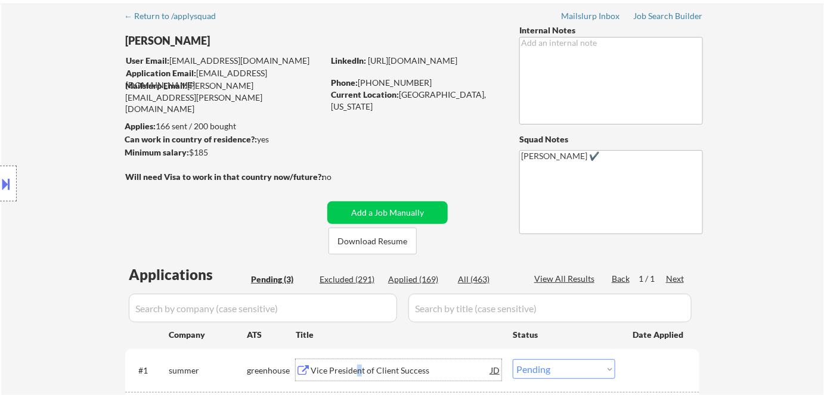
scroll to position [0, 0]
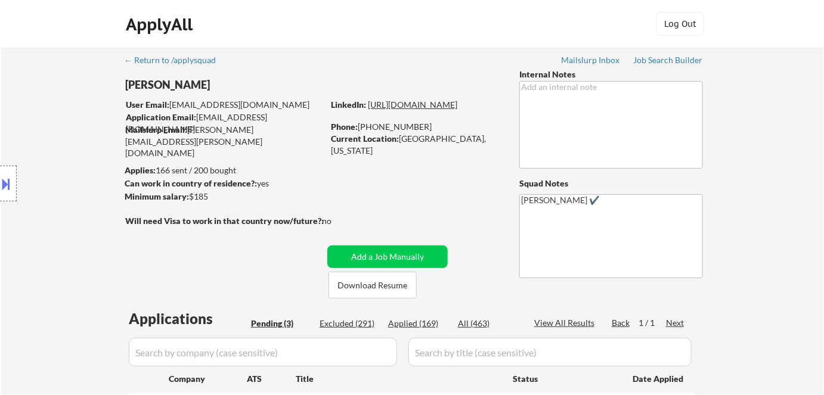
click at [443, 110] on link "[URL][DOMAIN_NAME]" at bounding box center [412, 105] width 89 height 10
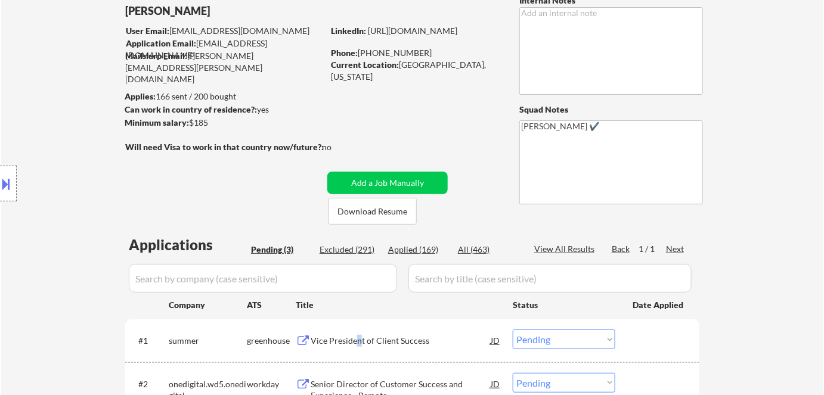
scroll to position [216, 0]
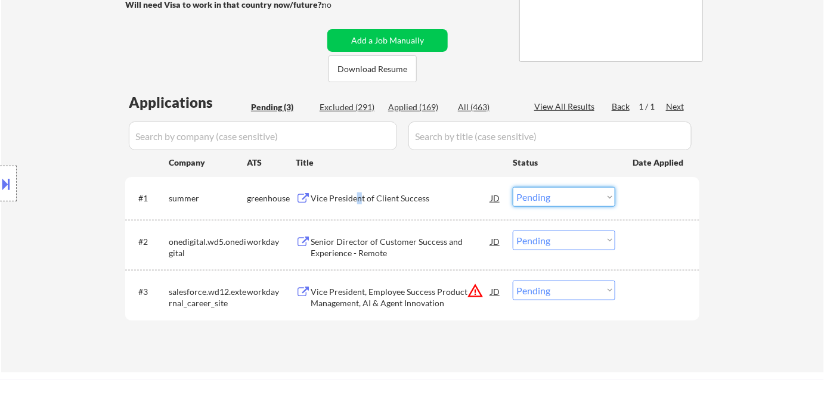
click at [564, 193] on select "Choose an option... Pending Applied Excluded (Questions) Excluded (Expired) Exc…" at bounding box center [564, 197] width 103 height 20
click at [513, 187] on select "Choose an option... Pending Applied Excluded (Questions) Excluded (Expired) Exc…" at bounding box center [564, 197] width 103 height 20
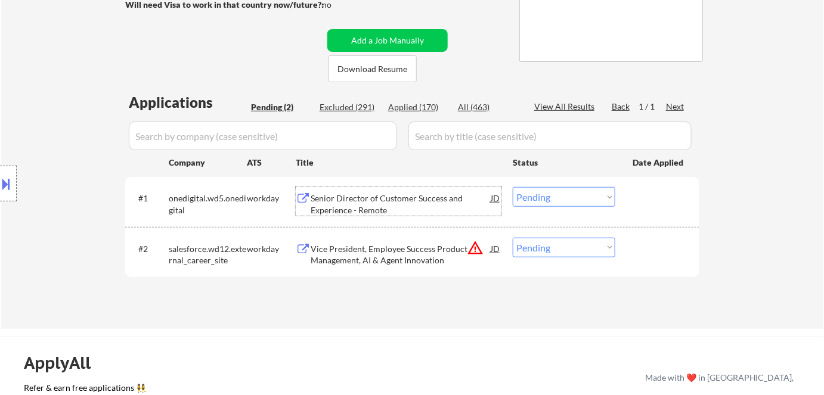
click at [392, 200] on div "Senior Director of Customer Success and Experience - Remote" at bounding box center [401, 204] width 180 height 23
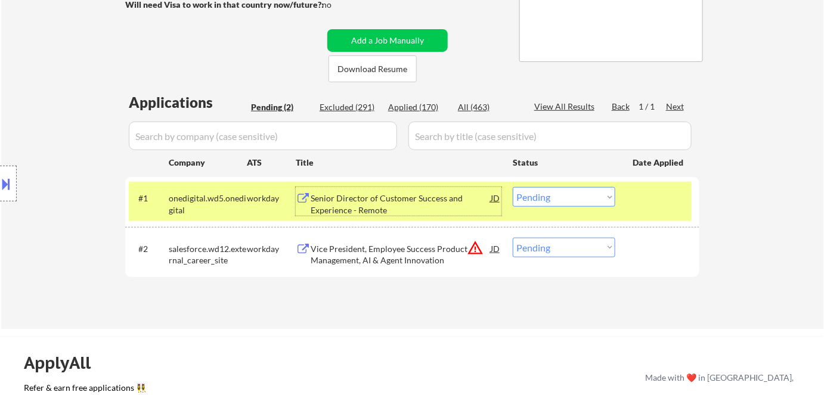
drag, startPoint x: 560, startPoint y: 200, endPoint x: 569, endPoint y: 206, distance: 10.4
click at [560, 200] on select "Choose an option... Pending Applied Excluded (Questions) Excluded (Expired) Exc…" at bounding box center [564, 197] width 103 height 20
click at [513, 187] on select "Choose an option... Pending Applied Excluded (Questions) Excluded (Expired) Exc…" at bounding box center [564, 197] width 103 height 20
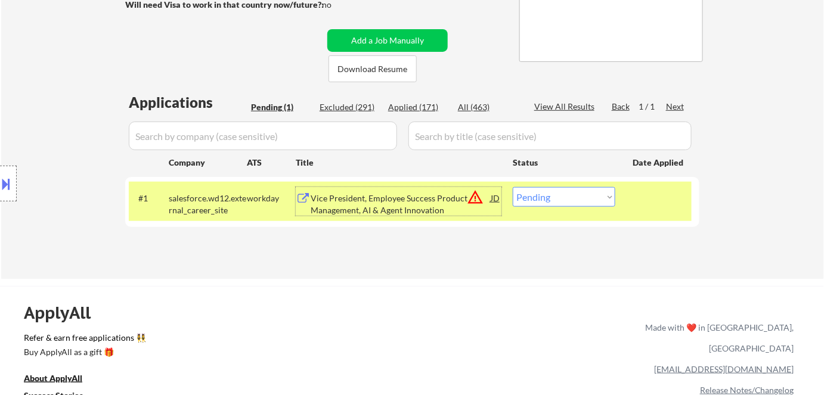
click at [432, 197] on div "Vice President, Employee Success Product Management, AI & Agent Innovation" at bounding box center [401, 204] width 180 height 23
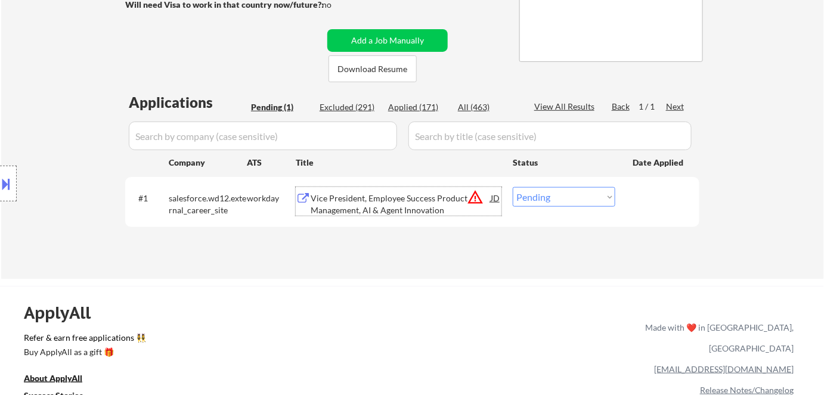
click at [530, 199] on select "Choose an option... Pending Applied Excluded (Questions) Excluded (Expired) Exc…" at bounding box center [564, 197] width 103 height 20
select select ""excluded__bad_match_""
click at [513, 187] on select "Choose an option... Pending Applied Excluded (Questions) Excluded (Expired) Exc…" at bounding box center [564, 197] width 103 height 20
select select ""excluded__bad_match_""
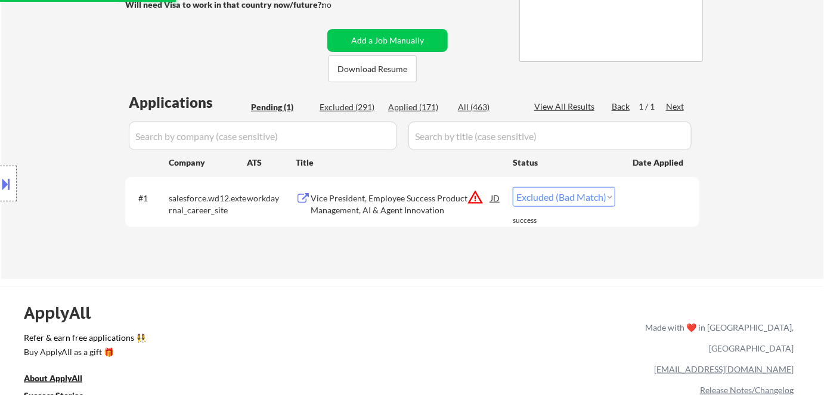
select select ""excluded__bad_match_""
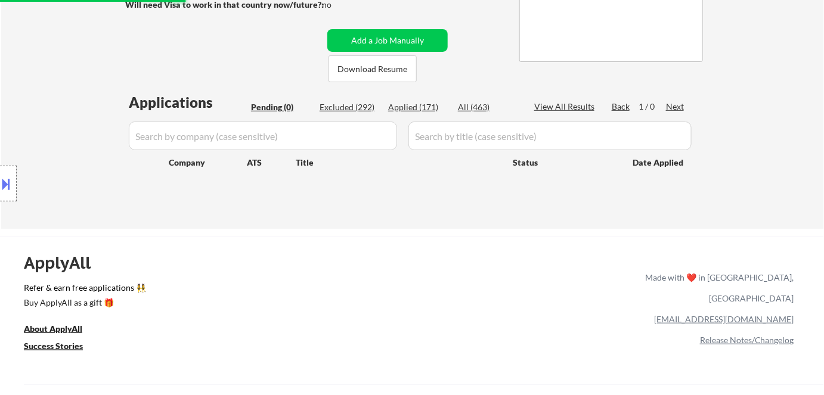
click at [413, 108] on div "Applied (171)" at bounding box center [418, 107] width 60 height 12
select select ""applied""
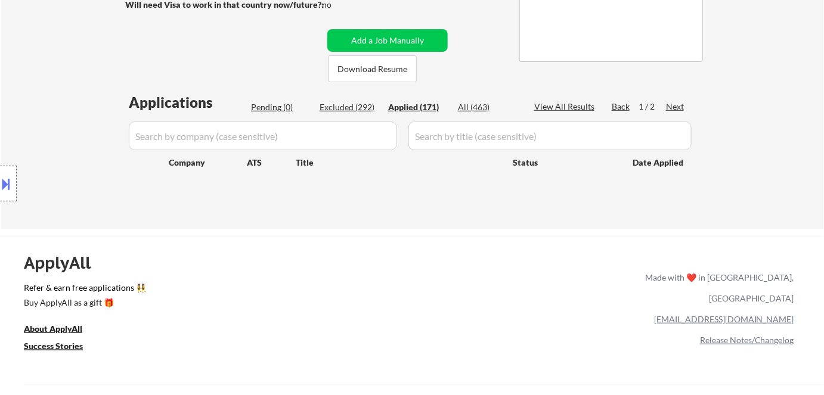
select select ""applied""
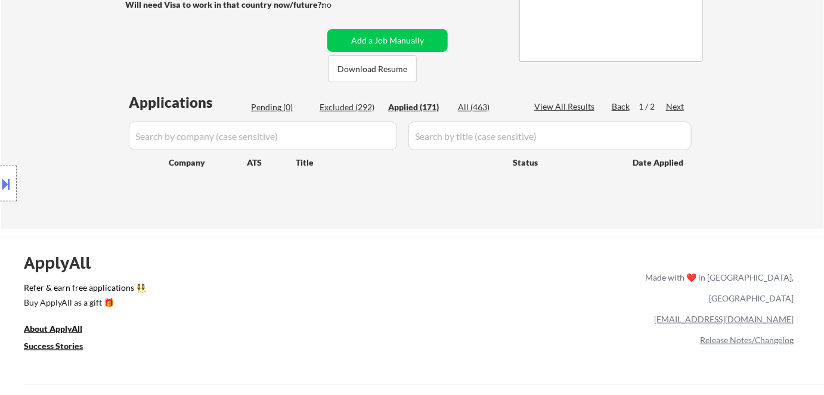
select select ""applied""
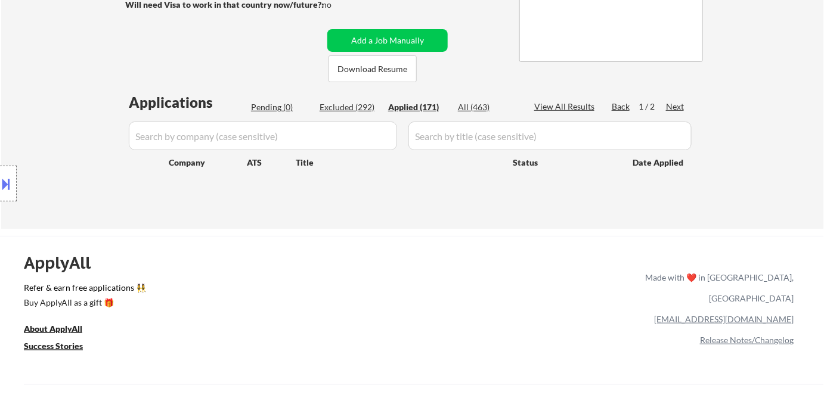
select select ""applied""
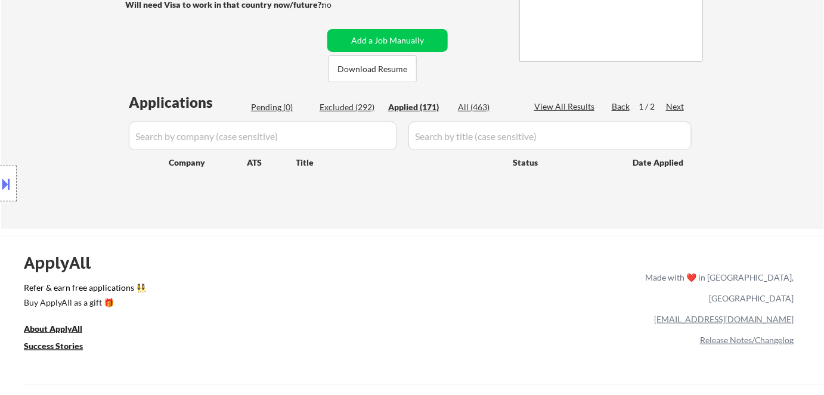
select select ""applied""
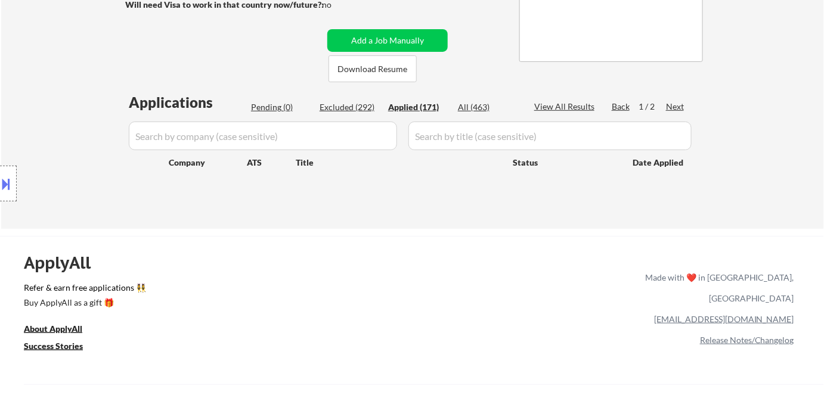
select select ""applied""
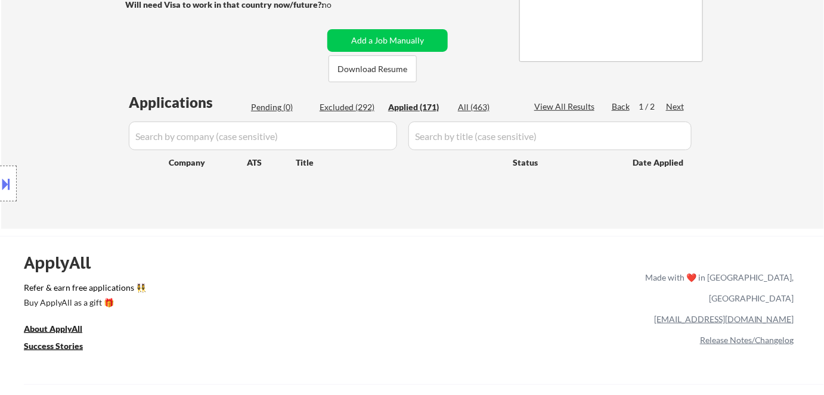
select select ""applied""
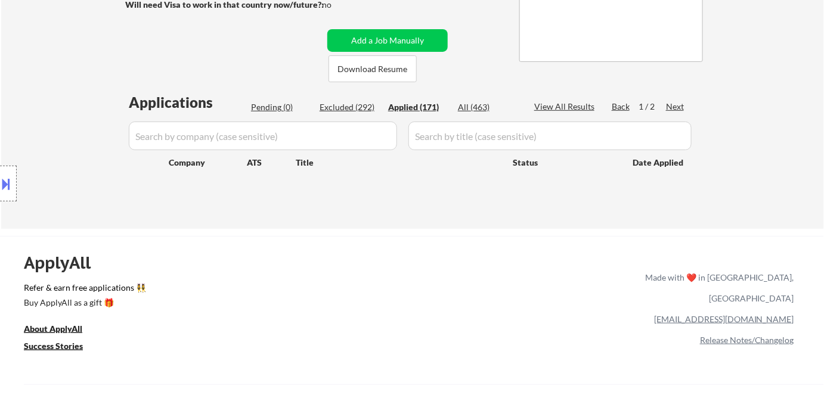
select select ""applied""
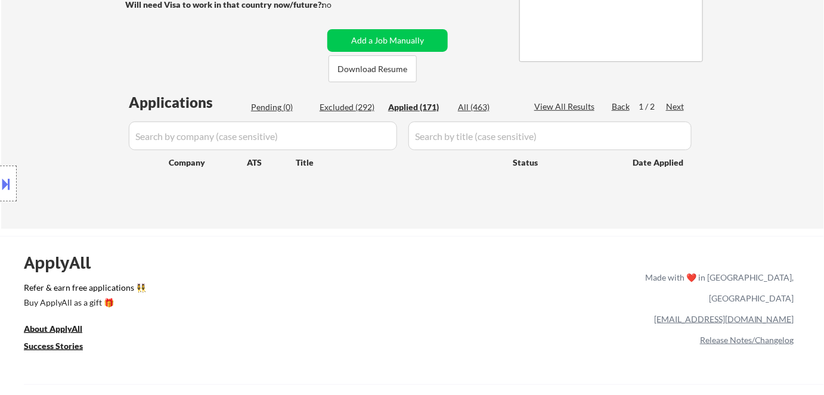
select select ""applied""
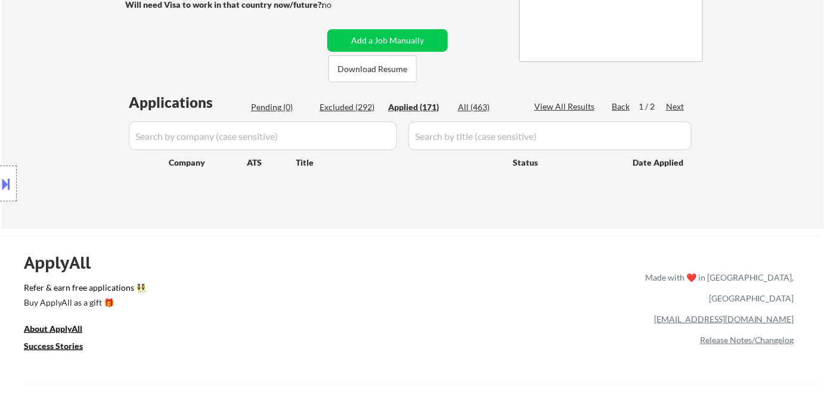
select select ""applied""
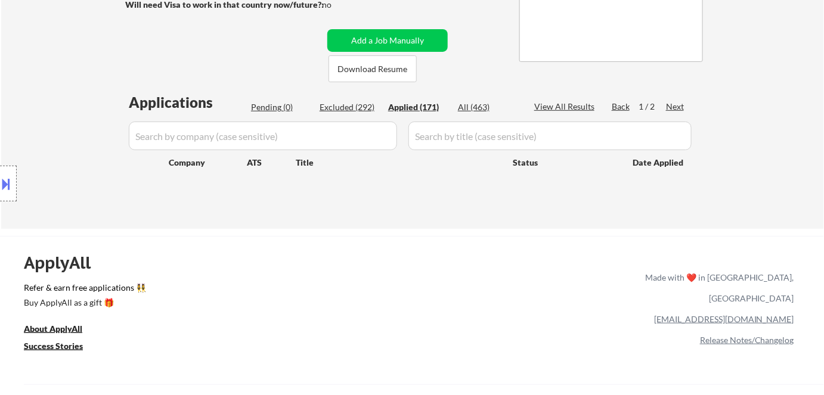
select select ""applied""
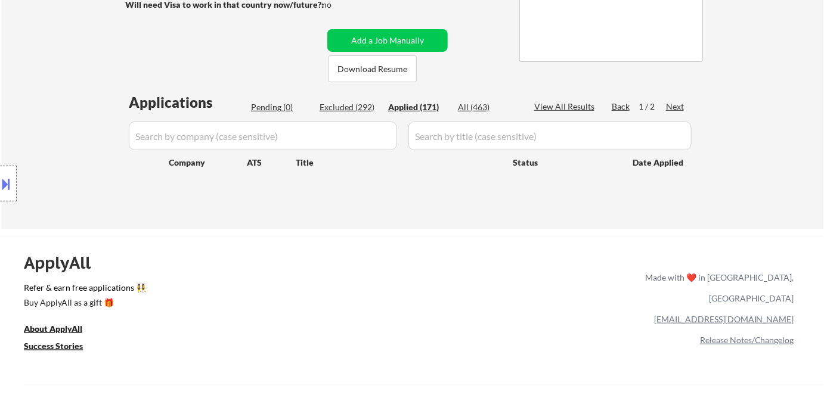
select select ""applied""
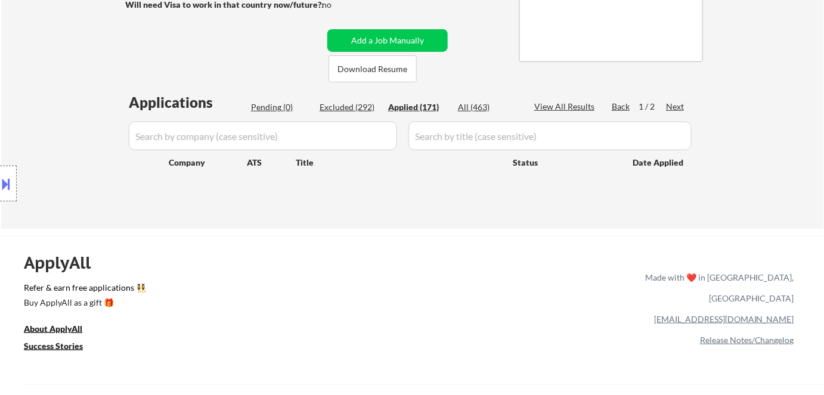
select select ""applied""
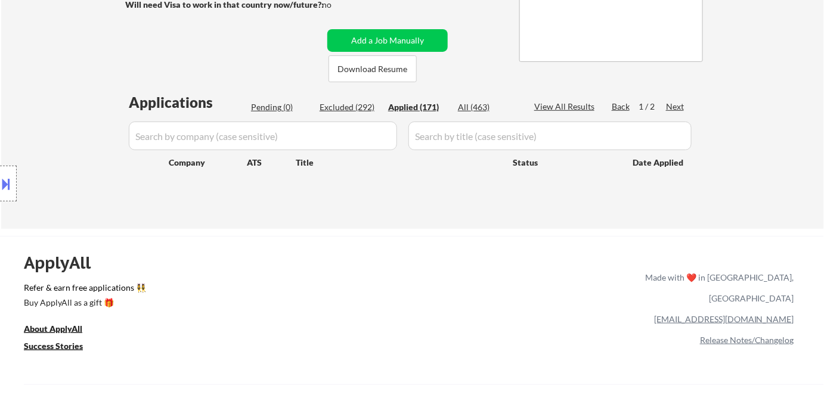
select select ""applied""
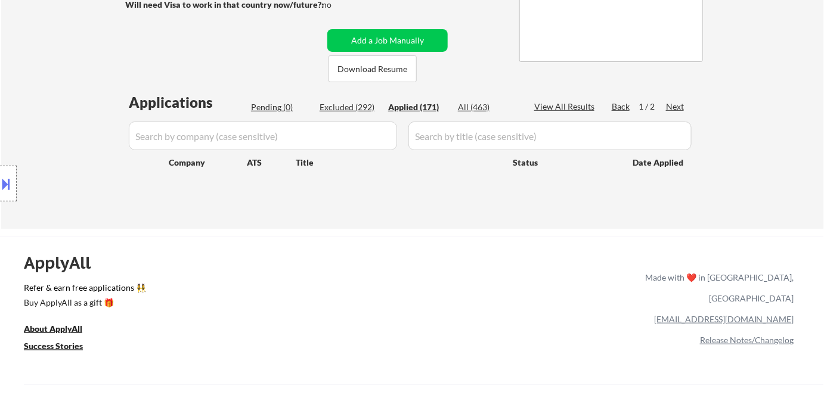
select select ""applied""
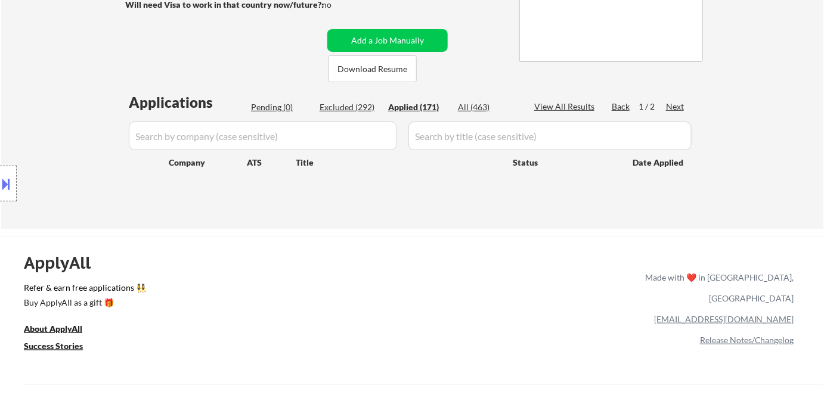
select select ""applied""
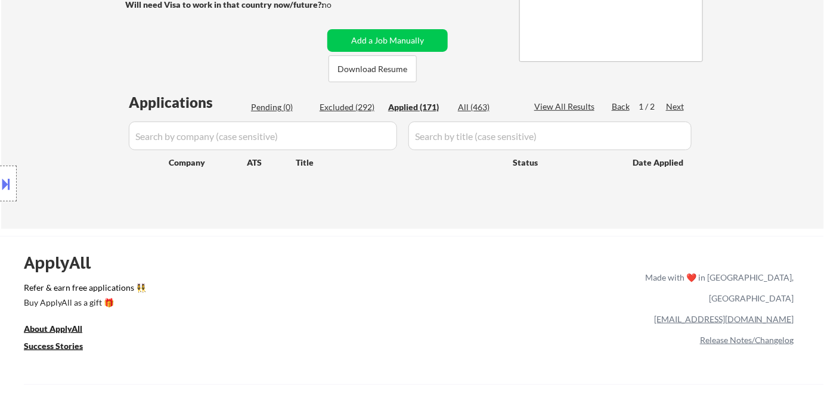
select select ""applied""
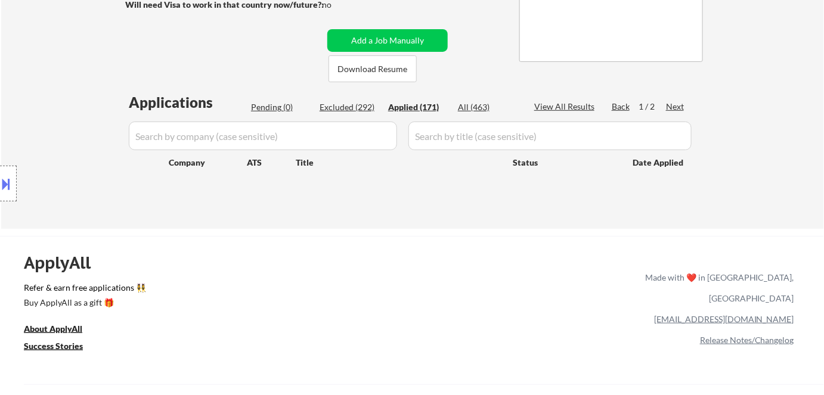
select select ""applied""
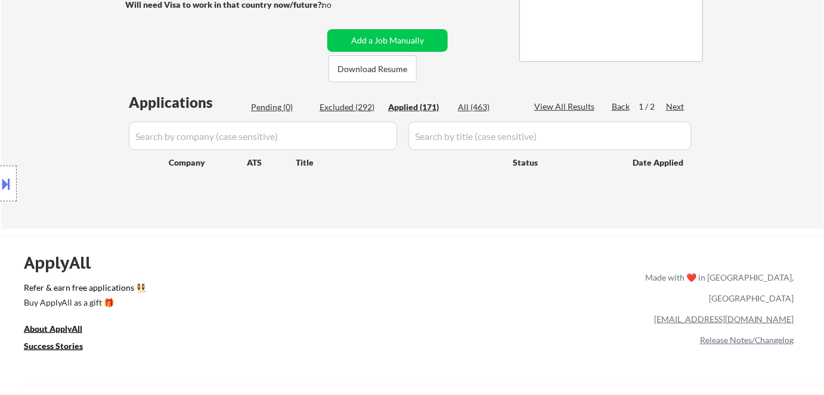
select select ""applied""
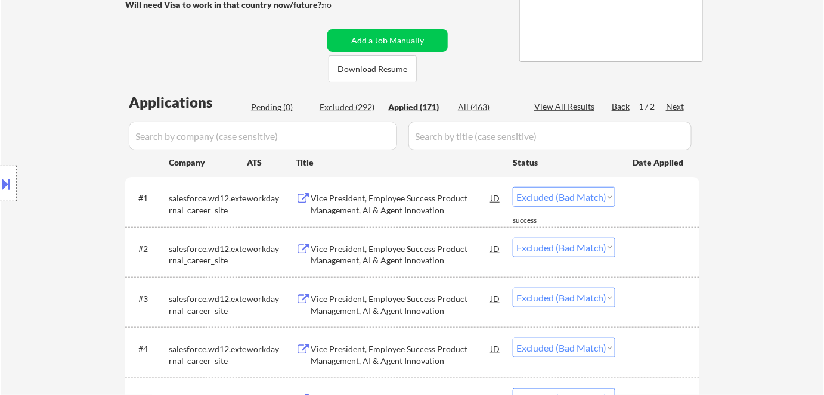
select select ""applied""
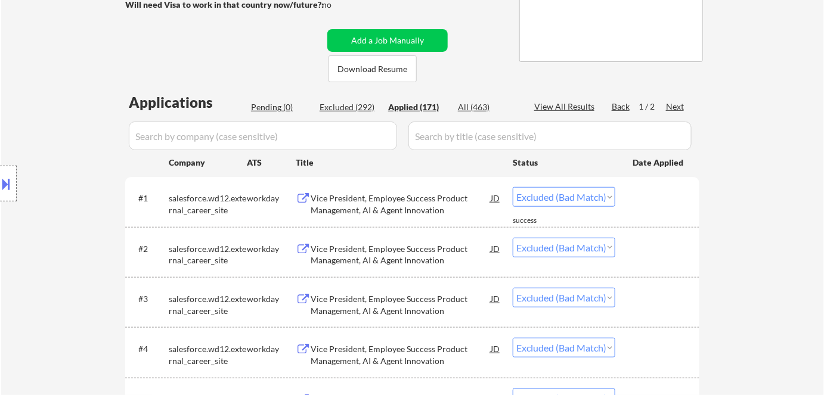
select select ""applied""
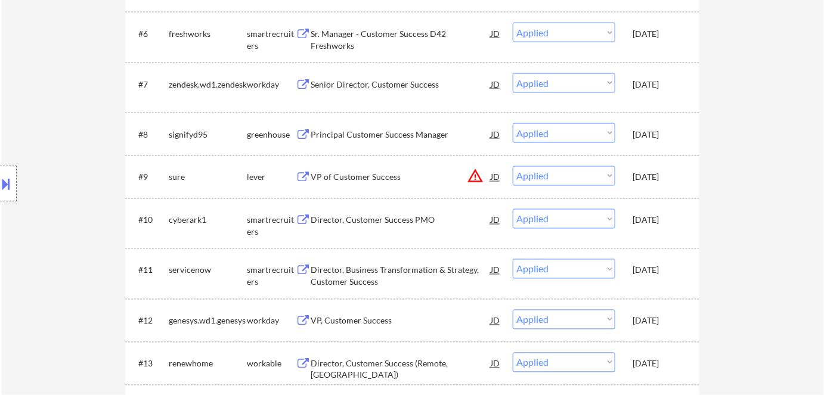
scroll to position [650, 0]
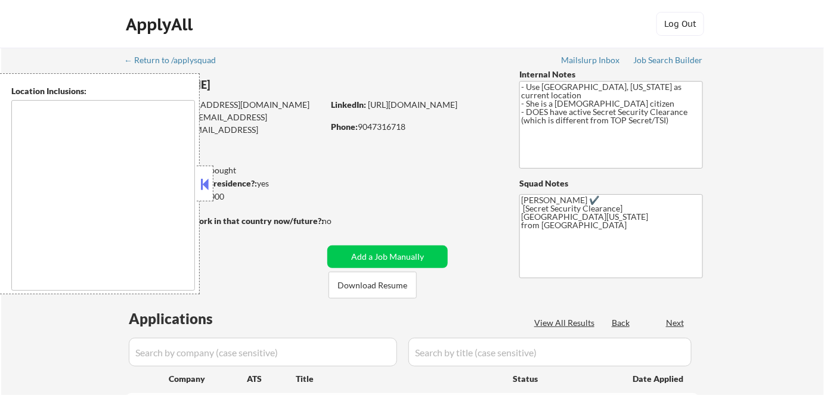
type textarea "[GEOGRAPHIC_DATA], [GEOGRAPHIC_DATA] [GEOGRAPHIC_DATA], [GEOGRAPHIC_DATA] [GEOG…"
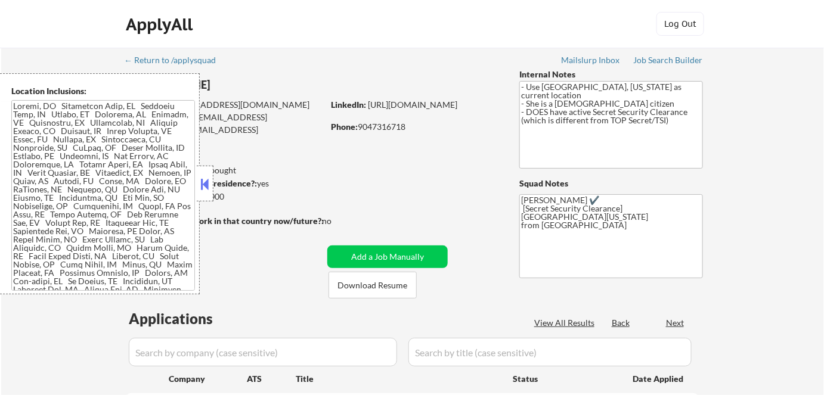
select select ""pending""
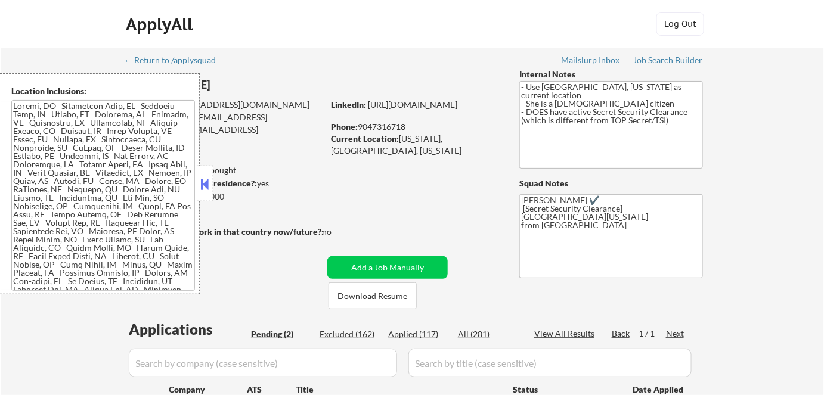
click at [203, 185] on button at bounding box center [204, 184] width 13 height 18
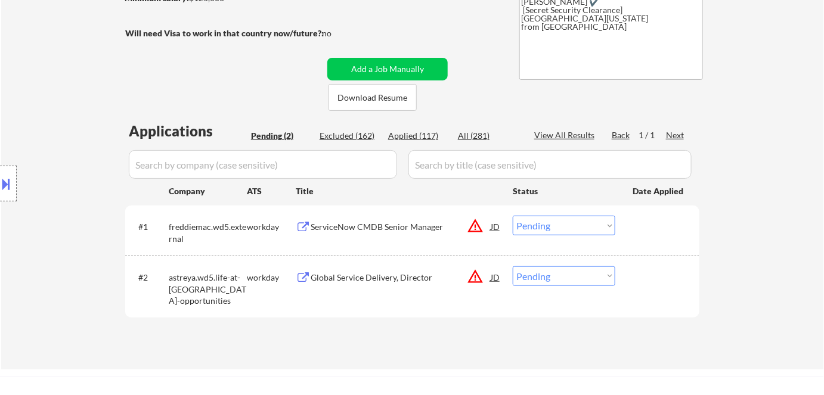
scroll to position [216, 0]
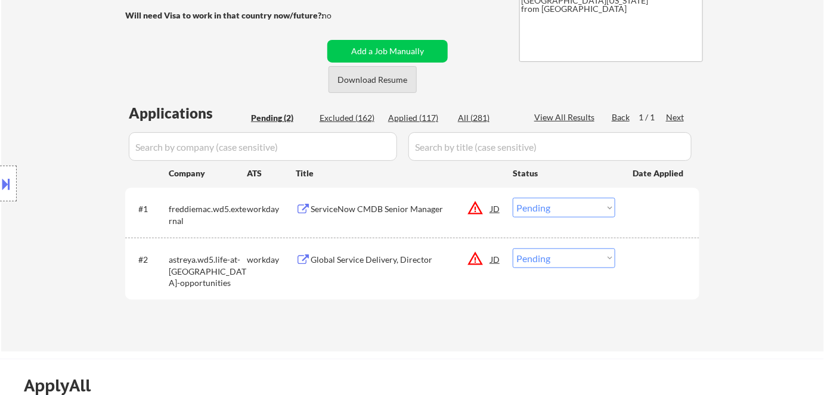
click at [380, 80] on button "Download Resume" at bounding box center [372, 79] width 88 height 27
click at [345, 212] on div "ServiceNow CMDB Senior Manager" at bounding box center [401, 209] width 180 height 12
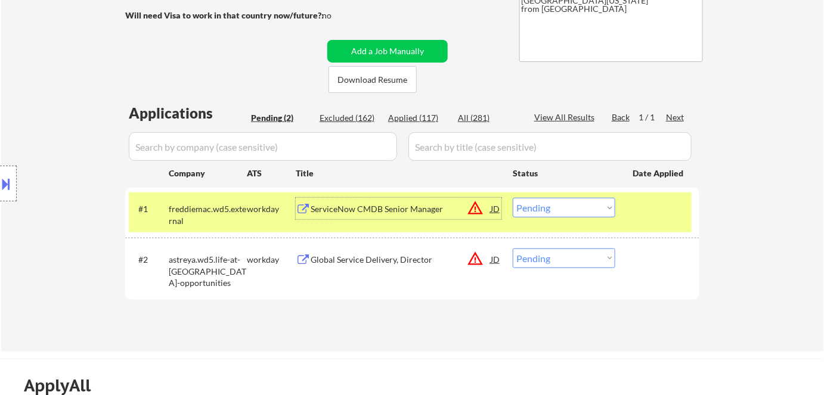
drag, startPoint x: 554, startPoint y: 210, endPoint x: 566, endPoint y: 216, distance: 12.8
click at [555, 210] on select "Choose an option... Pending Applied Excluded (Questions) Excluded (Expired) Exc…" at bounding box center [564, 208] width 103 height 20
click at [566, 209] on select "Choose an option... Pending Applied Excluded (Questions) Excluded (Expired) Exc…" at bounding box center [564, 208] width 103 height 20
click at [513, 198] on select "Choose an option... Pending Applied Excluded (Questions) Excluded (Expired) Exc…" at bounding box center [564, 208] width 103 height 20
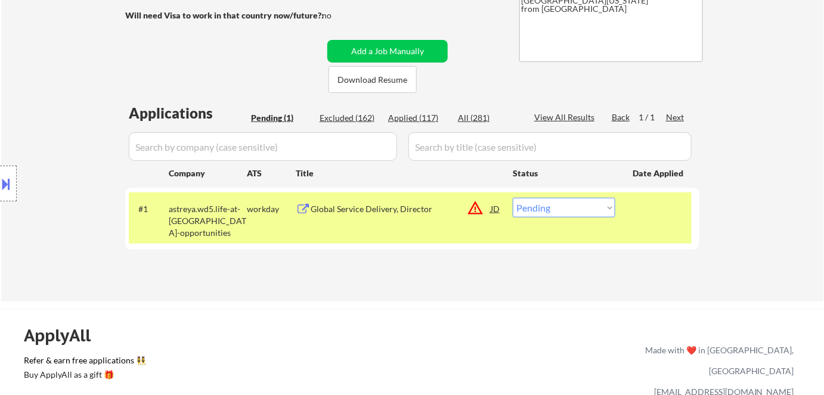
click at [354, 210] on div "Global Service Delivery, Director" at bounding box center [401, 209] width 180 height 12
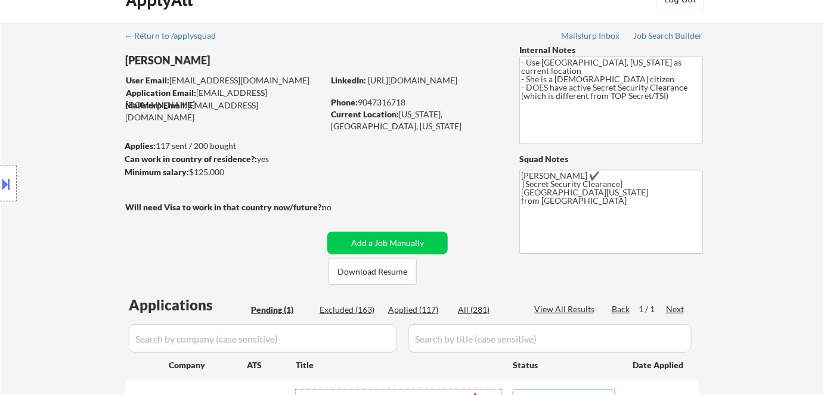
scroll to position [0, 0]
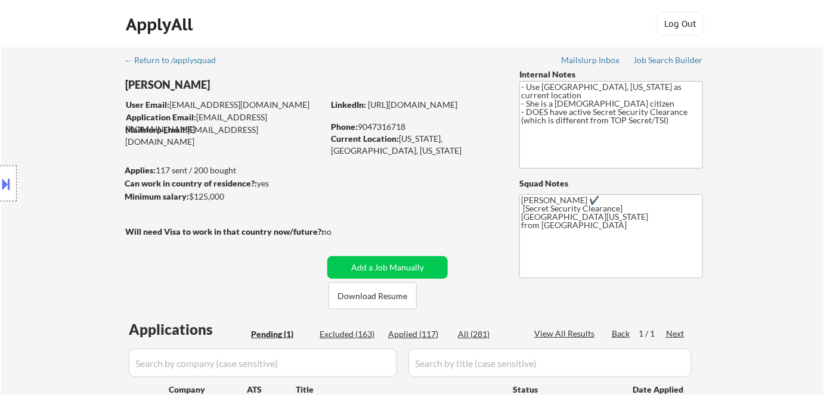
drag, startPoint x: 359, startPoint y: 126, endPoint x: 408, endPoint y: 124, distance: 48.9
click at [408, 124] on div "Phone: [PHONE_NUMBER]" at bounding box center [415, 127] width 169 height 12
copy div "9047316718"
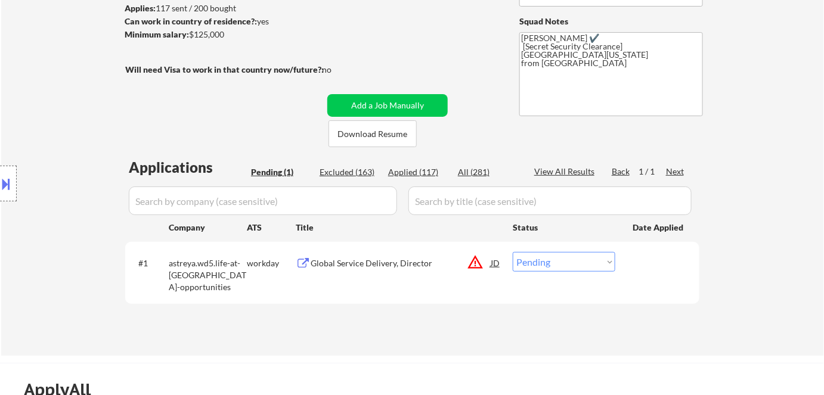
click at [380, 265] on div "Global Service Delivery, Director" at bounding box center [401, 264] width 180 height 12
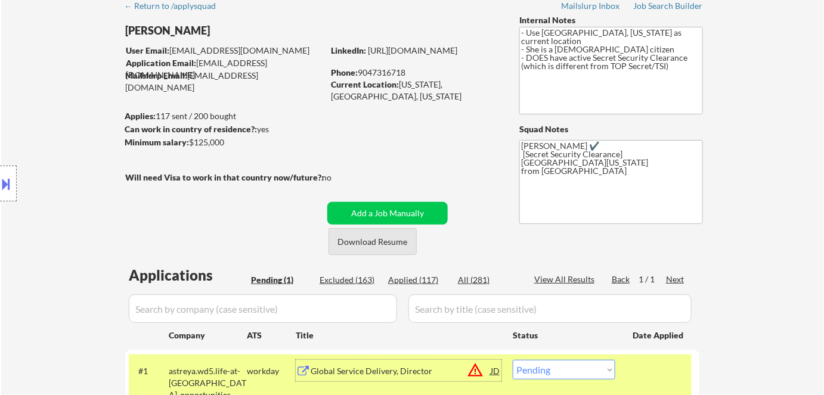
scroll to position [54, 0]
drag, startPoint x: 548, startPoint y: 372, endPoint x: 544, endPoint y: 360, distance: 12.8
click at [548, 372] on select "Choose an option... Pending Applied Excluded (Questions) Excluded (Expired) Exc…" at bounding box center [564, 371] width 103 height 20
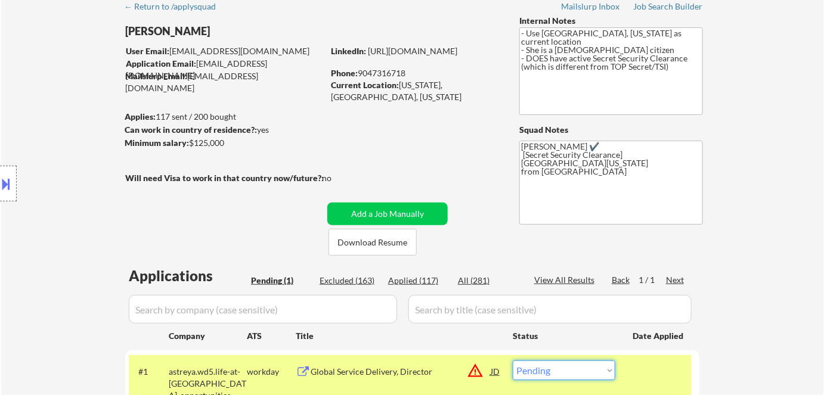
select select ""applied""
click at [513, 361] on select "Choose an option... Pending Applied Excluded (Questions) Excluded (Expired) Exc…" at bounding box center [564, 371] width 103 height 20
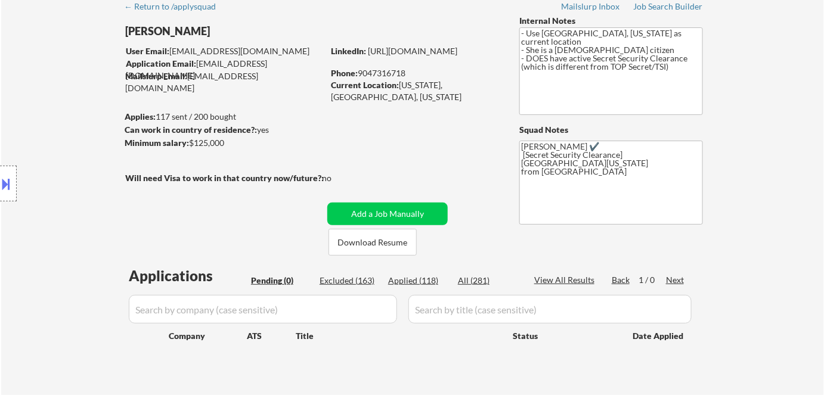
click at [413, 280] on div "Applied (118)" at bounding box center [418, 281] width 60 height 12
select select ""applied""
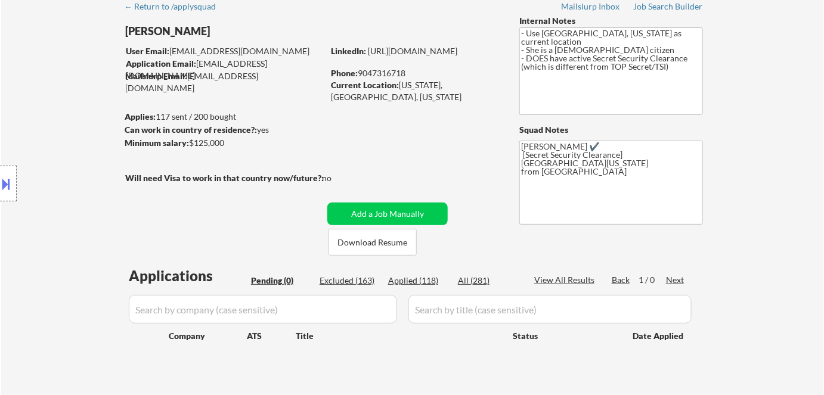
select select ""applied""
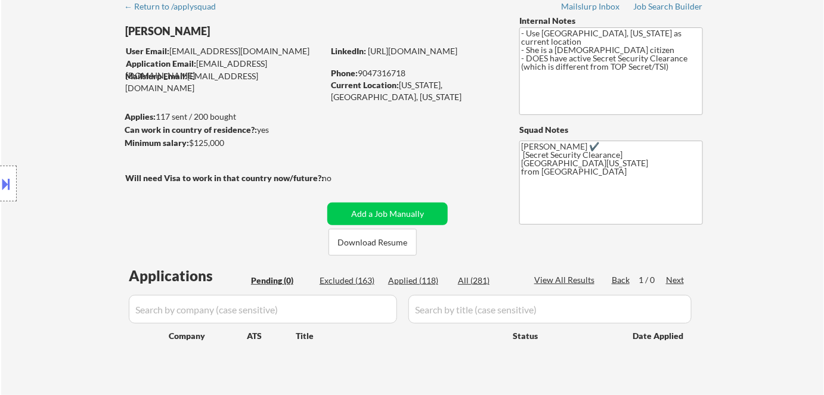
select select ""applied""
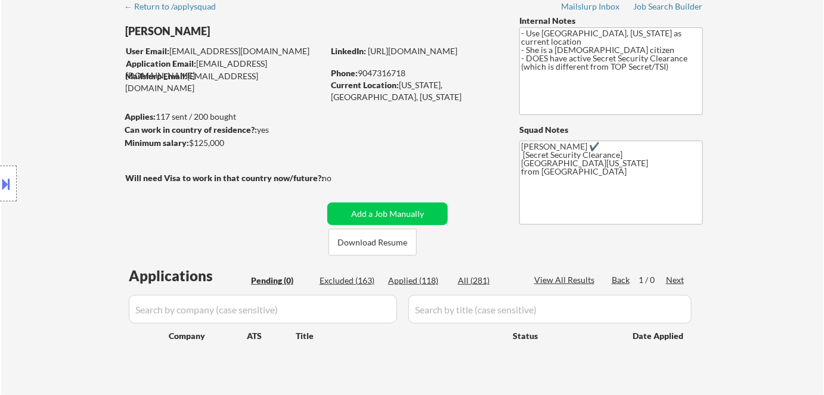
select select ""applied""
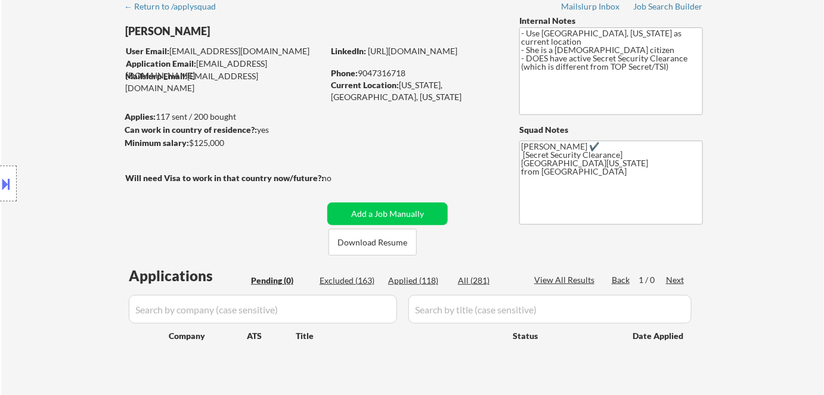
select select ""applied""
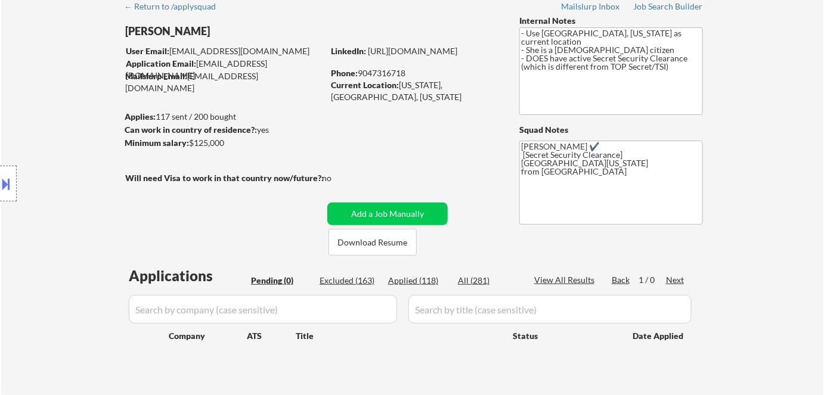
select select ""applied""
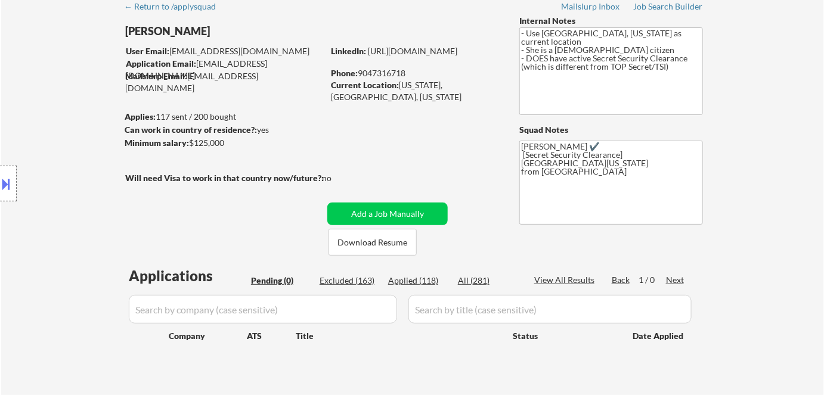
select select ""applied""
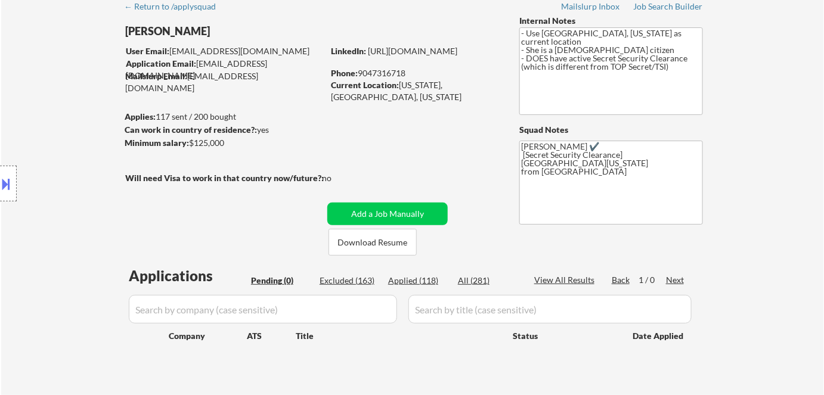
select select ""applied""
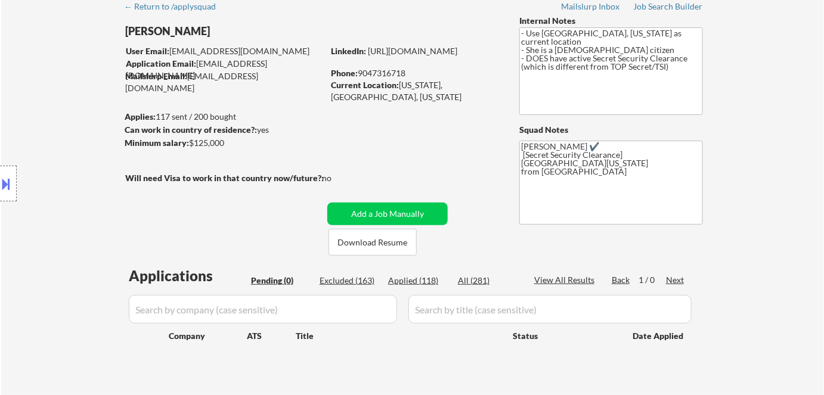
select select ""applied""
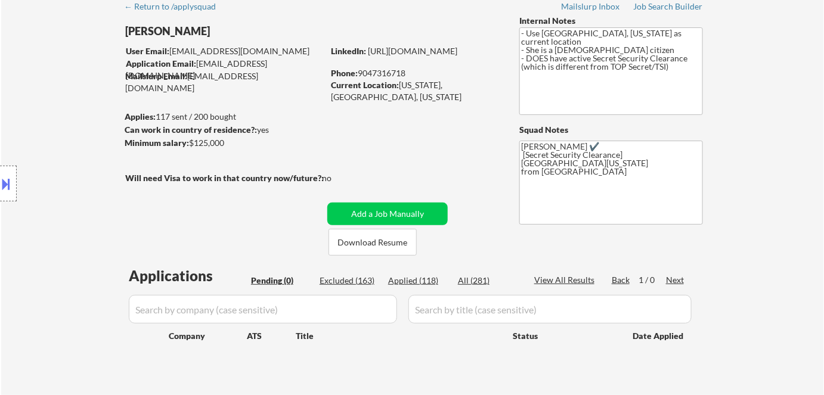
select select ""applied""
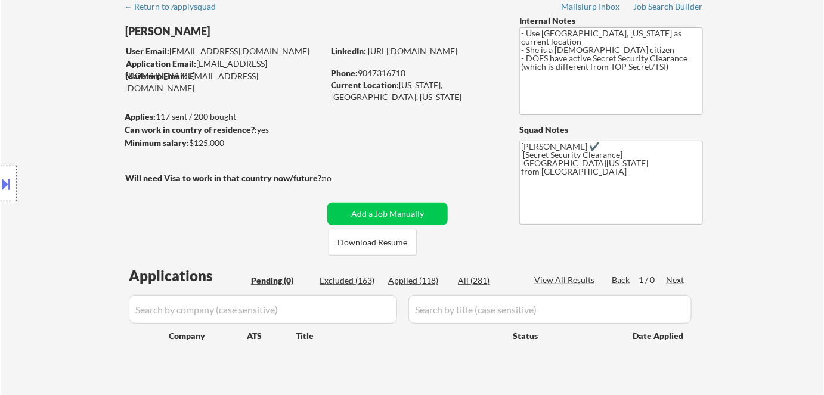
select select ""applied""
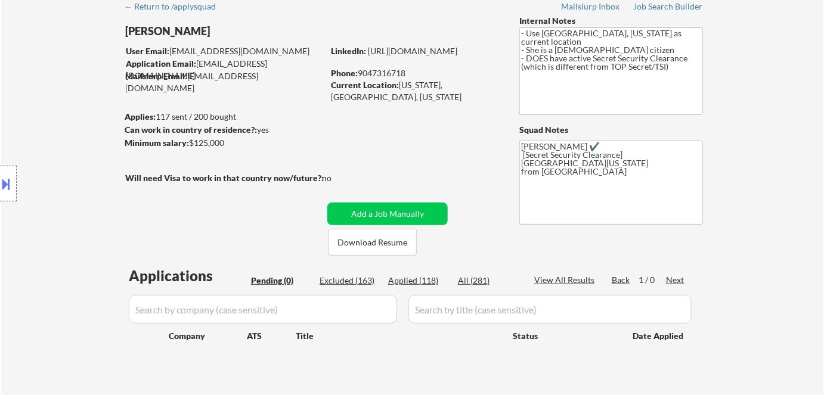
select select ""applied""
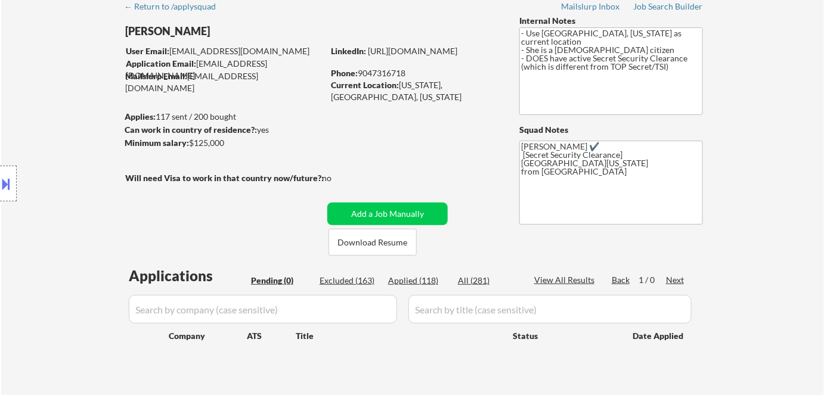
select select ""applied""
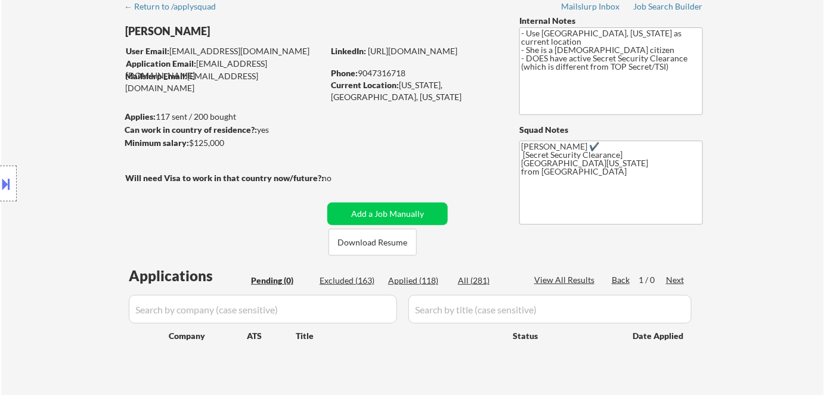
select select ""applied""
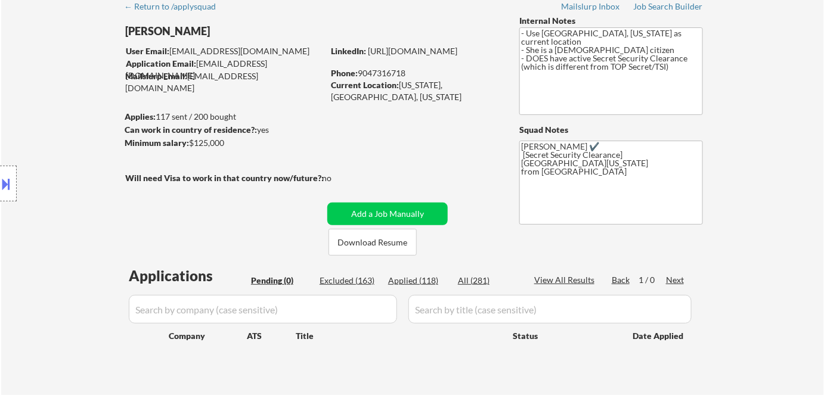
select select ""applied""
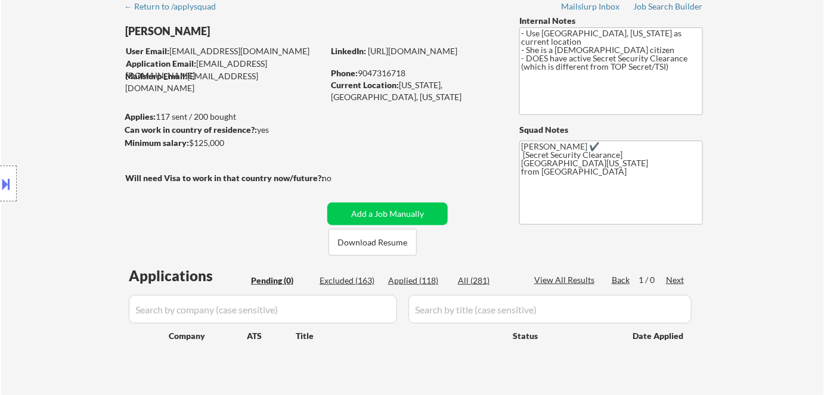
select select ""applied""
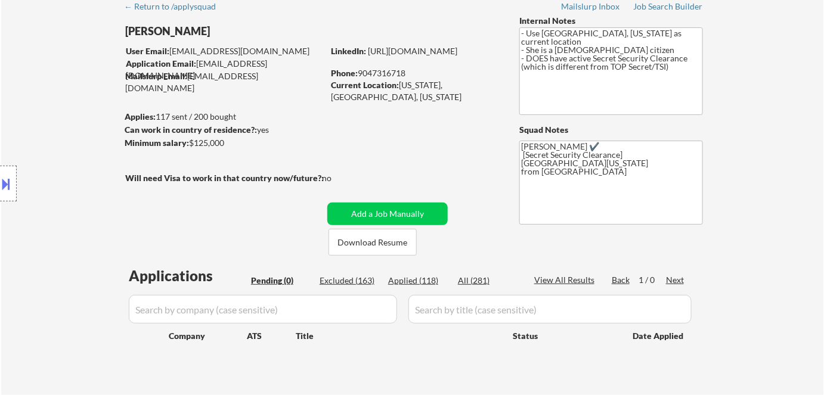
select select ""applied""
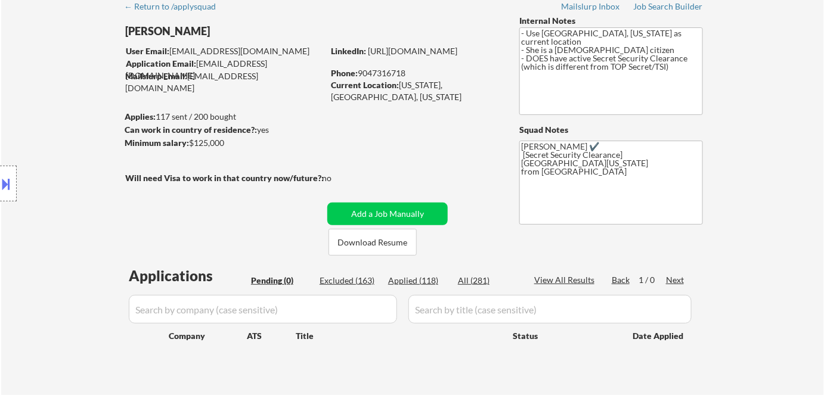
select select ""applied""
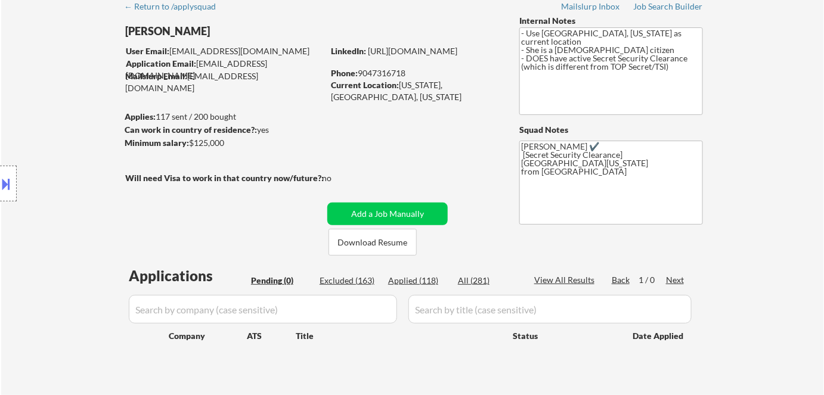
select select ""applied""
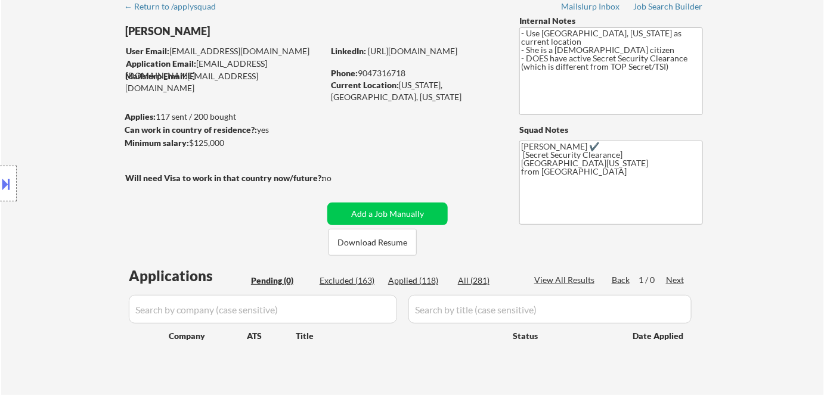
select select ""applied""
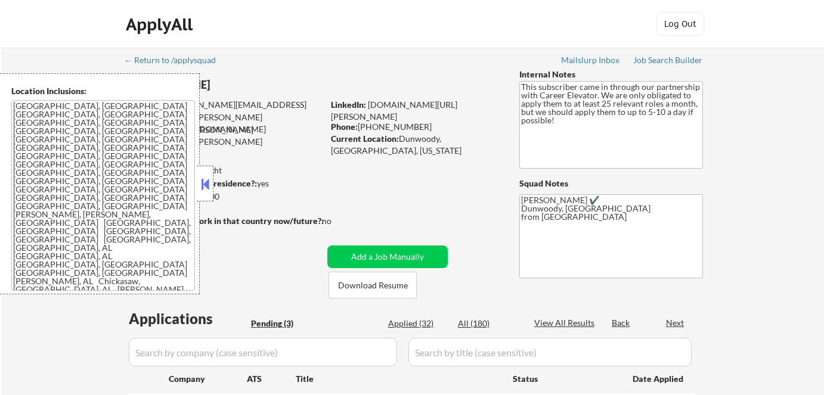
select select ""pending""
click at [207, 184] on button at bounding box center [204, 184] width 13 height 18
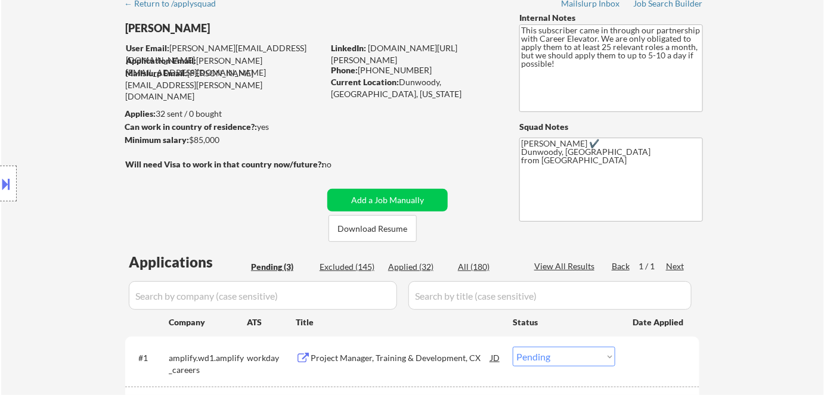
scroll to position [162, 0]
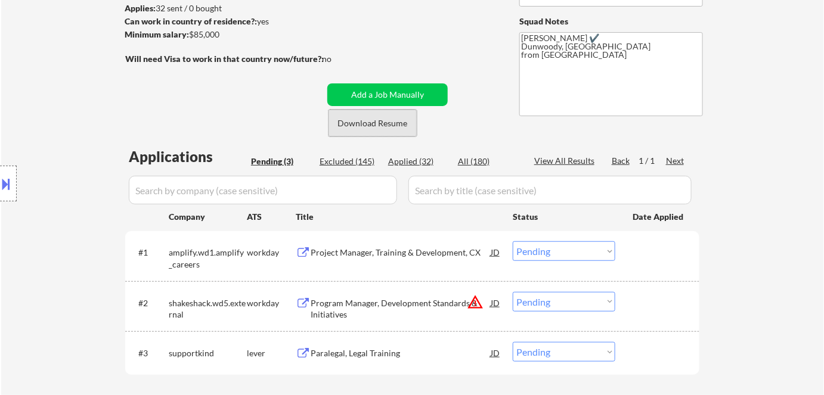
click at [362, 119] on button "Download Resume" at bounding box center [372, 123] width 88 height 27
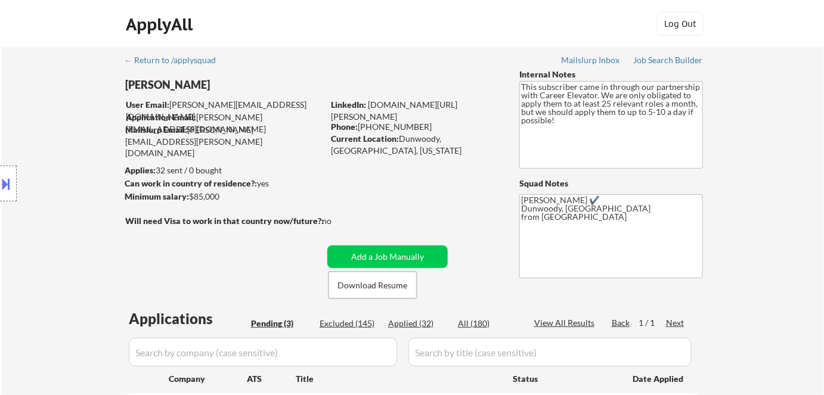
scroll to position [271, 0]
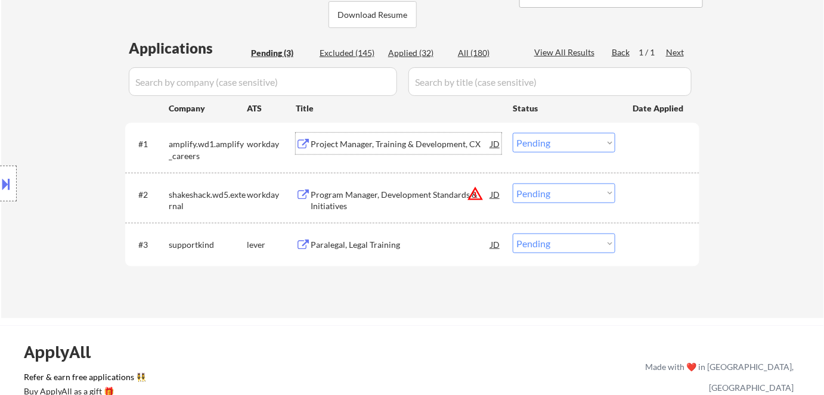
click at [367, 141] on div "Project Manager, Training & Development, CX" at bounding box center [401, 144] width 180 height 12
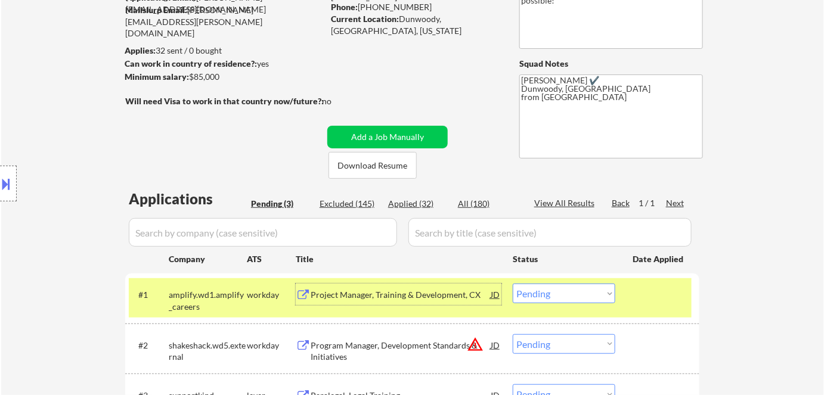
scroll to position [216, 0]
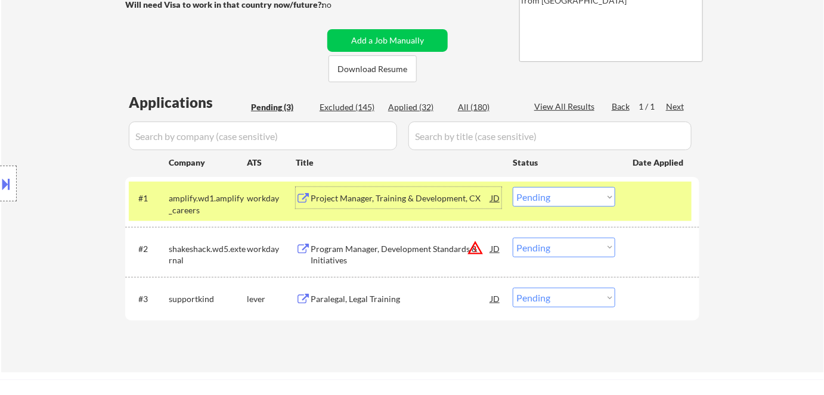
click at [548, 194] on select "Choose an option... Pending Applied Excluded (Questions) Excluded (Expired) Exc…" at bounding box center [564, 197] width 103 height 20
click at [513, 187] on select "Choose an option... Pending Applied Excluded (Questions) Excluded (Expired) Exc…" at bounding box center [564, 197] width 103 height 20
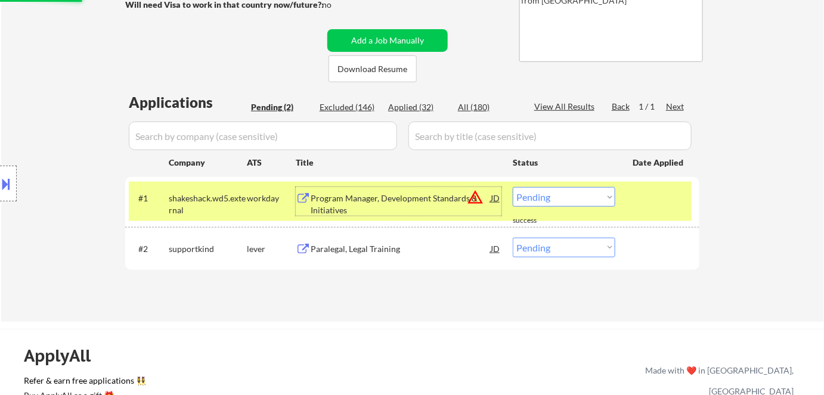
click at [379, 204] on div "Program Manager, Development Standards & Initiatives" at bounding box center [401, 204] width 180 height 23
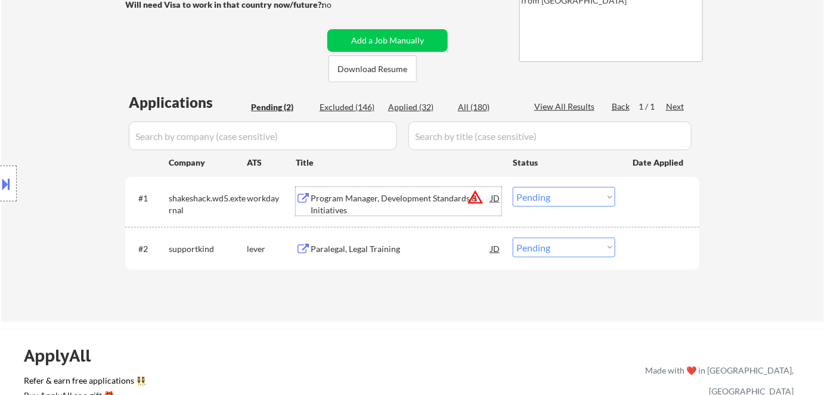
click at [585, 196] on select "Choose an option... Pending Applied Excluded (Questions) Excluded (Expired) Exc…" at bounding box center [564, 197] width 103 height 20
click at [513, 187] on select "Choose an option... Pending Applied Excluded (Questions) Excluded (Expired) Exc…" at bounding box center [564, 197] width 103 height 20
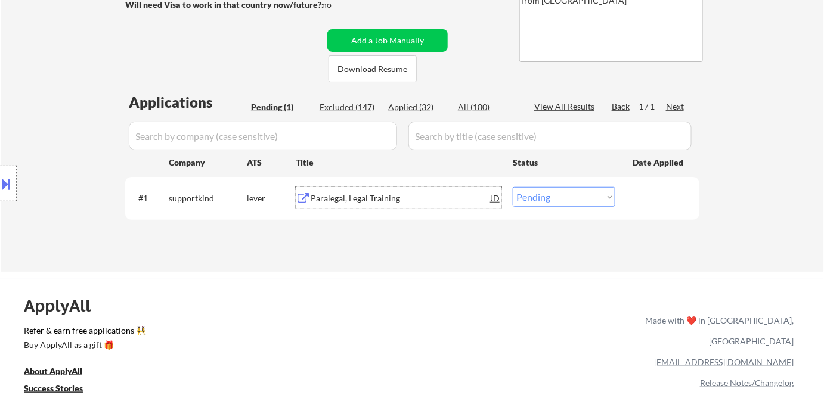
click at [368, 195] on div "Paralegal, Legal Training" at bounding box center [401, 199] width 180 height 12
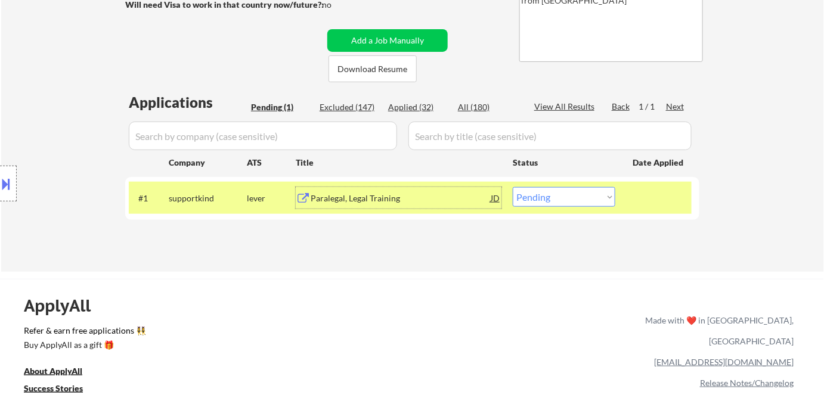
click at [565, 193] on select "Choose an option... Pending Applied Excluded (Questions) Excluded (Expired) Exc…" at bounding box center [564, 197] width 103 height 20
click at [567, 193] on select "Choose an option... Pending Applied Excluded (Questions) Excluded (Expired) Exc…" at bounding box center [564, 197] width 103 height 20
select select ""excluded__bad_match_""
click at [513, 187] on select "Choose an option... Pending Applied Excluded (Questions) Excluded (Expired) Exc…" at bounding box center [564, 197] width 103 height 20
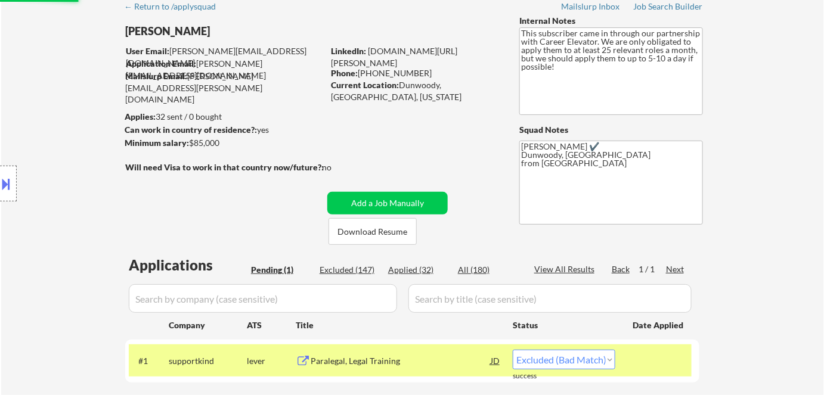
scroll to position [0, 0]
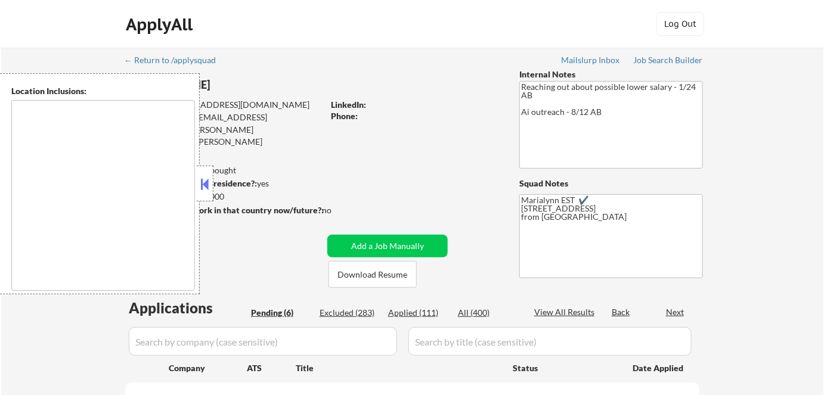
click at [205, 179] on button at bounding box center [204, 184] width 13 height 18
select select ""pending""
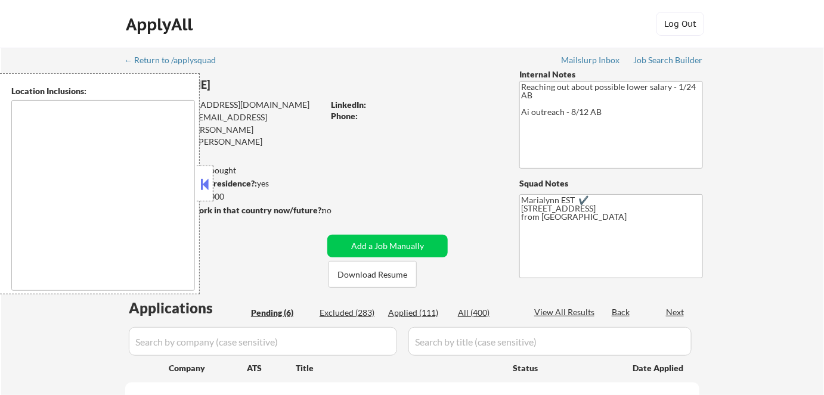
select select ""pending""
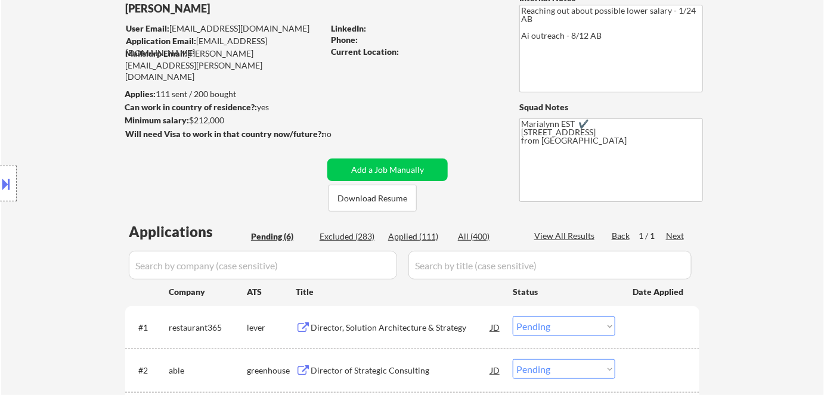
scroll to position [162, 0]
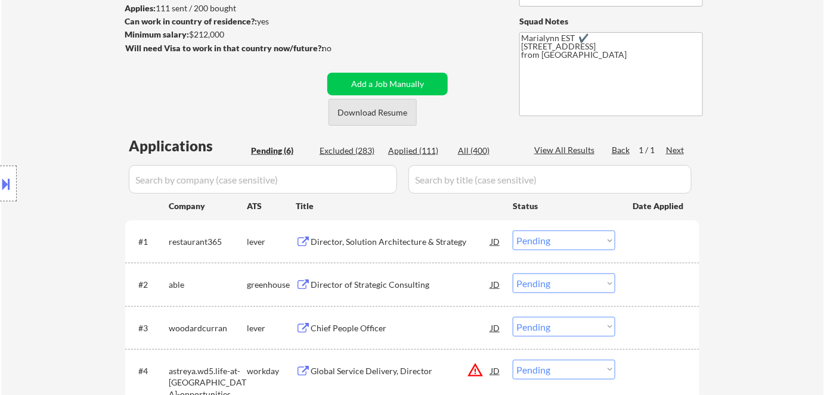
click at [372, 106] on button "Download Resume" at bounding box center [372, 112] width 88 height 27
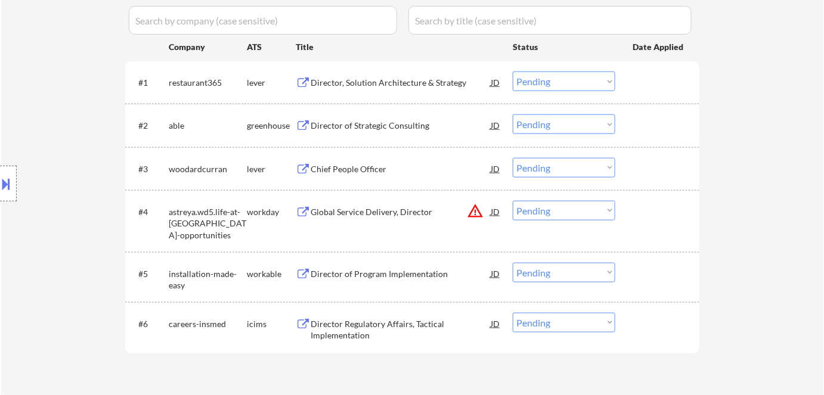
scroll to position [325, 0]
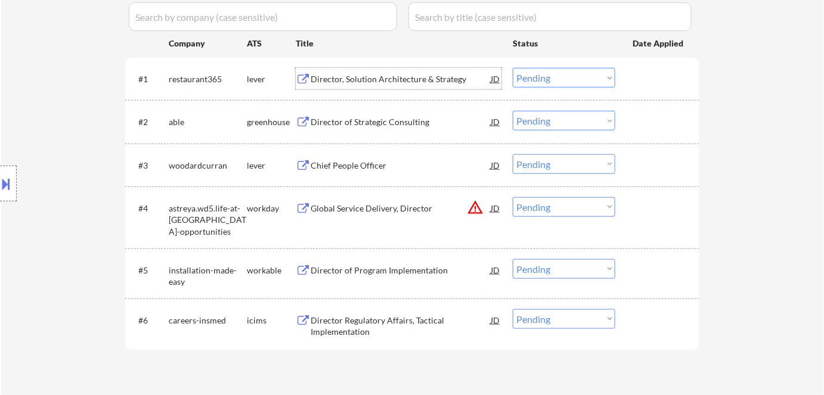
click at [356, 79] on div "Director, Solution Architecture & Strategy" at bounding box center [401, 79] width 180 height 12
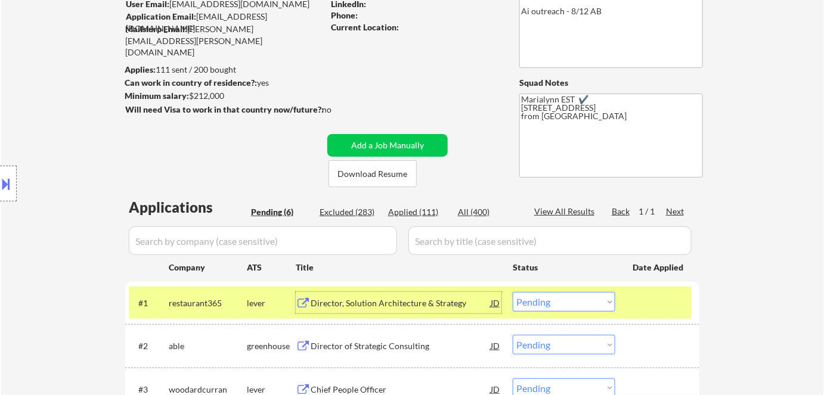
scroll to position [0, 0]
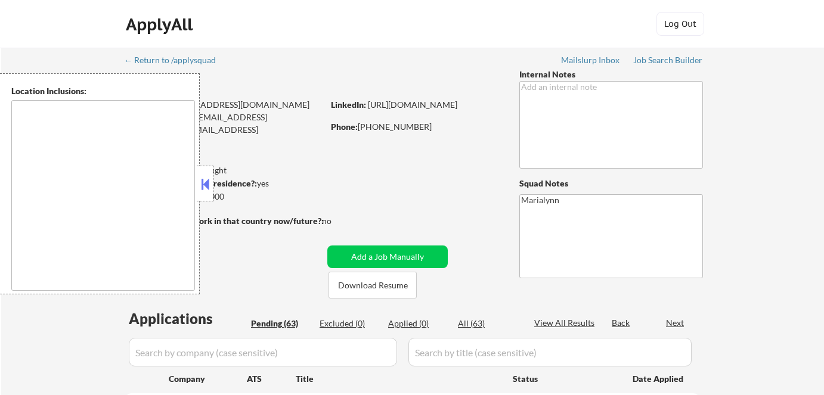
type textarea "[GEOGRAPHIC_DATA], [GEOGRAPHIC_DATA] [GEOGRAPHIC_DATA], [GEOGRAPHIC_DATA] [GEOG…"
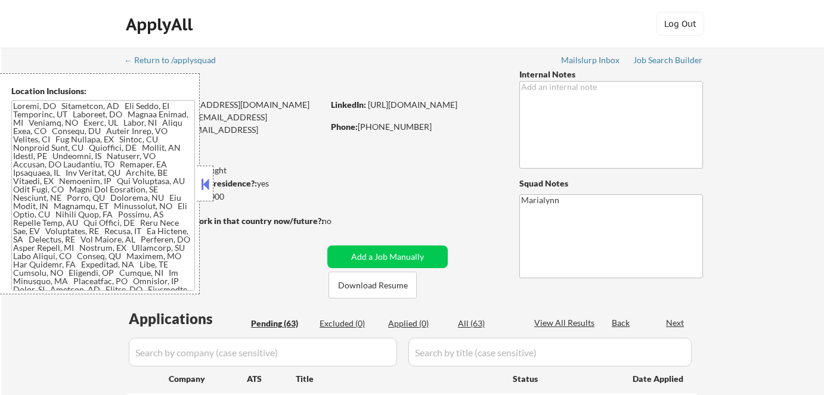
select select ""pending""
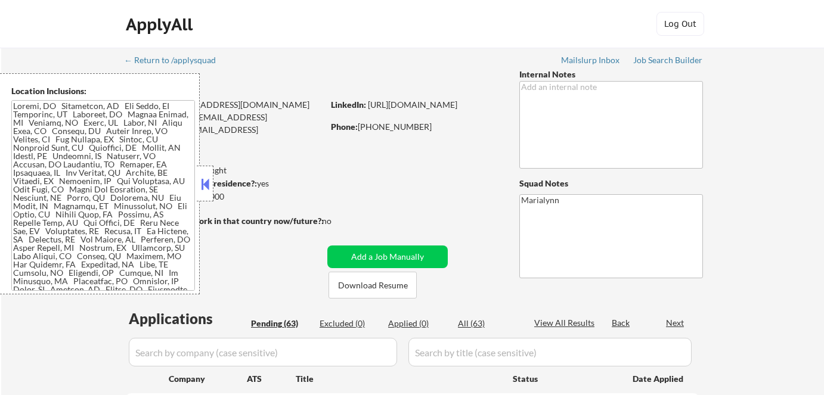
select select ""pending""
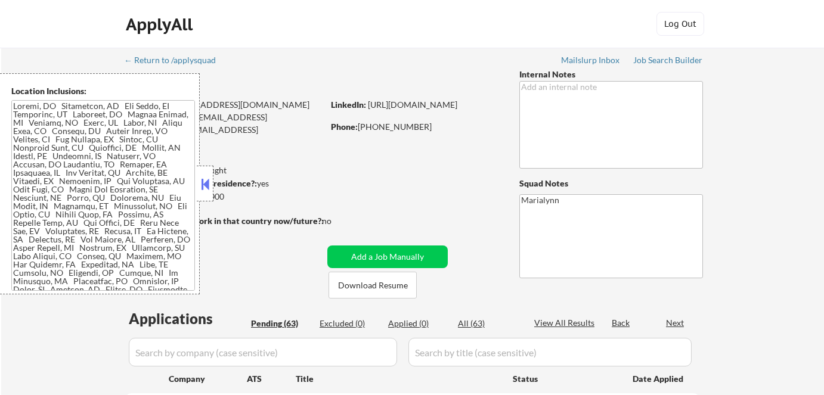
select select ""pending""
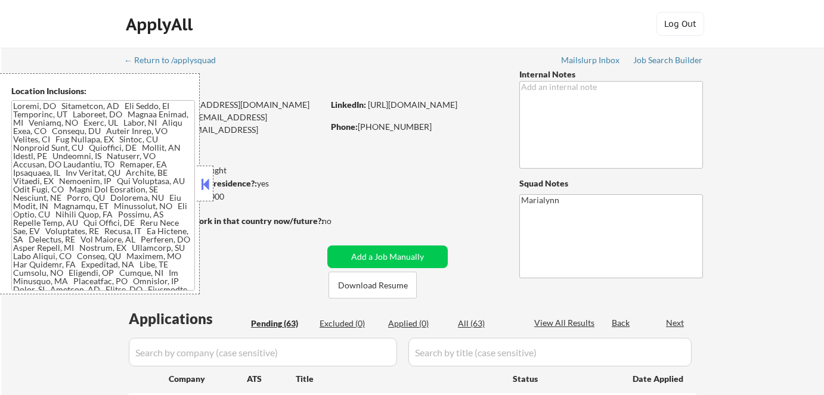
select select ""pending""
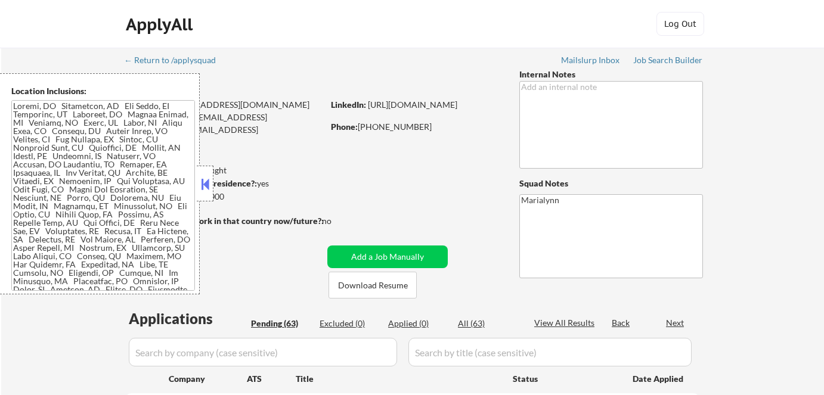
select select ""pending""
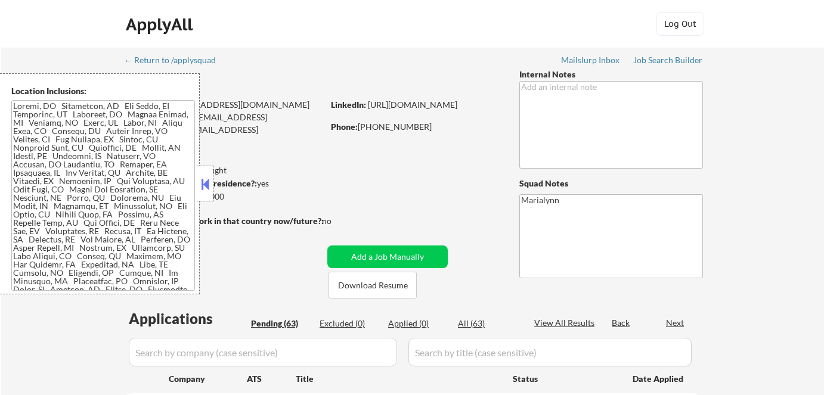
select select ""pending""
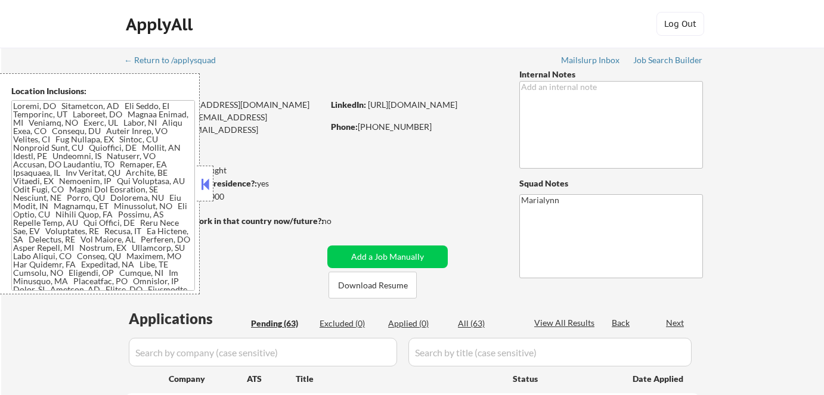
select select ""pending""
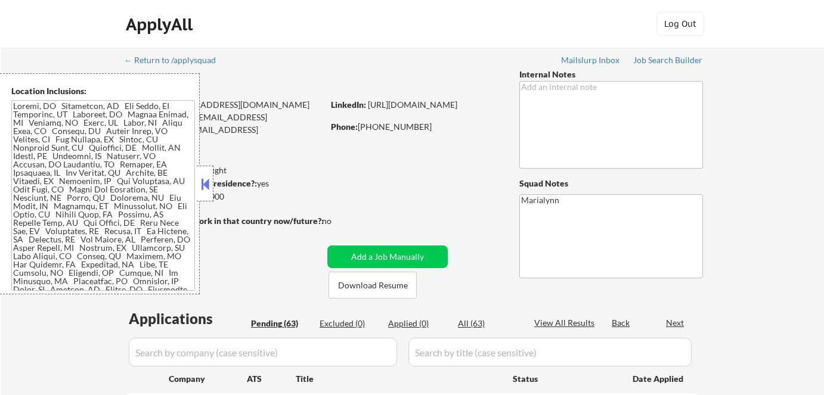
select select ""pending""
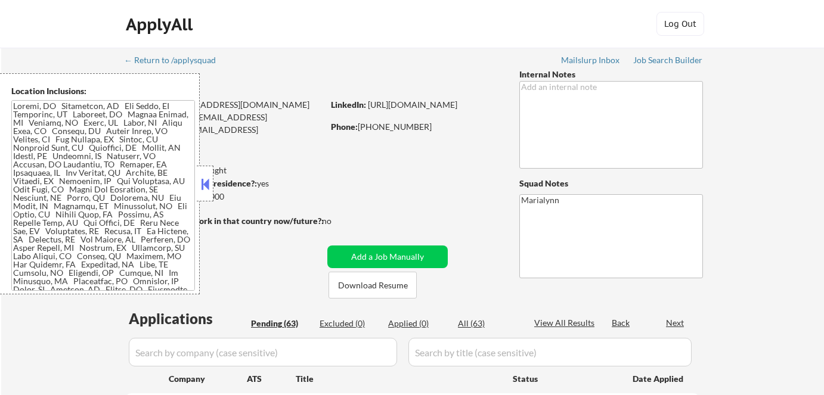
select select ""pending""
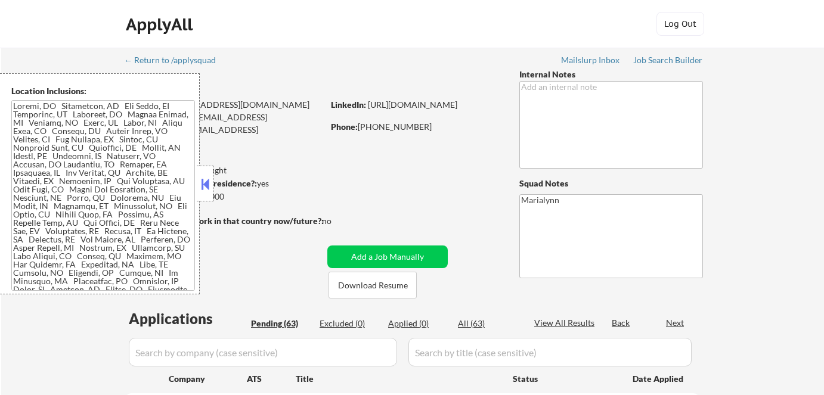
select select ""pending""
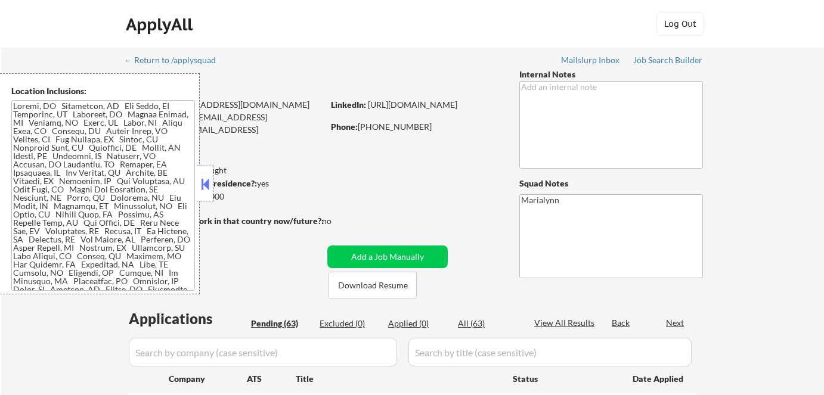
select select ""pending""
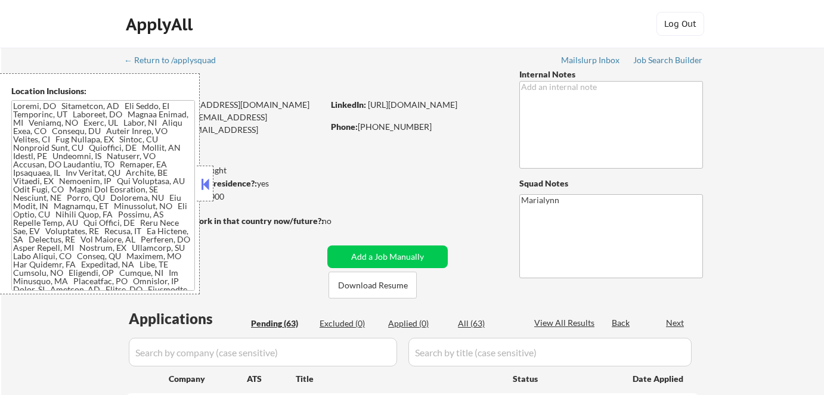
select select ""pending""
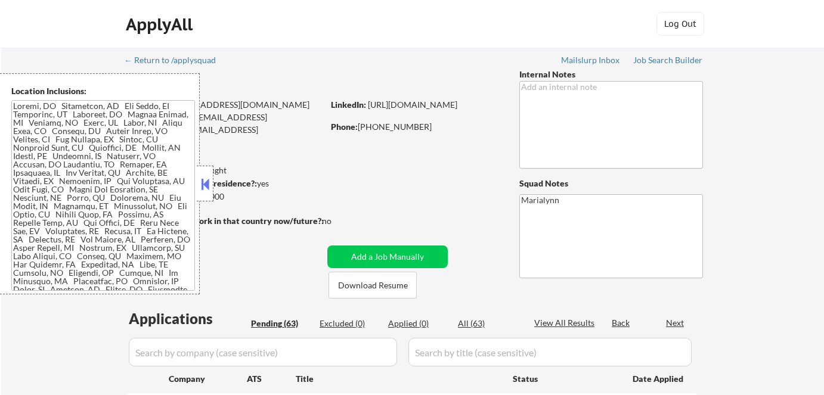
select select ""pending""
click at [206, 186] on button at bounding box center [204, 184] width 13 height 18
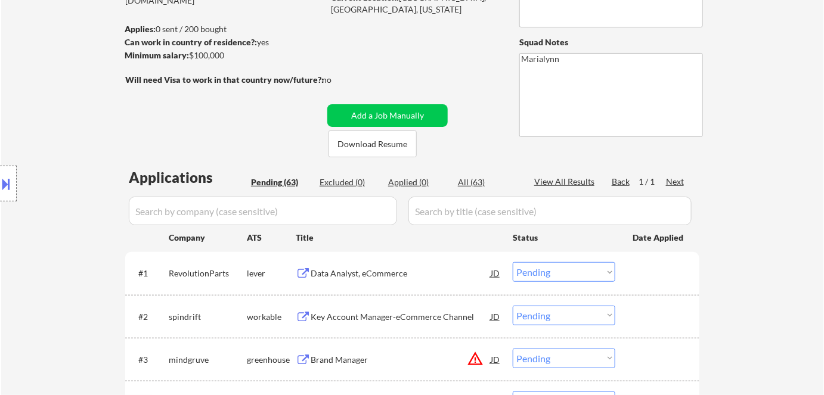
scroll to position [54, 0]
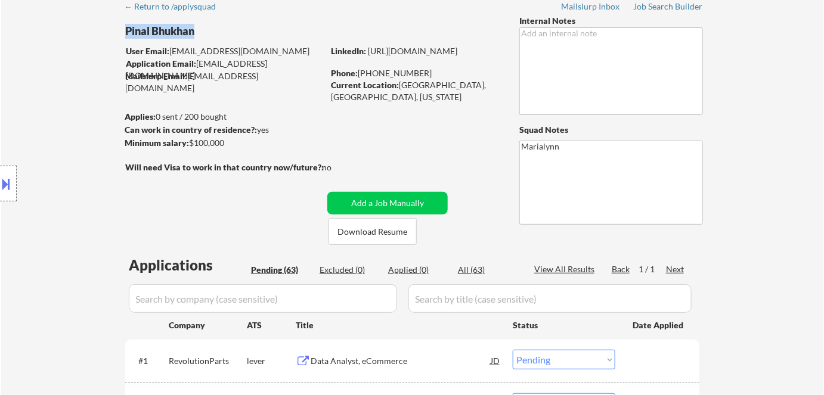
drag, startPoint x: 125, startPoint y: 31, endPoint x: 196, endPoint y: 27, distance: 70.4
click at [196, 27] on div "Pinal Bhukhan" at bounding box center [247, 31] width 245 height 15
copy div "Pinal Bhukhan"
click at [422, 56] on link "[URL][DOMAIN_NAME]" at bounding box center [412, 51] width 89 height 10
drag, startPoint x: 361, startPoint y: 72, endPoint x: 421, endPoint y: 70, distance: 60.2
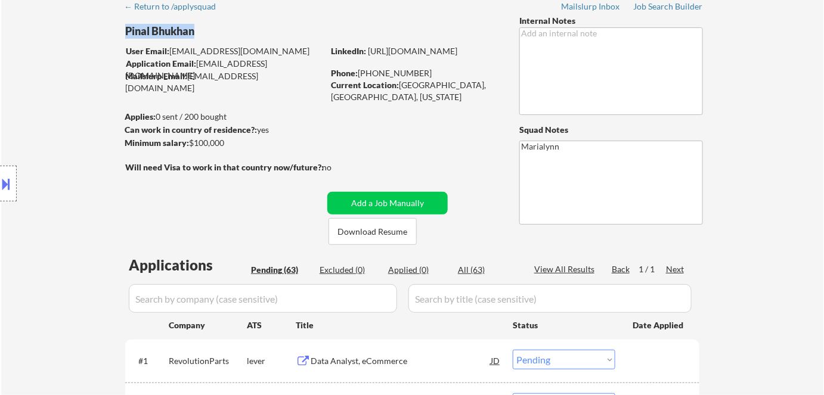
click at [421, 70] on div "Phone: [PHONE_NUMBER]" at bounding box center [415, 73] width 169 height 12
copy div "510) 432-5999"
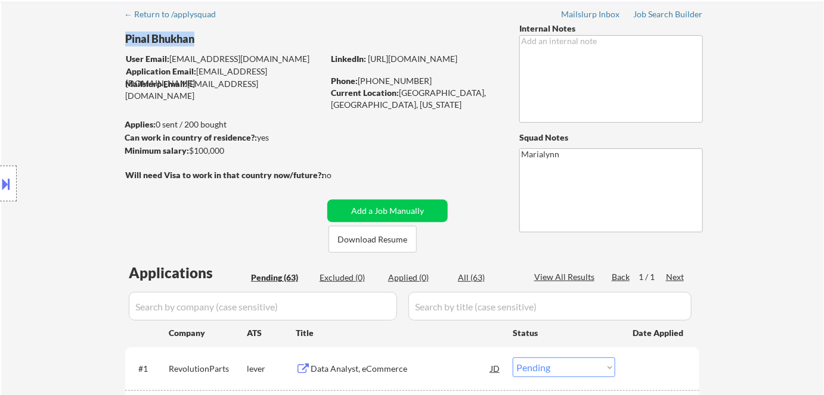
scroll to position [0, 0]
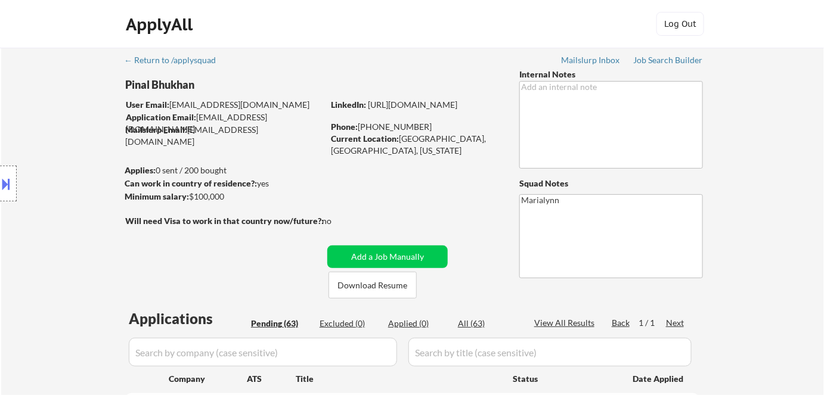
drag, startPoint x: 402, startPoint y: 137, endPoint x: 480, endPoint y: 145, distance: 78.5
click at [480, 144] on div "Current Location: [GEOGRAPHIC_DATA], [GEOGRAPHIC_DATA], [US_STATE]" at bounding box center [415, 144] width 169 height 23
copy div "[GEOGRAPHIC_DATA], [GEOGRAPHIC_DATA], [US_STATE]"
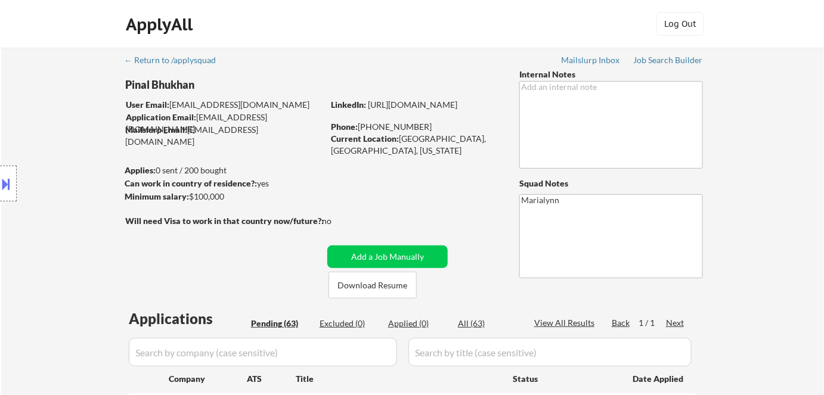
drag, startPoint x: 189, startPoint y: 131, endPoint x: 237, endPoint y: 137, distance: 48.7
click at [219, 132] on body "← Return to /applysquad Mailslurp Inbox Job Search Builder Pinal Bhukhan User E…" at bounding box center [412, 197] width 824 height 395
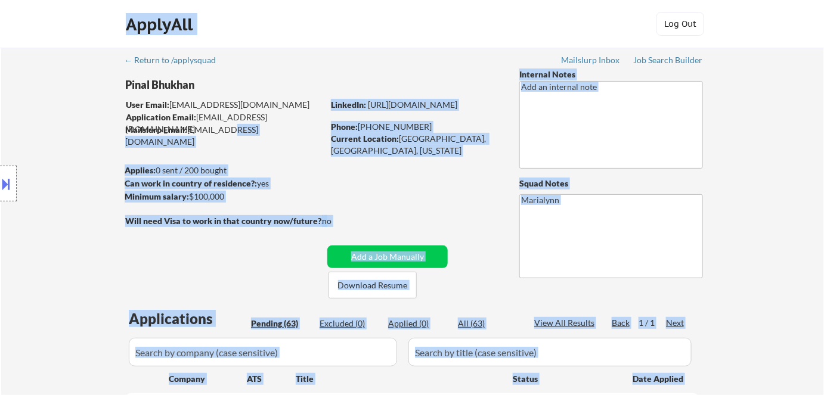
click at [287, 135] on div "Mailslurp Email: [EMAIL_ADDRESS][DOMAIN_NAME]" at bounding box center [224, 135] width 198 height 23
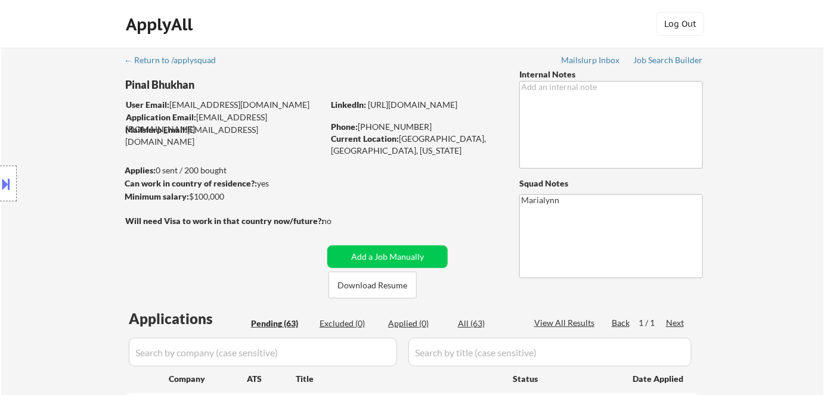
drag, startPoint x: 294, startPoint y: 151, endPoint x: 310, endPoint y: 141, distance: 18.5
drag, startPoint x: 294, startPoint y: 133, endPoint x: 266, endPoint y: 135, distance: 28.1
click at [259, 135] on div "Mailslurp Email: [EMAIL_ADDRESS][DOMAIN_NAME]" at bounding box center [224, 135] width 198 height 23
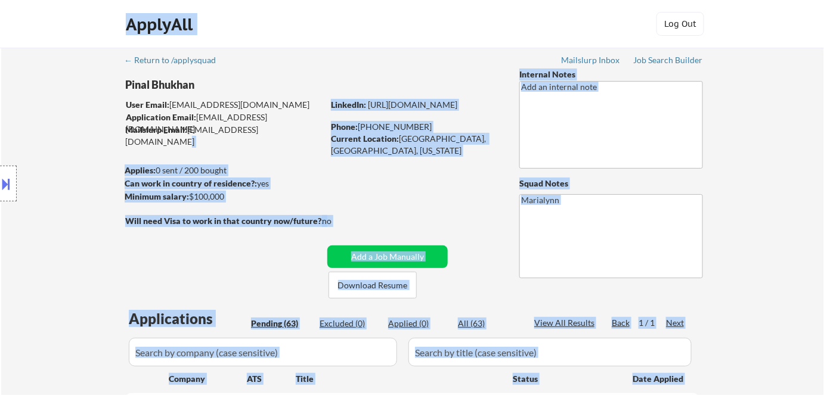
drag, startPoint x: 292, startPoint y: 132, endPoint x: 160, endPoint y: 135, distance: 131.8
click at [160, 135] on body "← Return to /applysquad Mailslurp Inbox Job Search Builder Pinal Bhukhan User E…" at bounding box center [412, 197] width 824 height 395
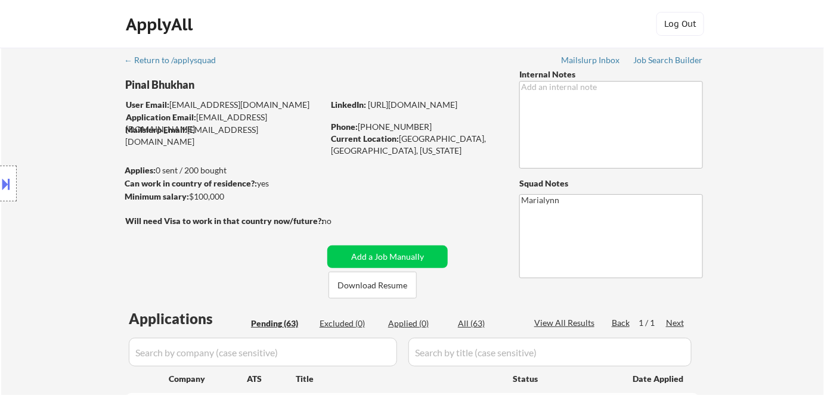
click at [235, 132] on div "Mailslurp Email: [EMAIL_ADDRESS][DOMAIN_NAME]" at bounding box center [224, 135] width 198 height 23
click at [199, 126] on div "Location Inclusions:" at bounding box center [106, 183] width 213 height 221
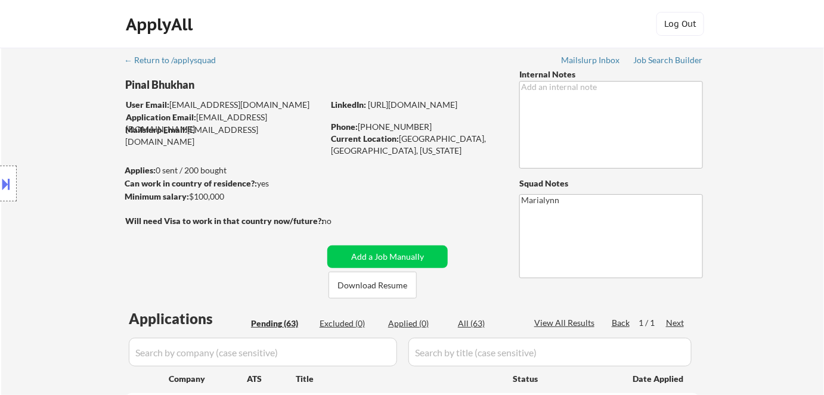
drag, startPoint x: 200, startPoint y: 126, endPoint x: 209, endPoint y: 128, distance: 9.8
click at [203, 128] on div "Location Inclusions:" at bounding box center [106, 183] width 213 height 221
click at [219, 129] on div "Mailslurp Email: [EMAIL_ADDRESS][DOMAIN_NAME]" at bounding box center [224, 135] width 198 height 23
drag, startPoint x: 191, startPoint y: 197, endPoint x: 210, endPoint y: 199, distance: 18.6
click at [206, 199] on div "Location Inclusions:" at bounding box center [106, 183] width 213 height 221
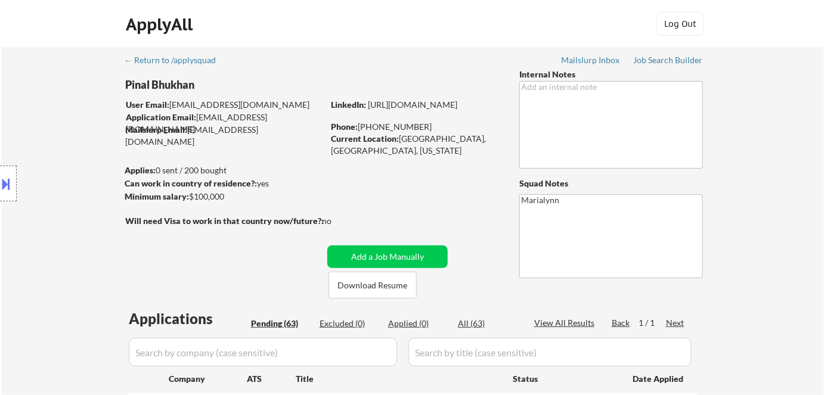
drag, startPoint x: 225, startPoint y: 199, endPoint x: 196, endPoint y: 182, distance: 34.5
click at [196, 182] on body "← Return to /applysquad Mailslurp Inbox Job Search Builder Pinal Bhukhan User E…" at bounding box center [412, 197] width 824 height 395
click at [201, 197] on div "Location Inclusions:" at bounding box center [106, 183] width 213 height 221
click at [203, 196] on div "Location Inclusions:" at bounding box center [106, 183] width 213 height 221
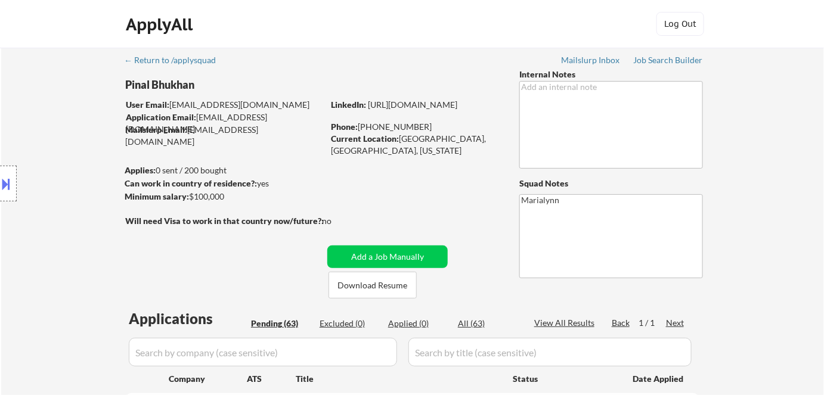
click at [203, 196] on div "Location Inclusions:" at bounding box center [106, 183] width 213 height 221
click at [210, 194] on div "Location Inclusions:" at bounding box center [106, 183] width 213 height 221
click at [242, 195] on div "Minimum salary: $100,000" at bounding box center [224, 197] width 198 height 12
drag, startPoint x: 189, startPoint y: 194, endPoint x: 238, endPoint y: 195, distance: 49.5
click at [238, 195] on body "← Return to /applysquad Mailslurp Inbox Job Search Builder Pinal Bhukhan User E…" at bounding box center [412, 197] width 824 height 395
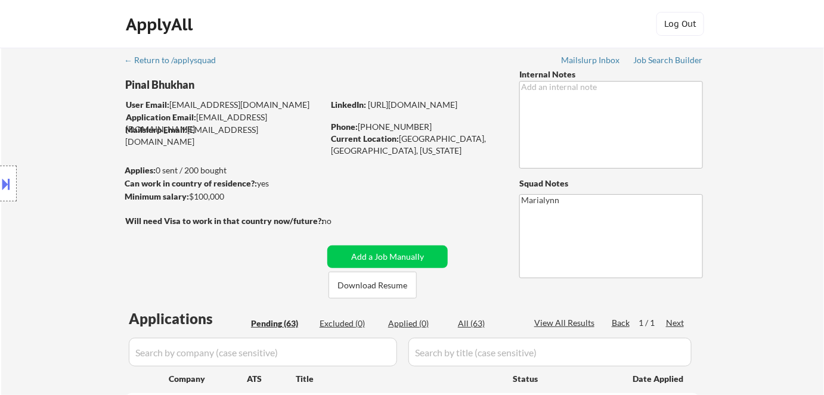
drag, startPoint x: 187, startPoint y: 194, endPoint x: 232, endPoint y: 196, distance: 44.7
click at [229, 196] on body "← Return to /applysquad Mailslurp Inbox Job Search Builder Pinal Bhukhan User E…" at bounding box center [412, 197] width 824 height 395
click at [224, 194] on div "Minimum salary: $100,000" at bounding box center [224, 197] width 198 height 12
click at [297, 181] on div "Can work in country of residence?: yes" at bounding box center [222, 184] width 195 height 12
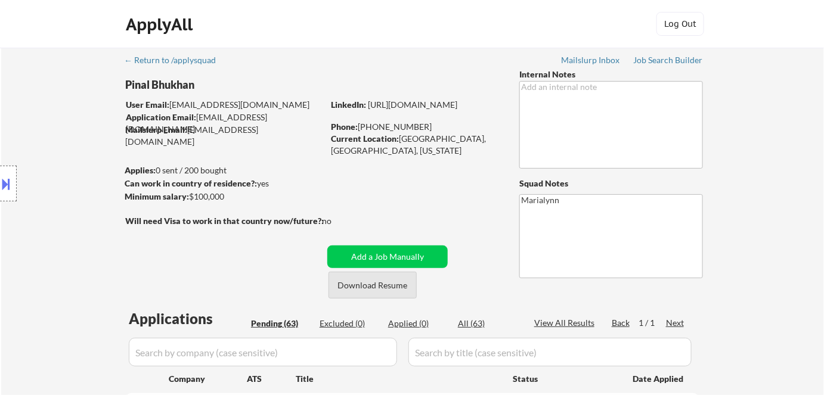
click at [360, 283] on button "Download Resume" at bounding box center [372, 285] width 88 height 27
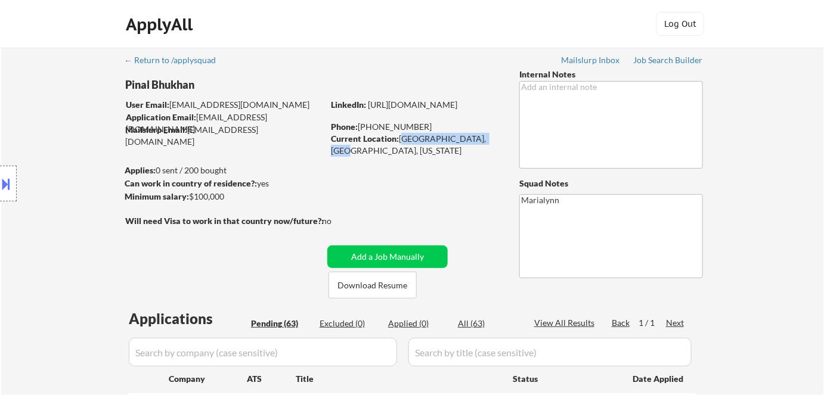
drag, startPoint x: 401, startPoint y: 143, endPoint x: 482, endPoint y: 137, distance: 80.7
click at [482, 137] on div "Current Location: [GEOGRAPHIC_DATA], [GEOGRAPHIC_DATA], [US_STATE]" at bounding box center [415, 144] width 169 height 23
copy div "[GEOGRAPHIC_DATA], [GEOGRAPHIC_DATA], [US_STATE]"
click at [16, 185] on div at bounding box center [8, 184] width 17 height 36
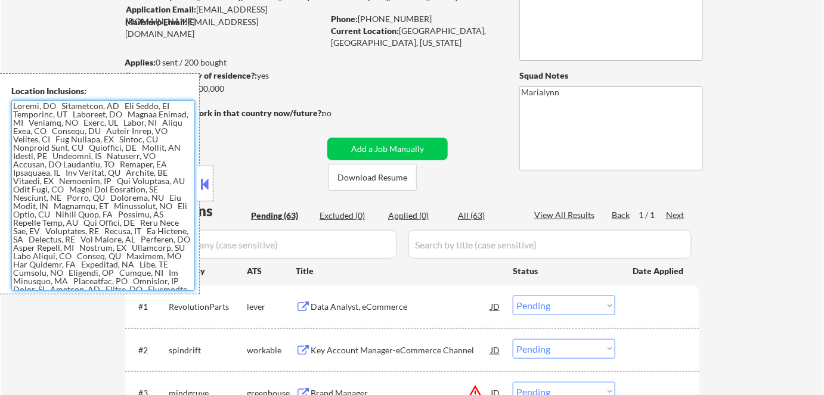
drag, startPoint x: 87, startPoint y: 290, endPoint x: 12, endPoint y: 86, distance: 217.3
click at [12, 86] on div "Location Inclusions:" at bounding box center [100, 183] width 200 height 221
